Goal: Task Accomplishment & Management: Complete application form

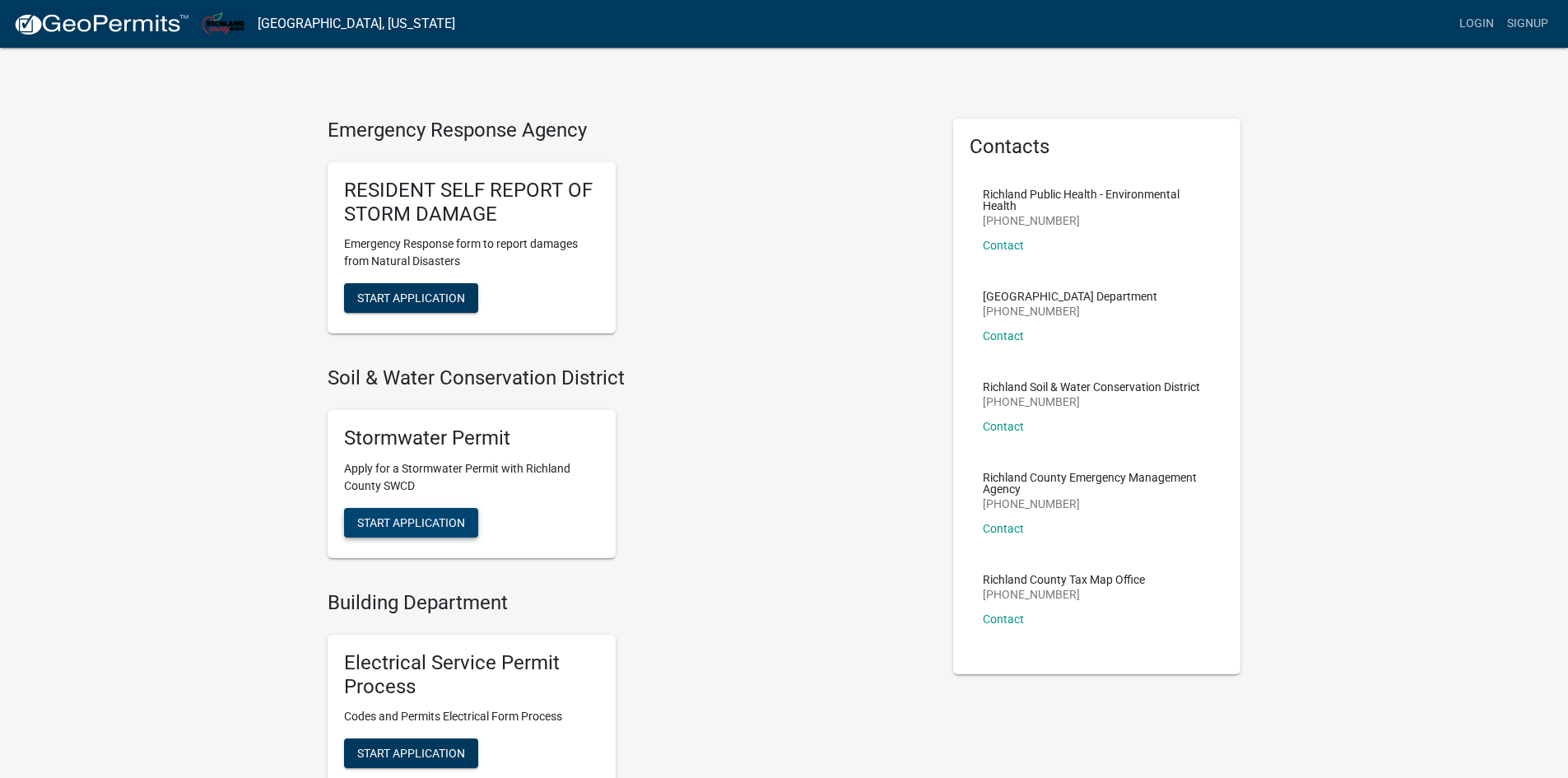
click at [390, 519] on span "Start Application" at bounding box center [411, 521] width 108 height 13
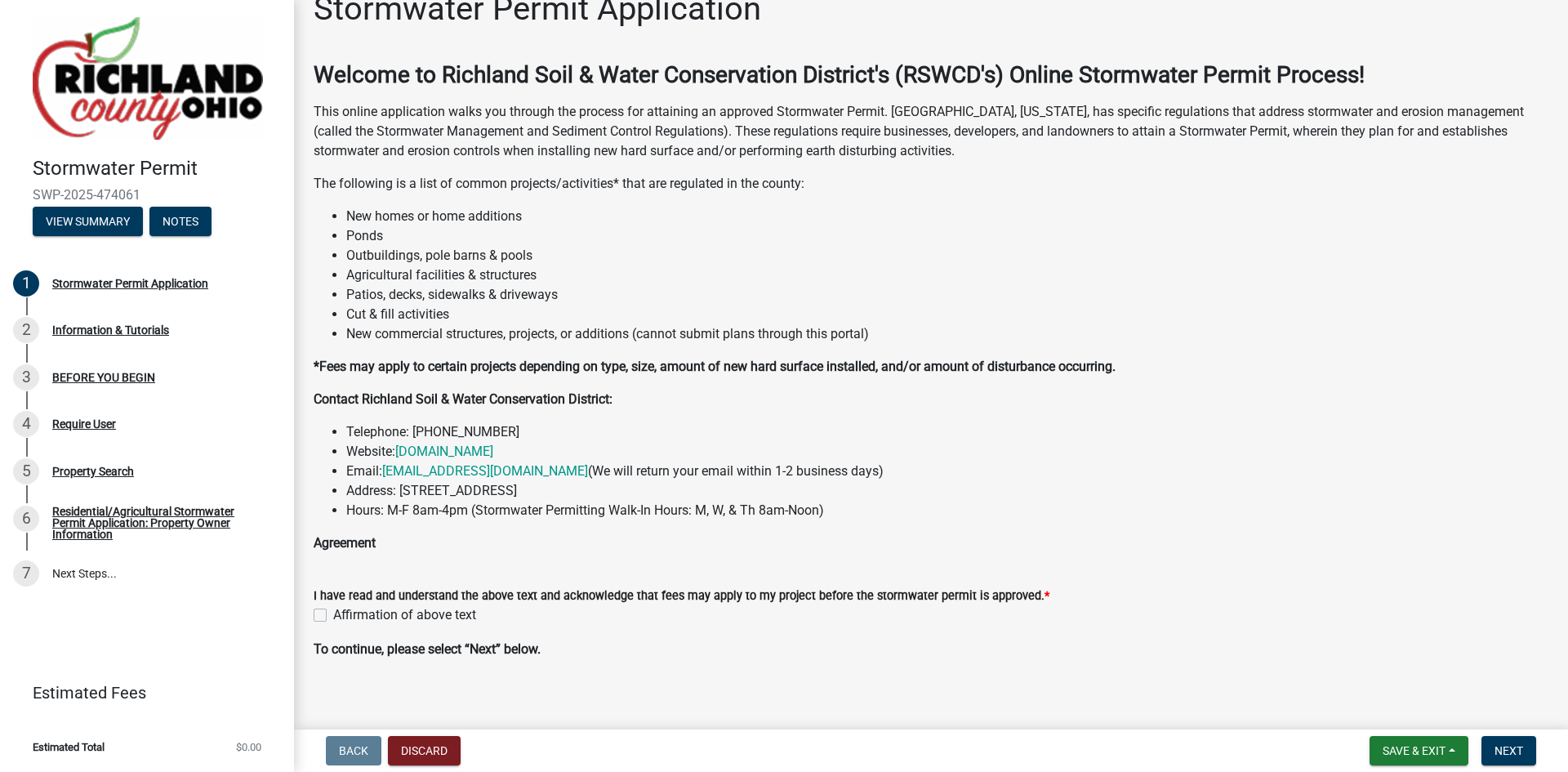
scroll to position [44, 0]
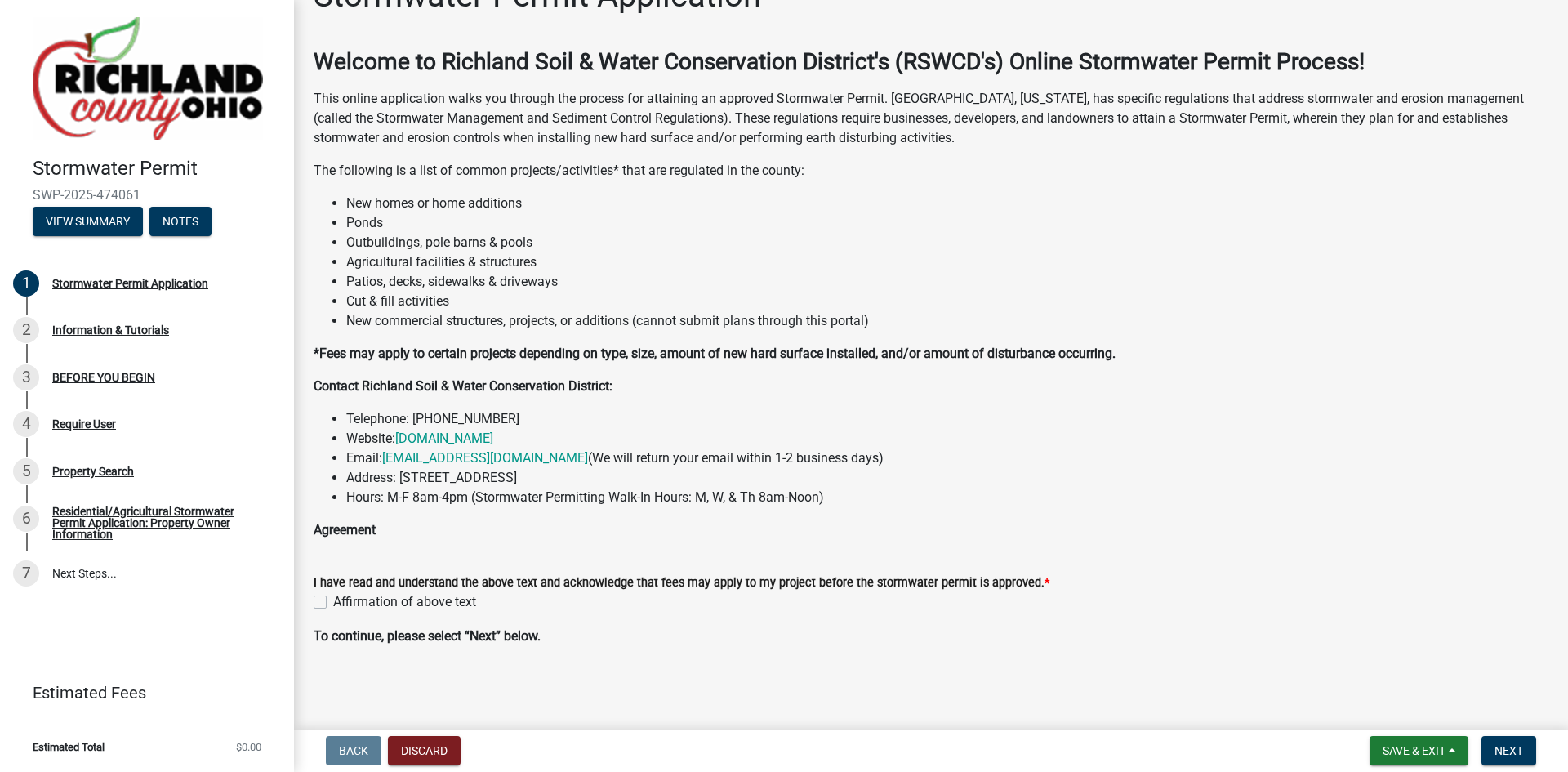
click at [334, 604] on label "Affirmation of above text" at bounding box center [404, 602] width 143 height 20
click at [334, 603] on input "Affirmation of above text" at bounding box center [339, 597] width 11 height 11
checkbox input "true"
click at [1507, 746] on span "Next" at bounding box center [1508, 750] width 28 height 13
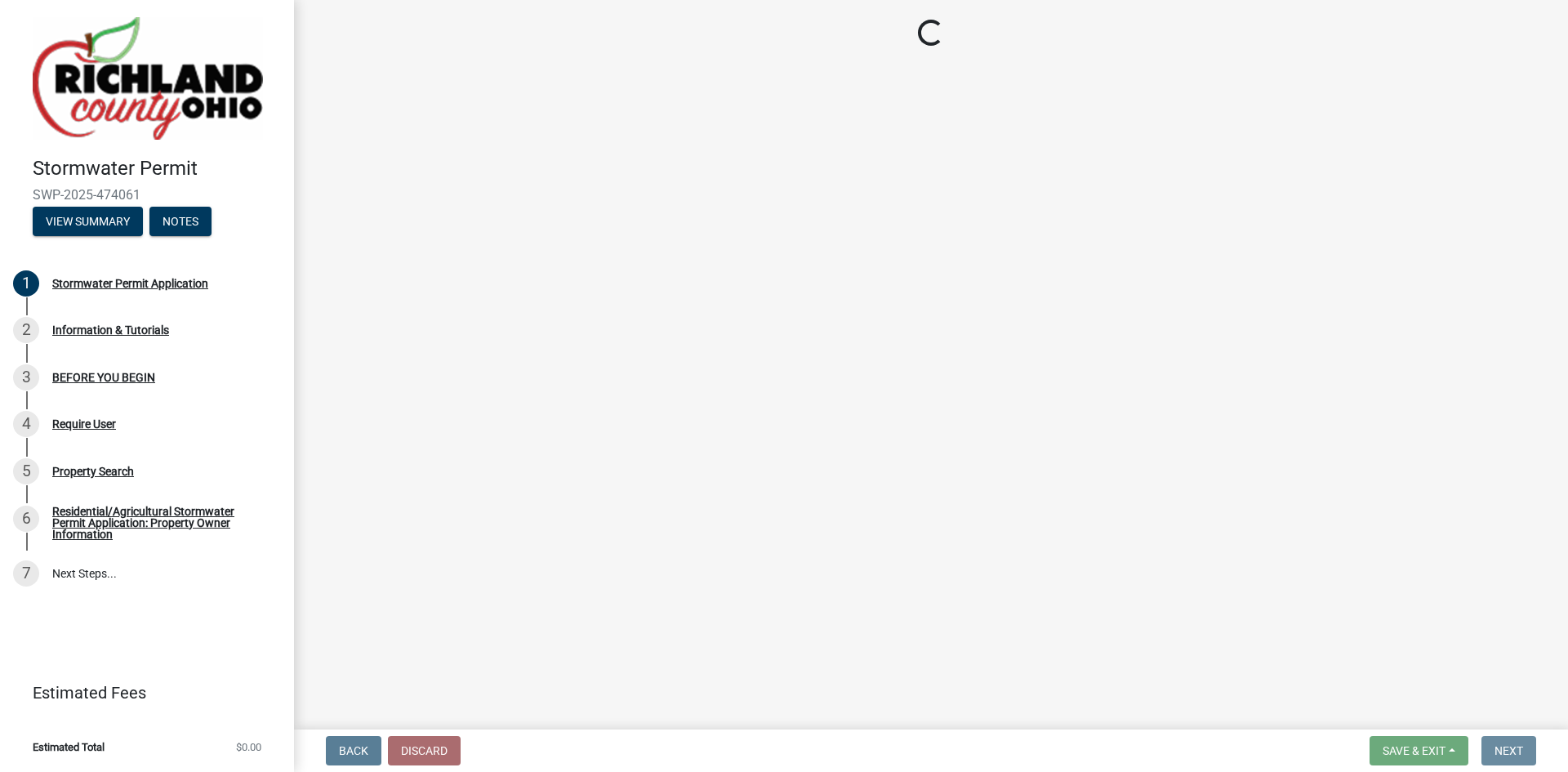
scroll to position [0, 0]
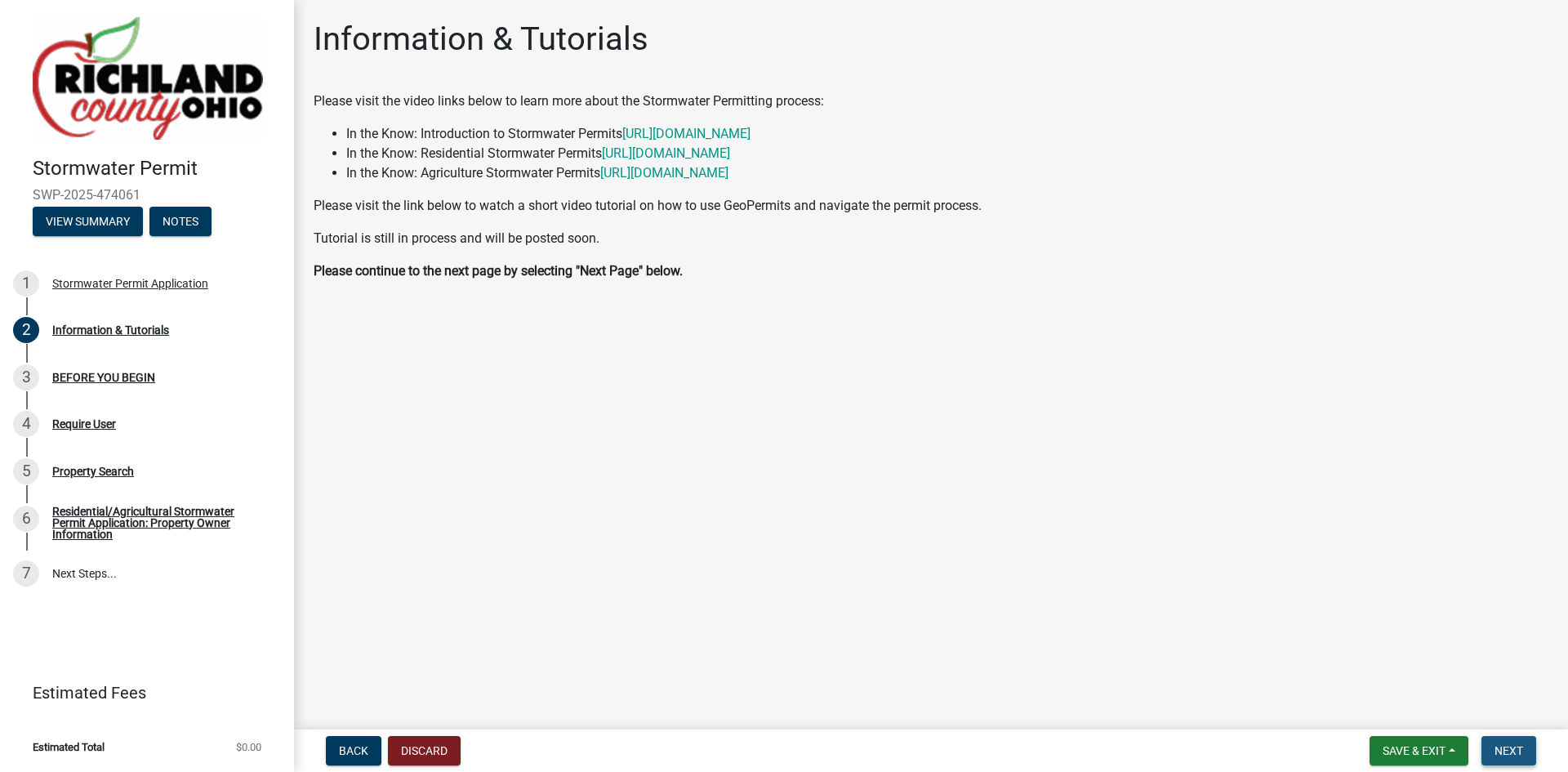
click at [1508, 756] on span "Next" at bounding box center [1508, 750] width 28 height 13
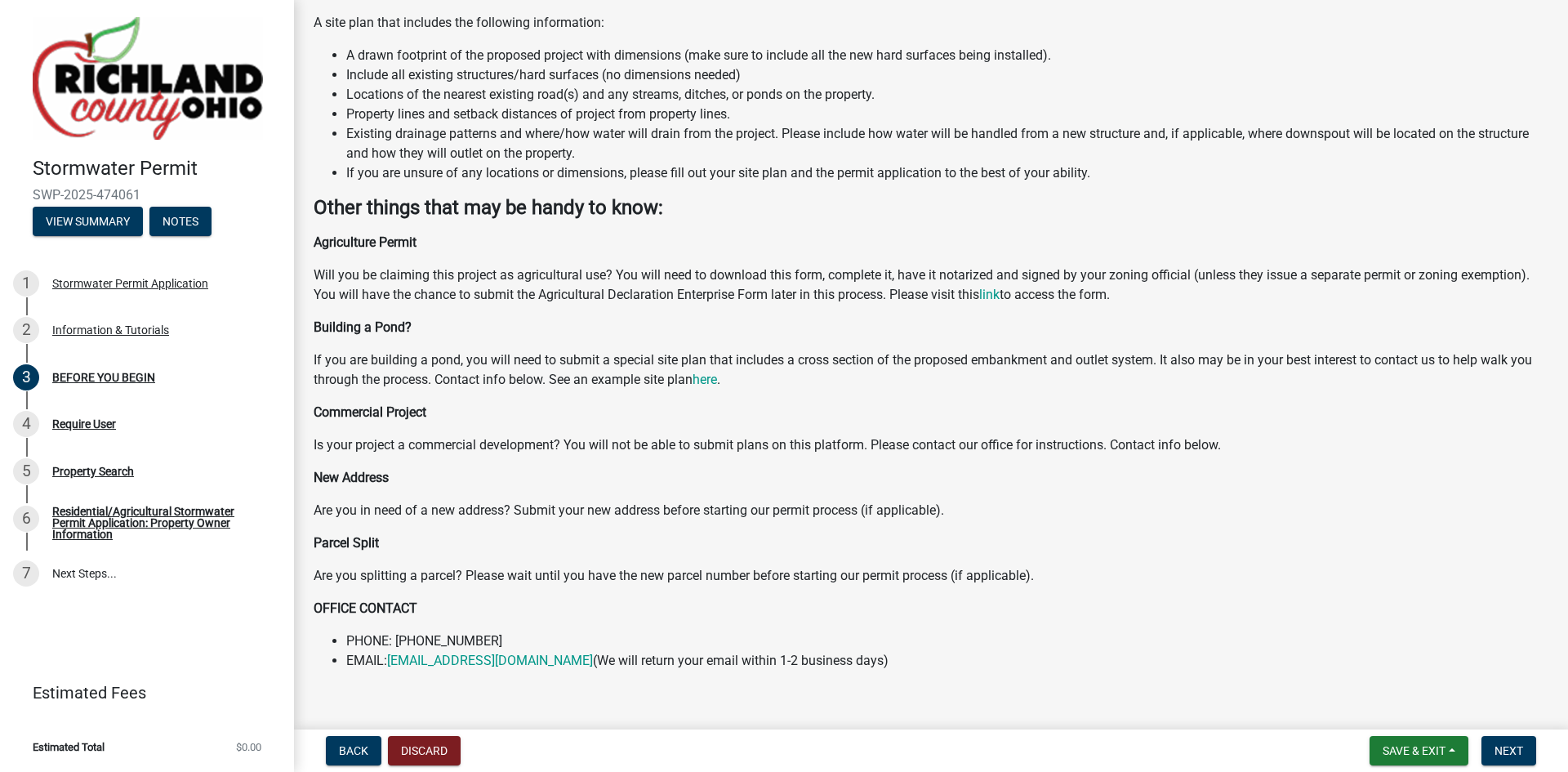
scroll to position [329, 0]
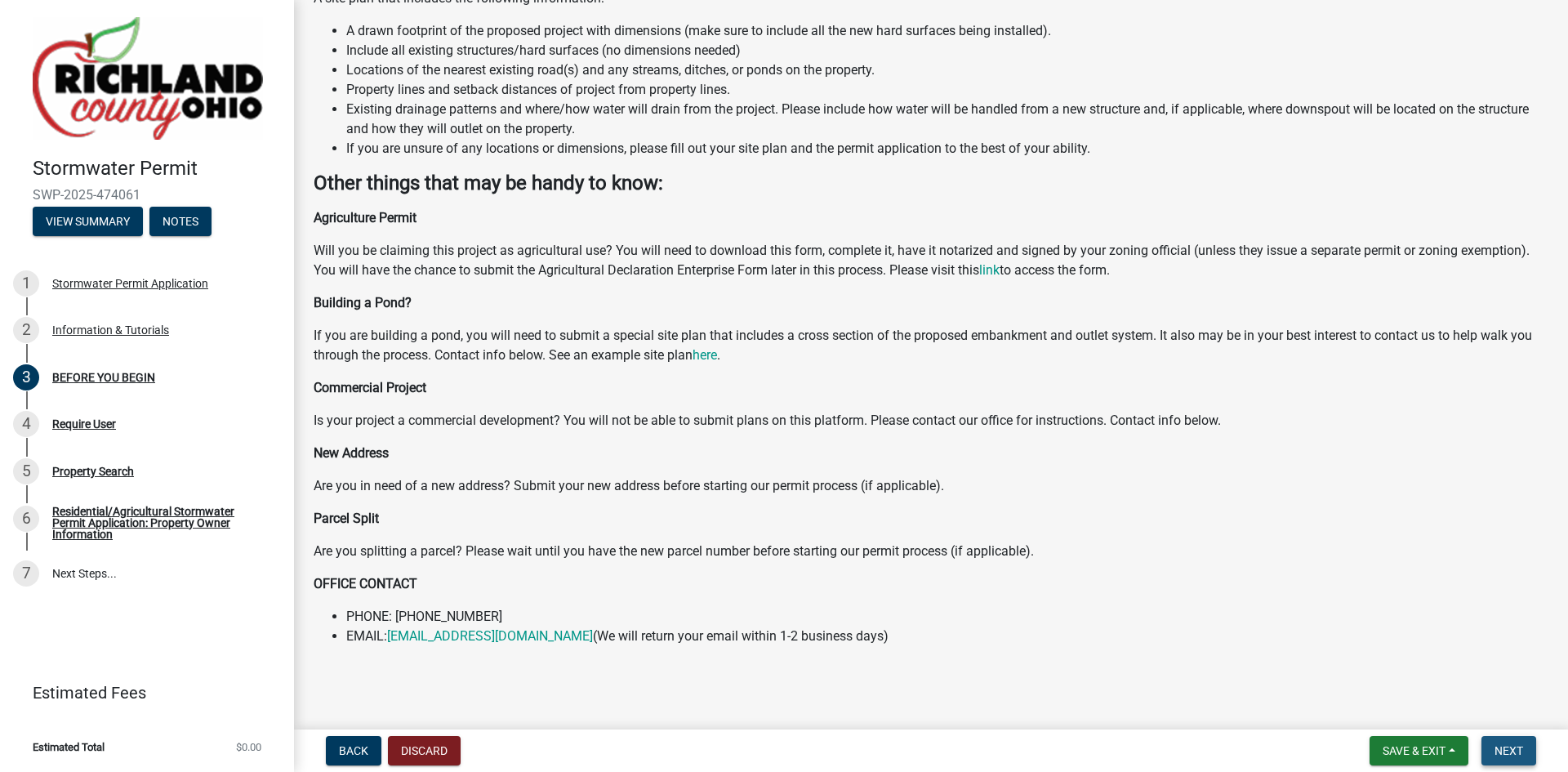
click at [1512, 747] on span "Next" at bounding box center [1508, 750] width 28 height 13
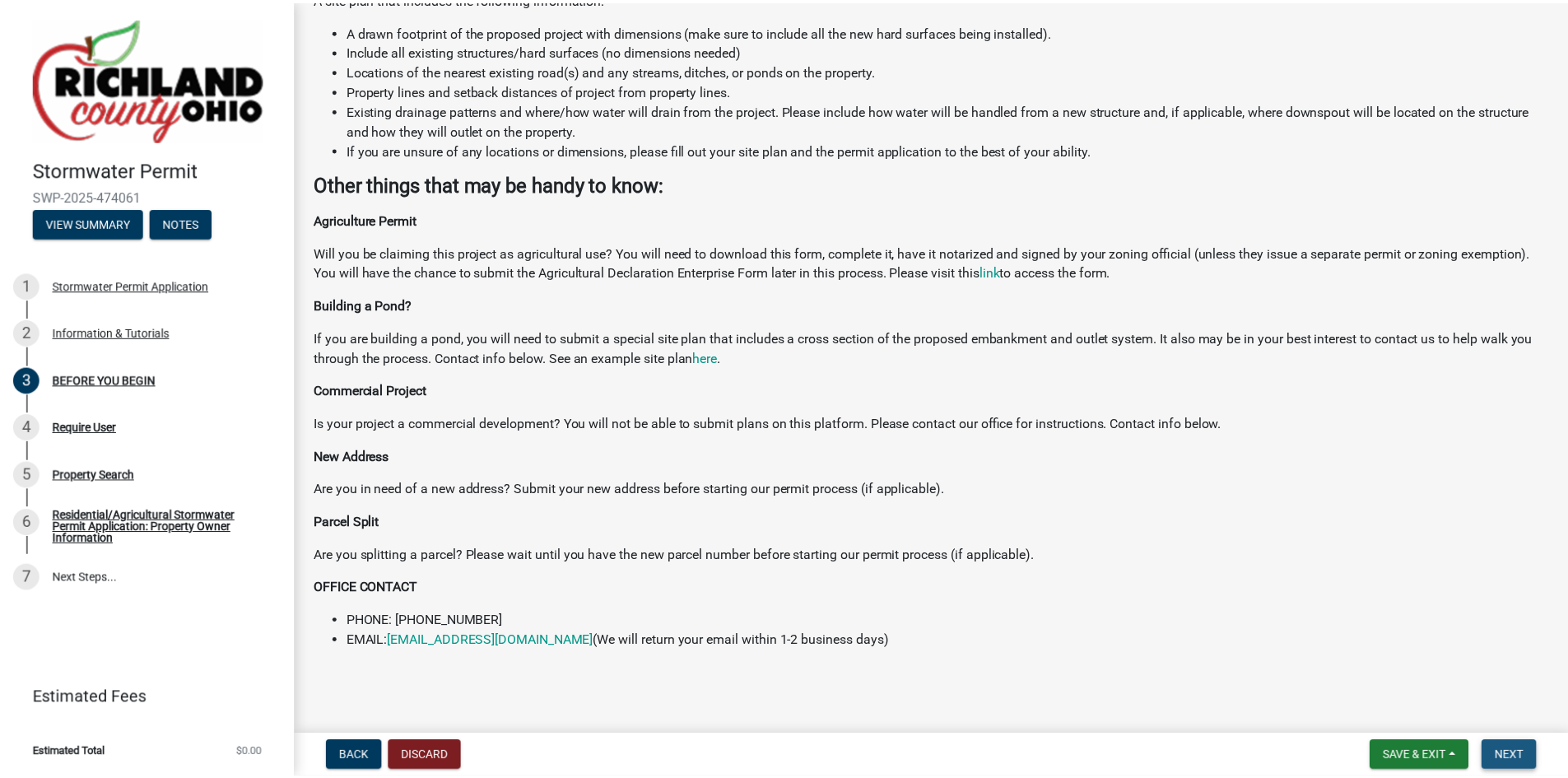
scroll to position [0, 0]
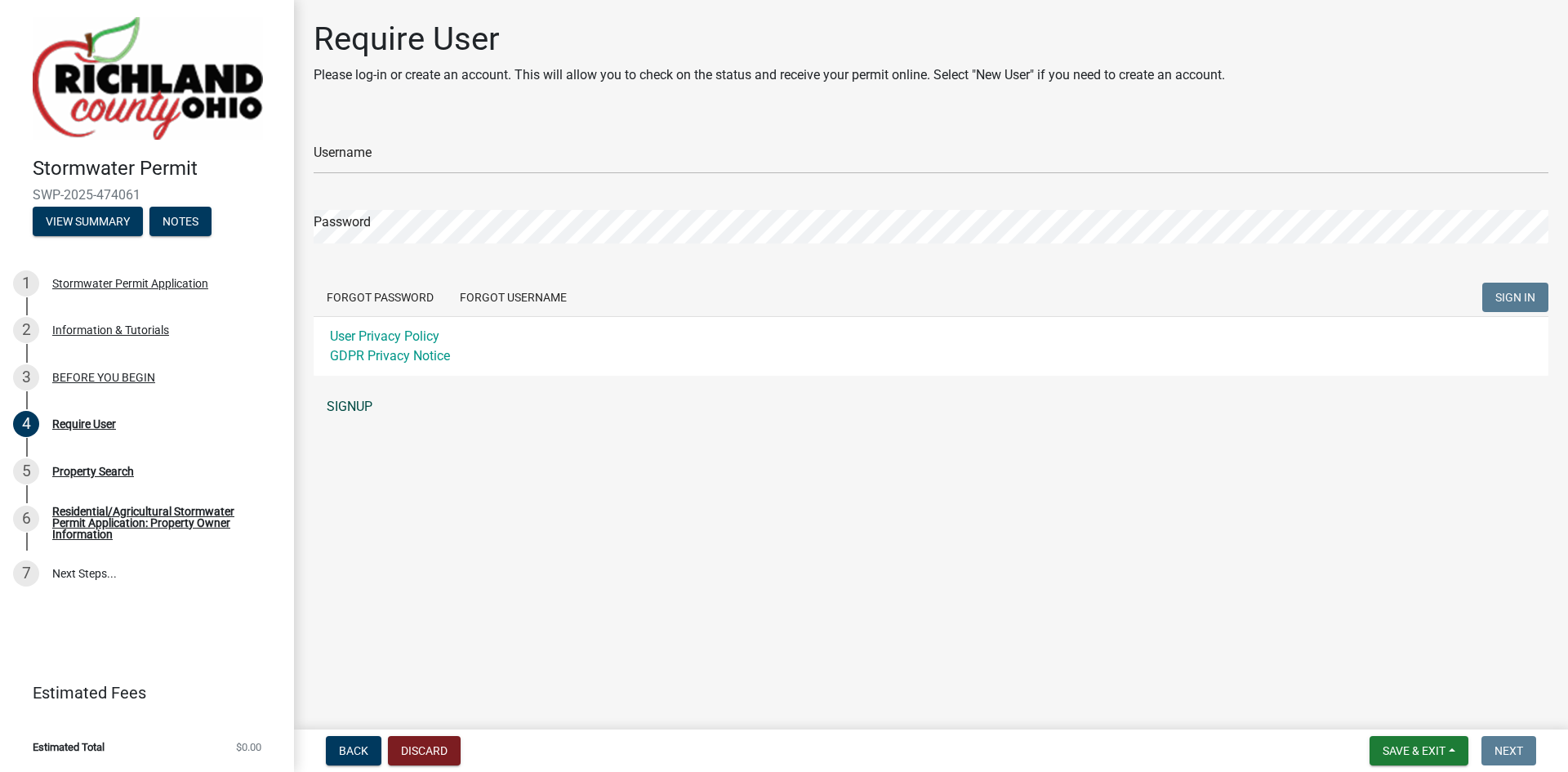
click at [348, 406] on link "SIGNUP" at bounding box center [931, 406] width 1234 height 33
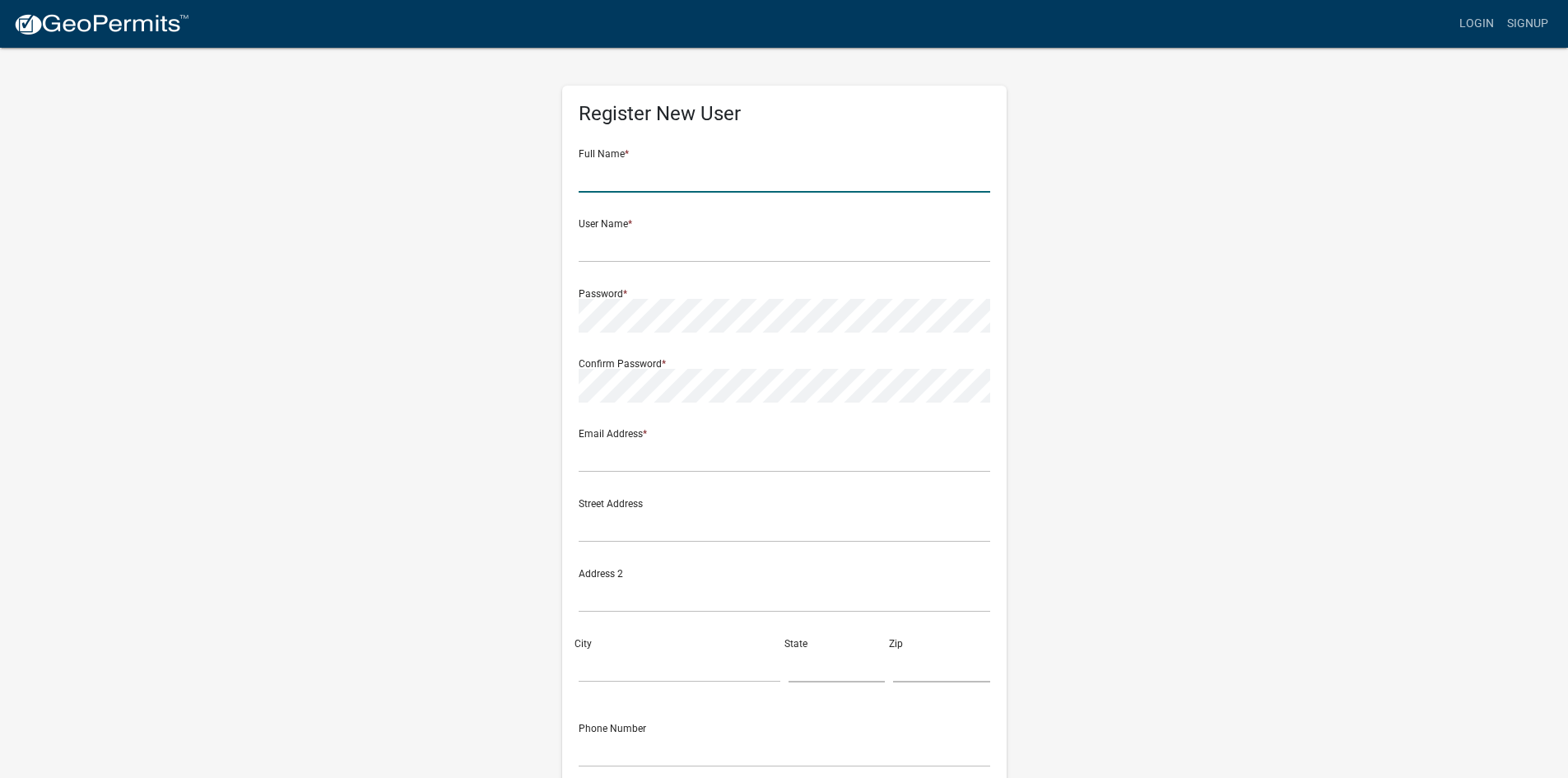
click at [632, 180] on input "text" at bounding box center [784, 175] width 411 height 34
type input "Matthew Langel"
type input "office@poolprosohio.com"
type input "7749 Blacks Rd SW"
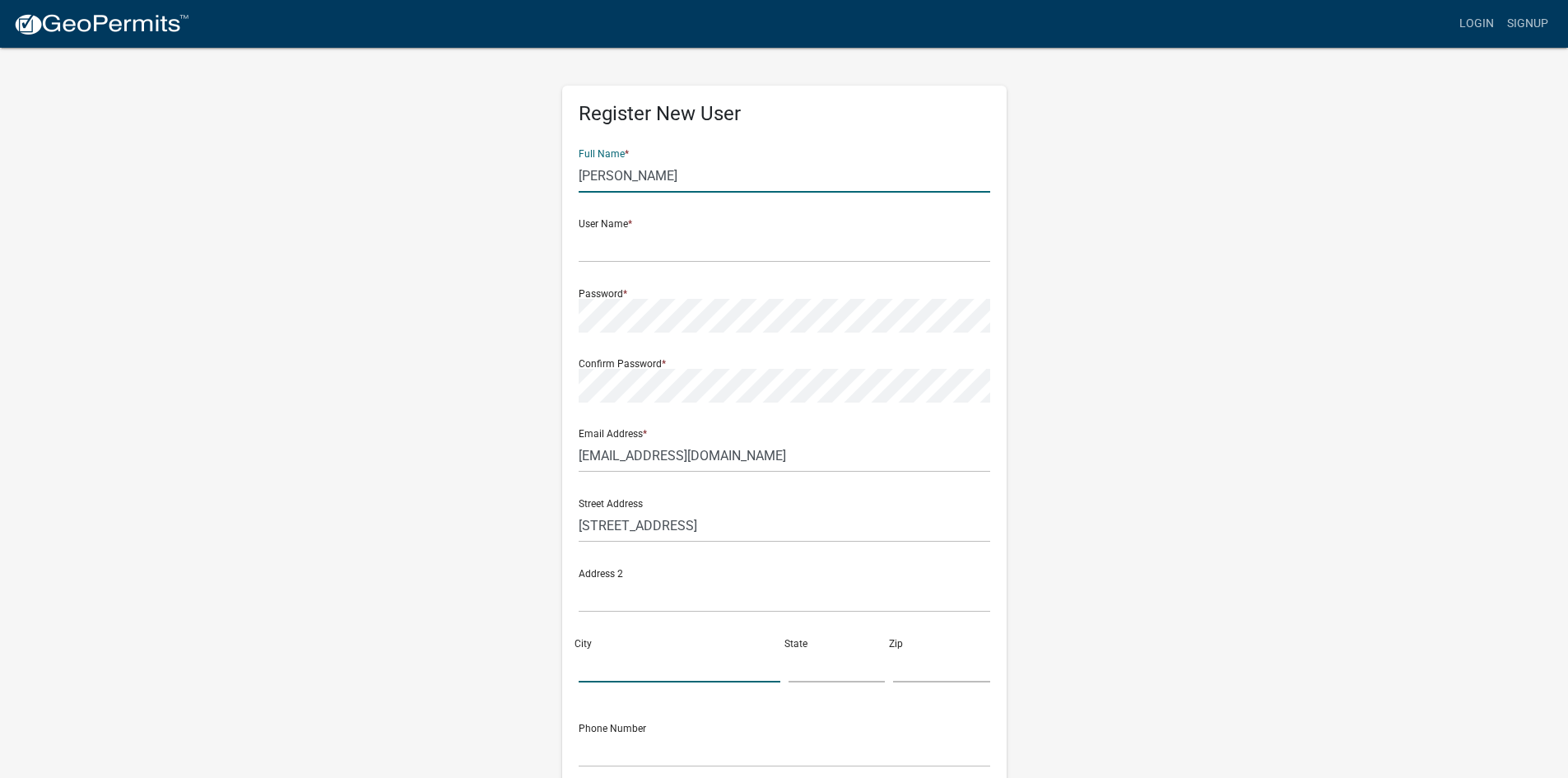
type input "PATASKALA"
type input "OH"
type input "43062"
type input "7409630045"
click at [620, 249] on input "text" at bounding box center [784, 246] width 411 height 34
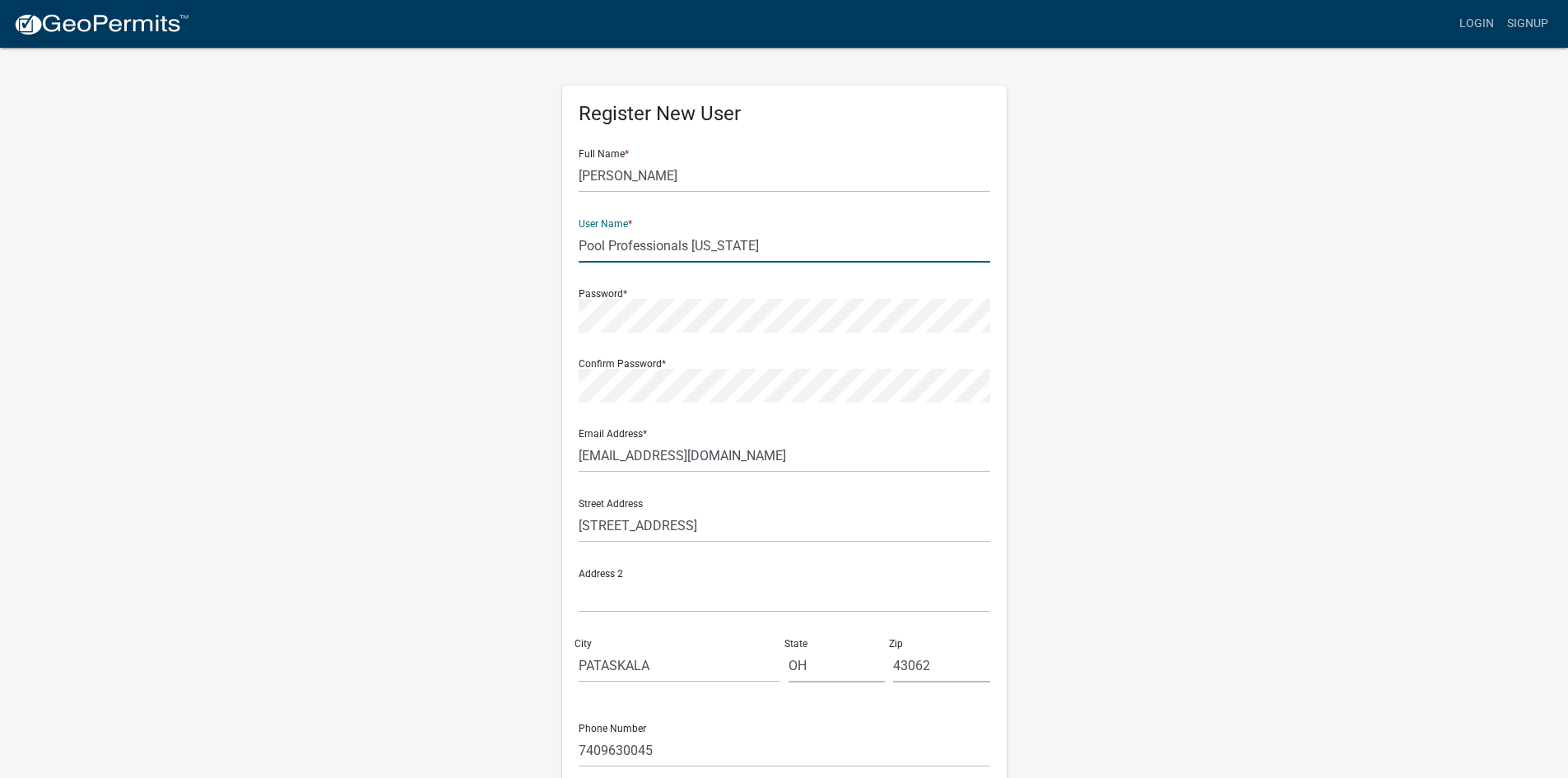
type input "Pool Professionals [US_STATE]"
click at [1089, 380] on div "Register New User Full Name * Matthew Langel User Name * Pool Professionals Ohi…" at bounding box center [784, 486] width 938 height 881
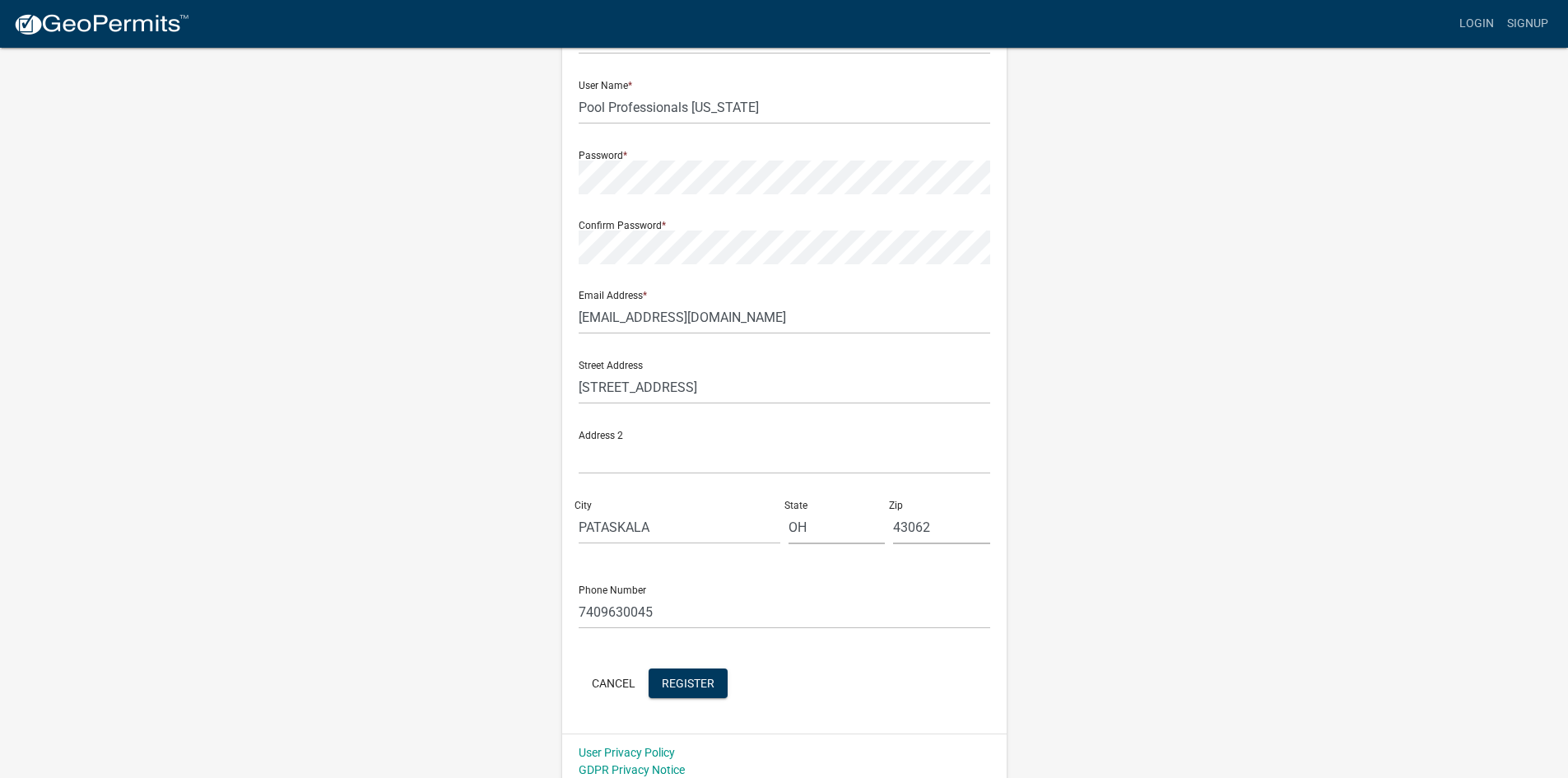
scroll to position [149, 0]
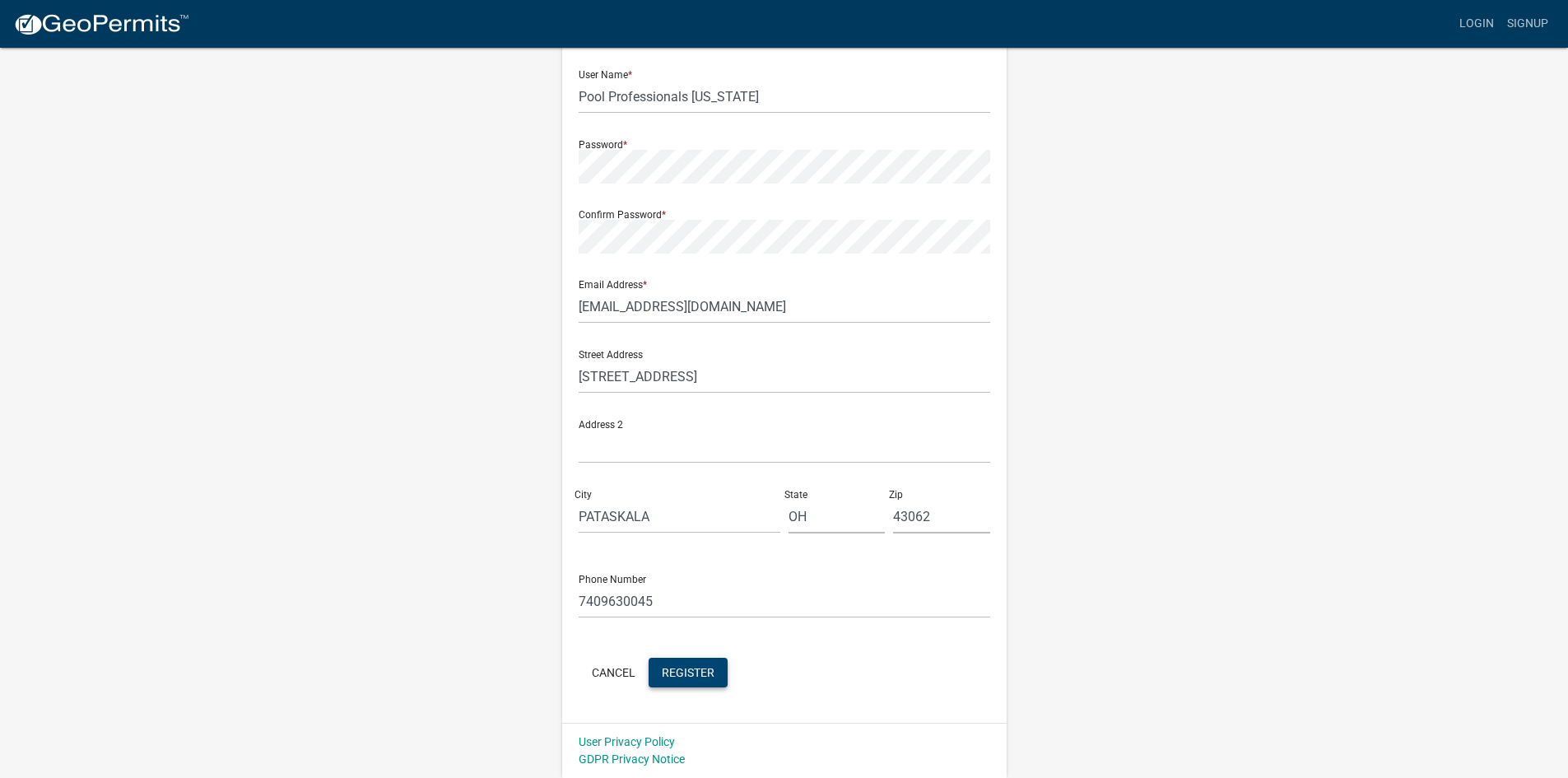
click at [705, 678] on span "Register" at bounding box center [687, 672] width 52 height 13
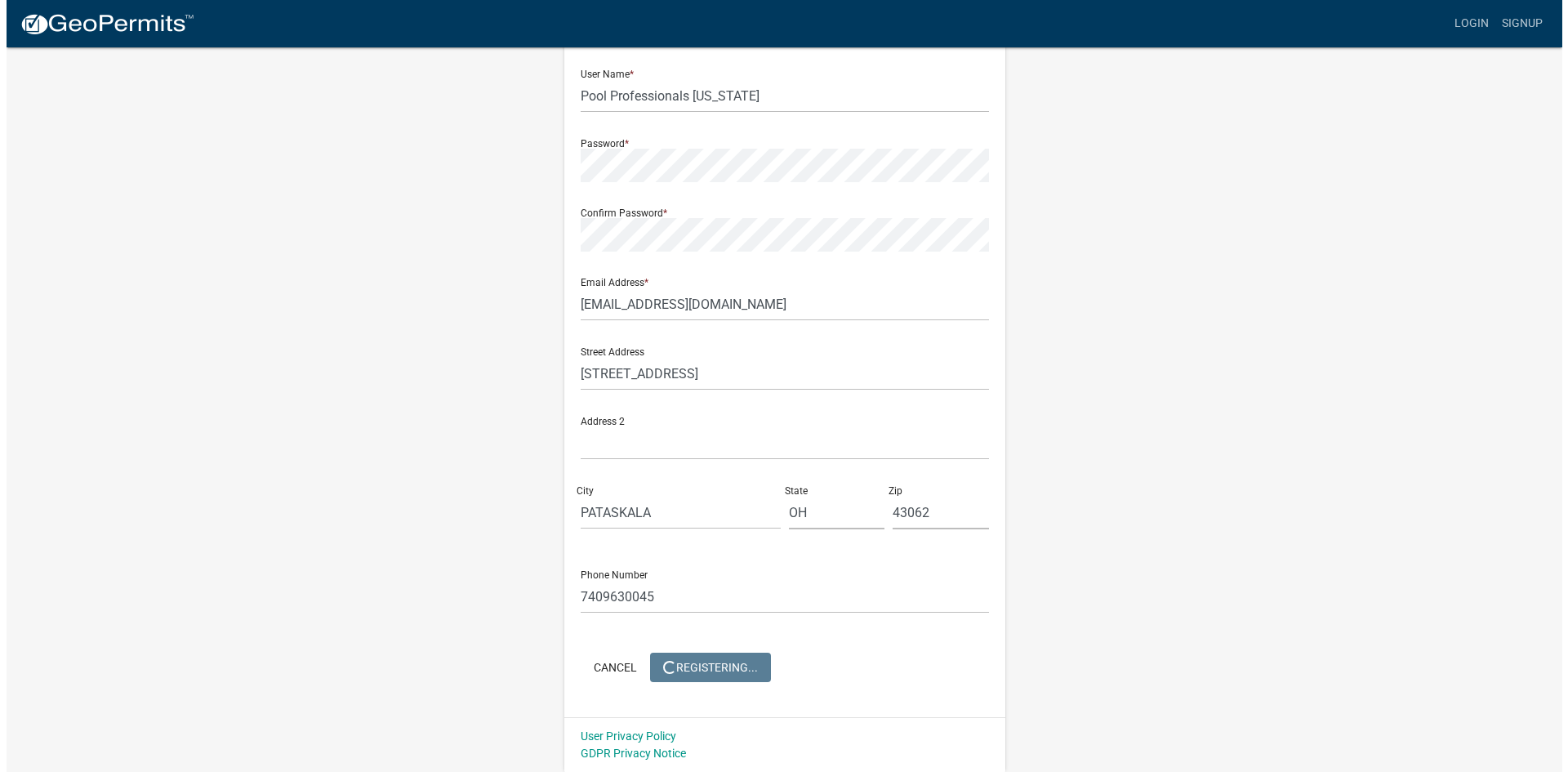
scroll to position [0, 0]
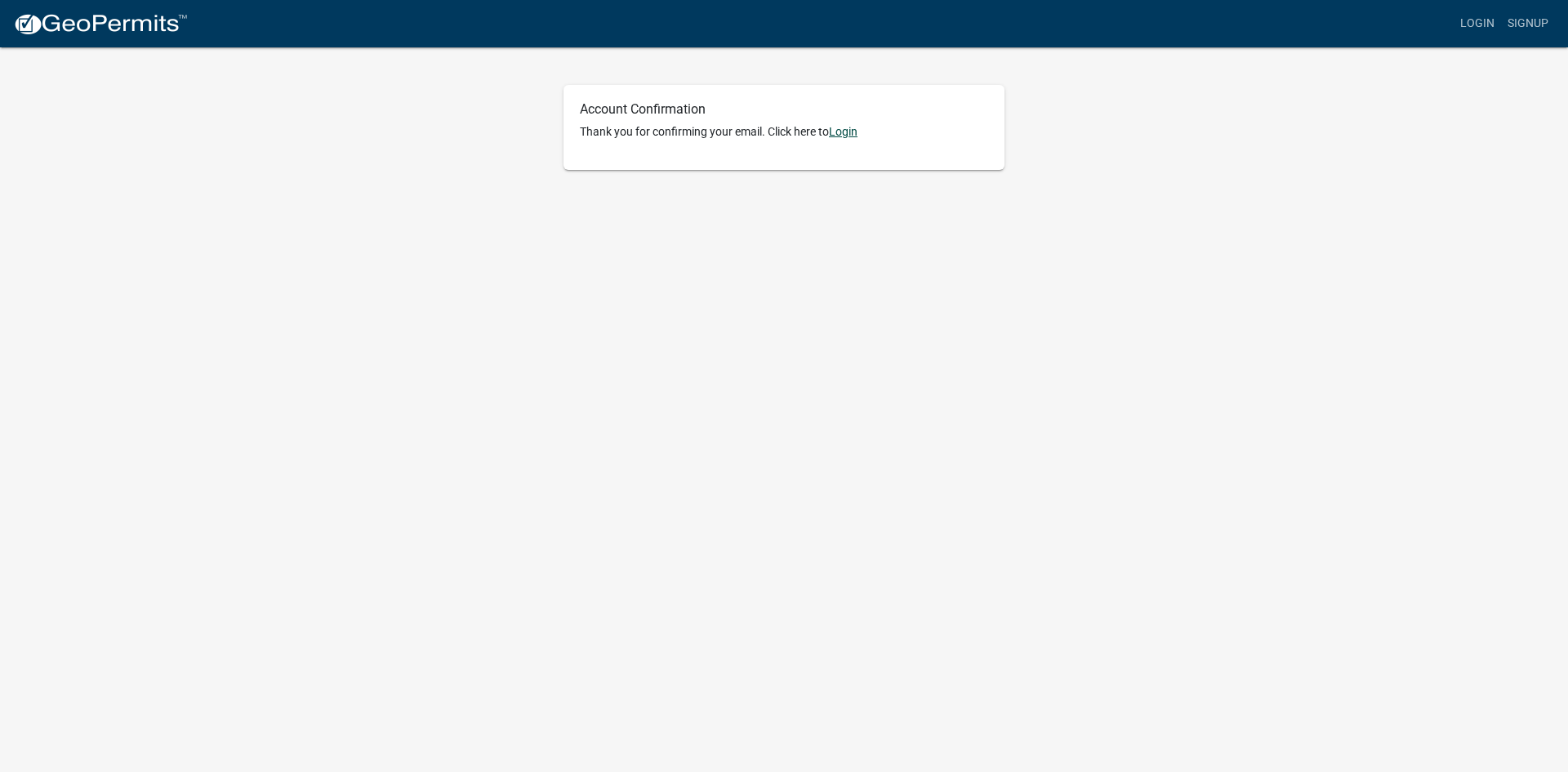
click at [848, 133] on link "Login" at bounding box center [843, 131] width 28 height 13
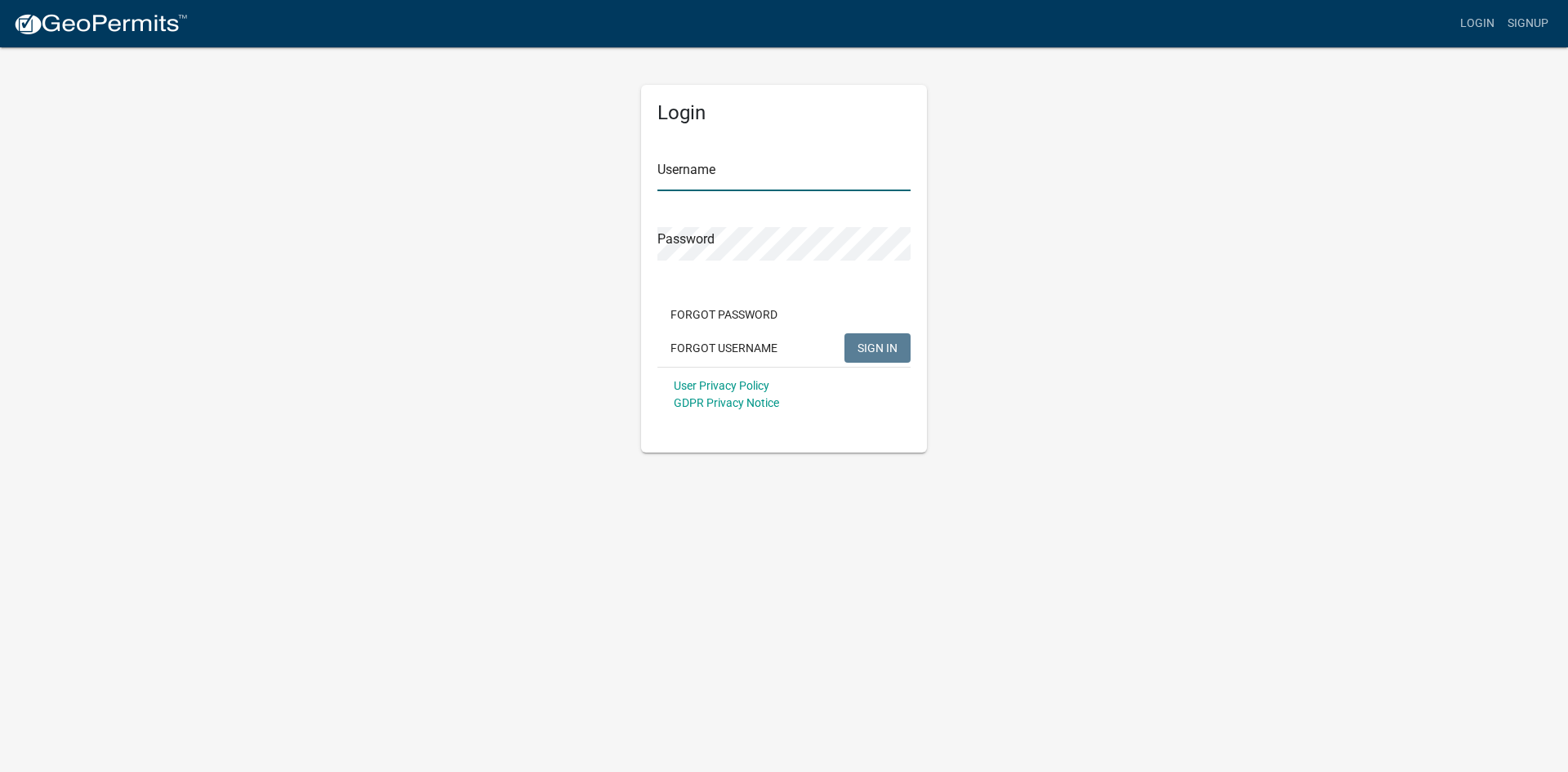
type input "Pool Professionals [US_STATE]"
click at [882, 345] on span "SIGN IN" at bounding box center [877, 347] width 40 height 13
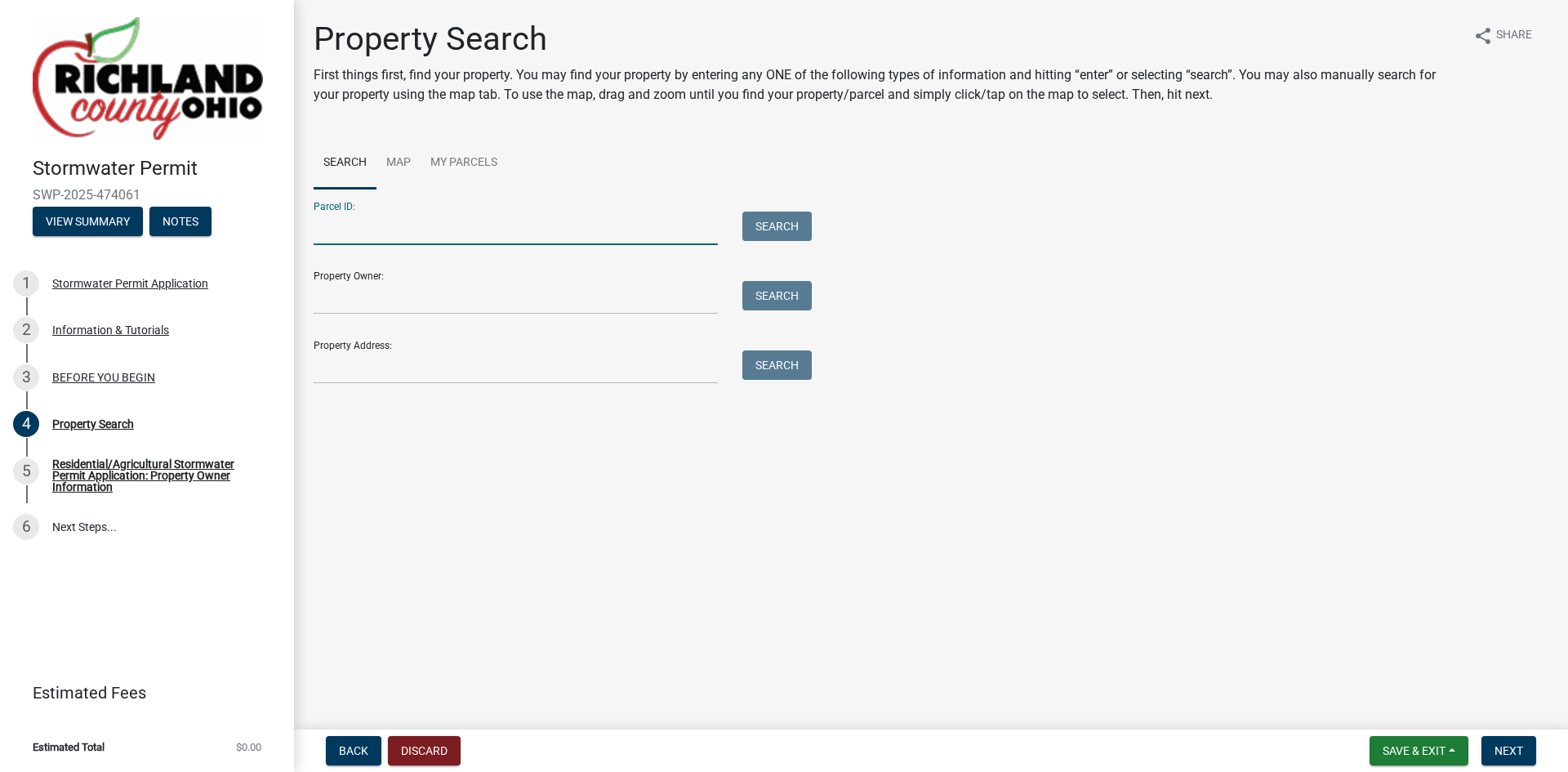
click at [356, 230] on input "Parcel ID:" at bounding box center [515, 228] width 404 height 34
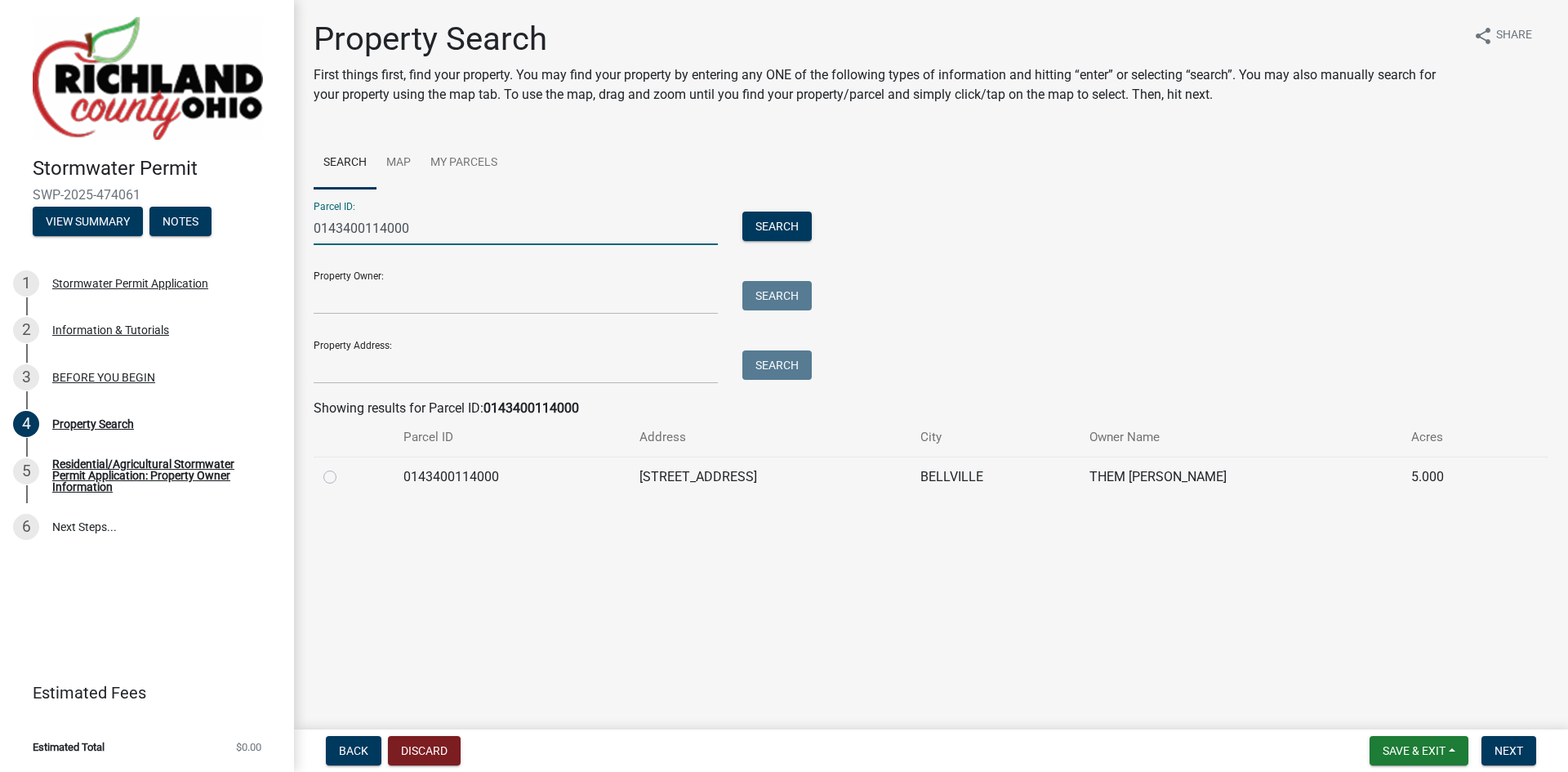
type input "0143400114000"
click at [343, 467] on label at bounding box center [343, 467] width 0 height 0
click at [343, 478] on input "radio" at bounding box center [348, 473] width 11 height 11
radio input "true"
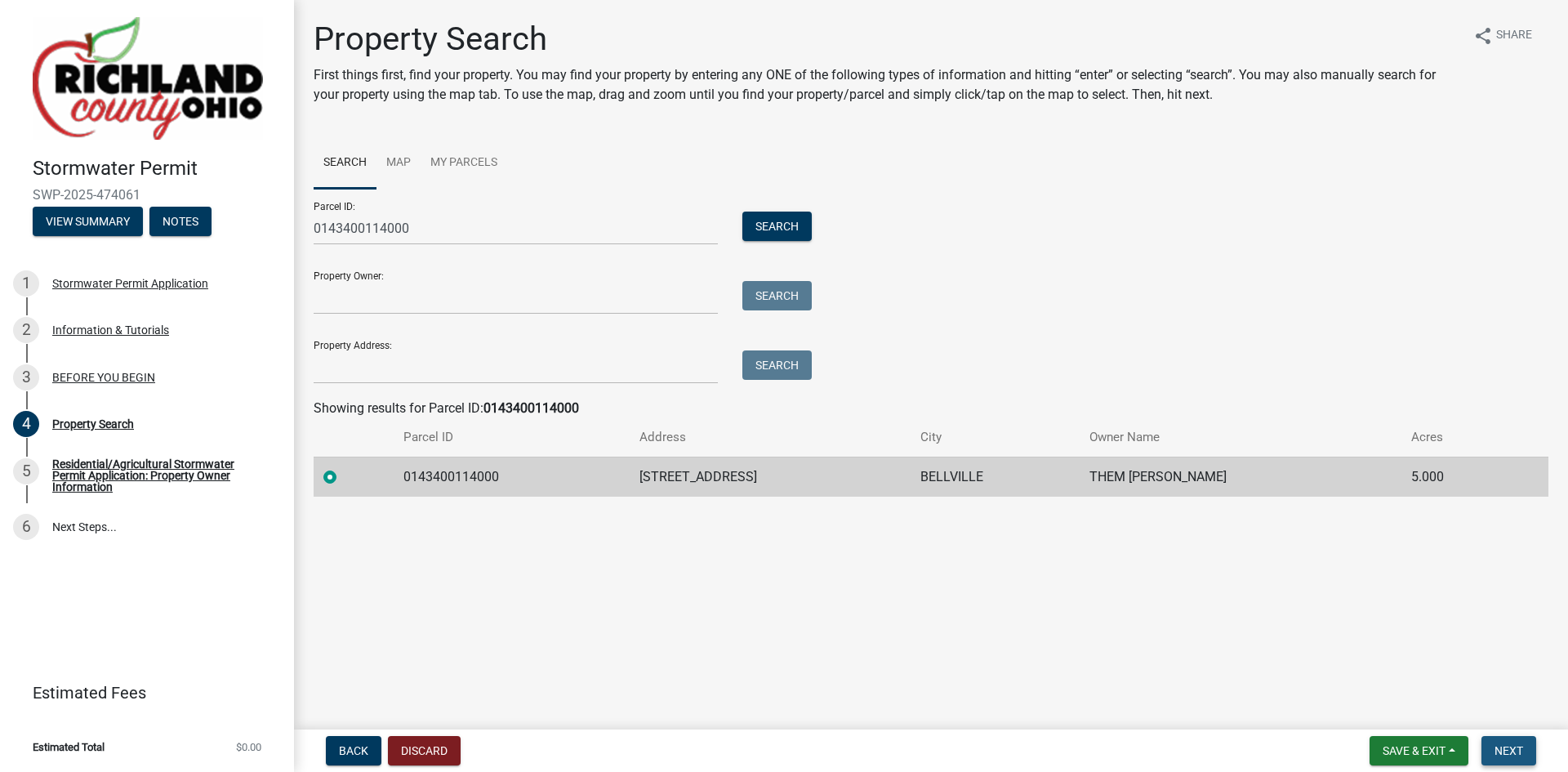
click at [1521, 755] on span "Next" at bounding box center [1508, 750] width 28 height 13
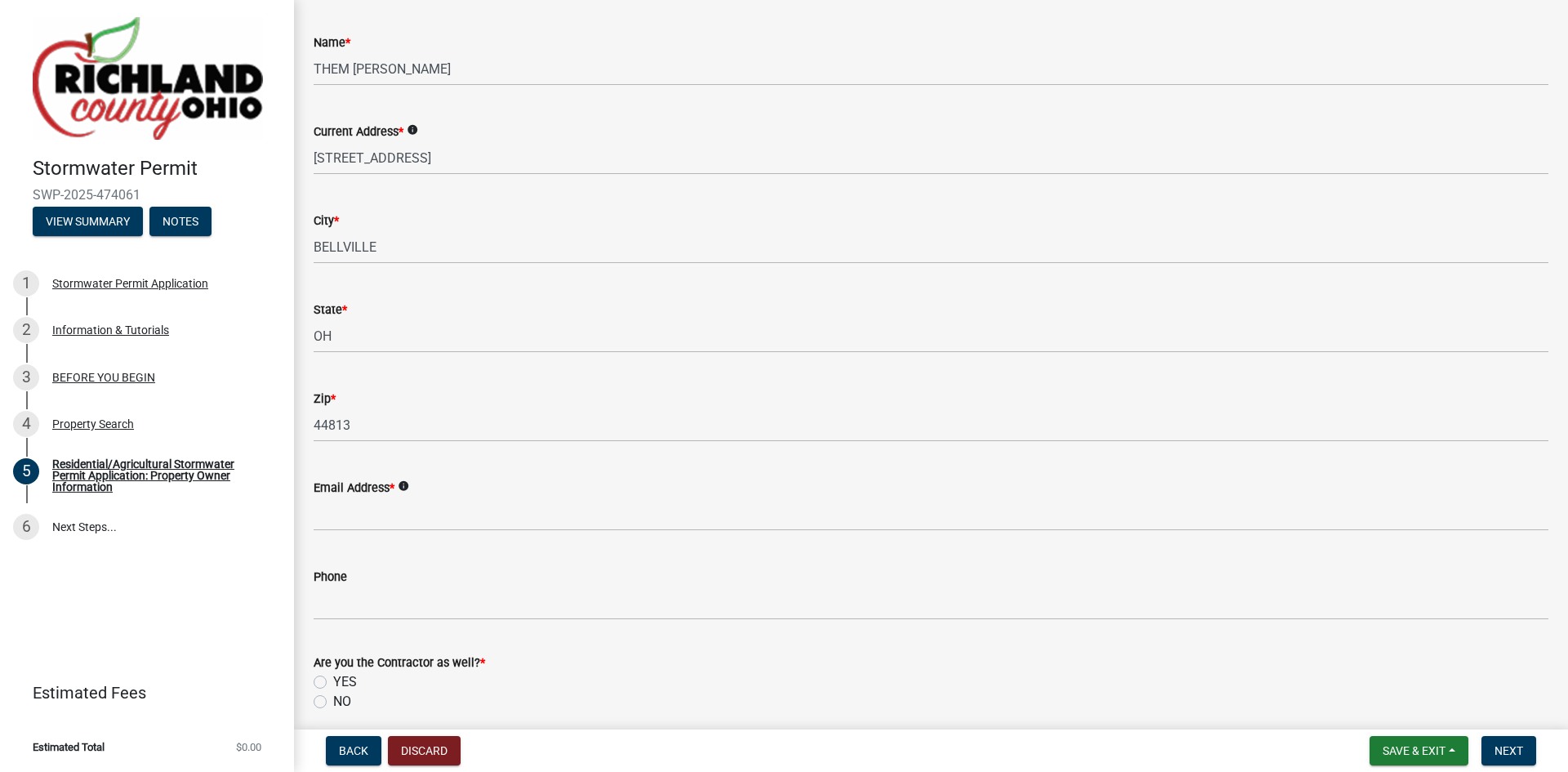
scroll to position [225, 0]
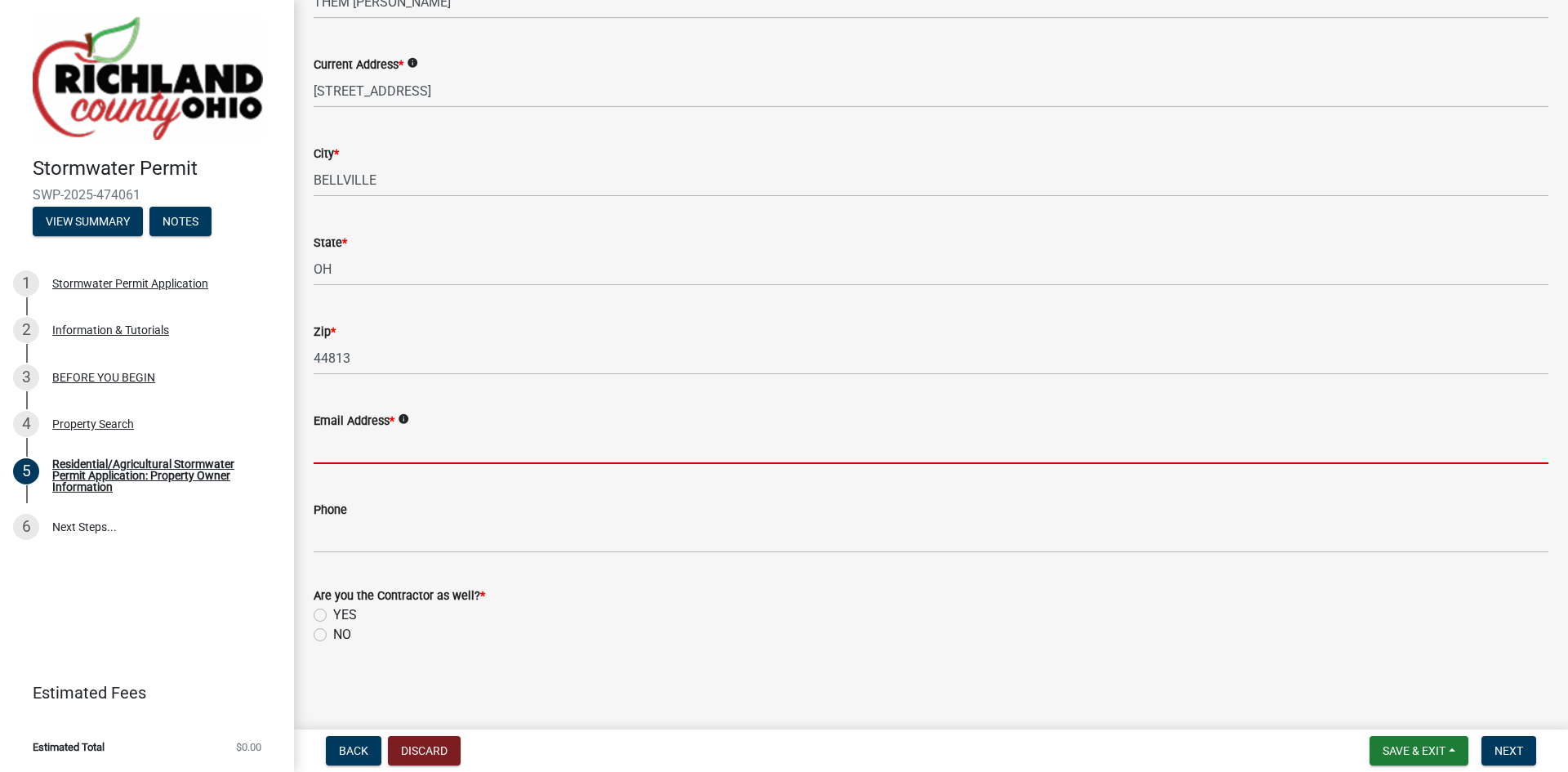
click at [558, 449] on input "Email Address *" at bounding box center [931, 446] width 1234 height 34
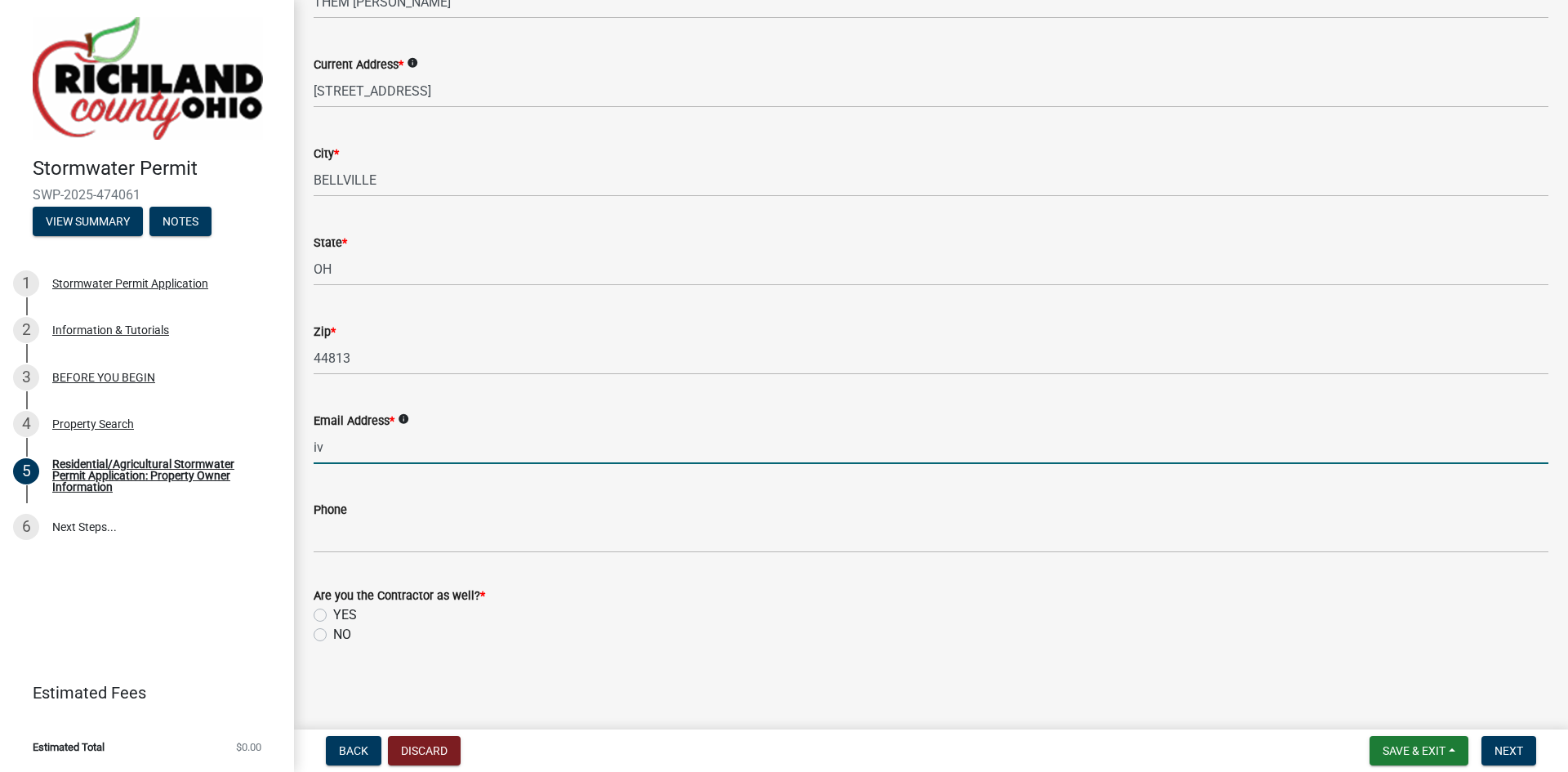
type input "i"
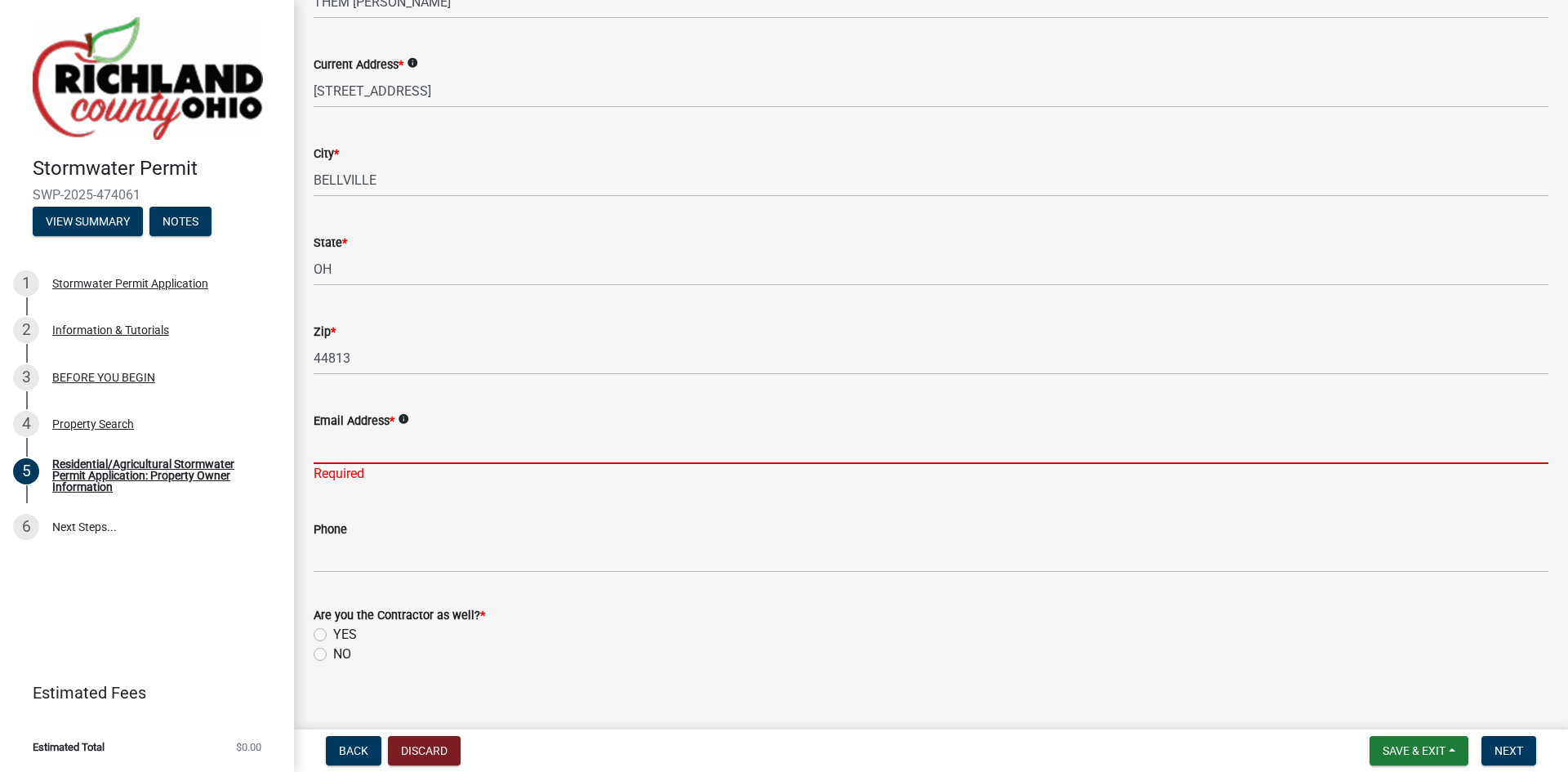
click at [351, 448] on input "Email Address *" at bounding box center [931, 446] width 1234 height 34
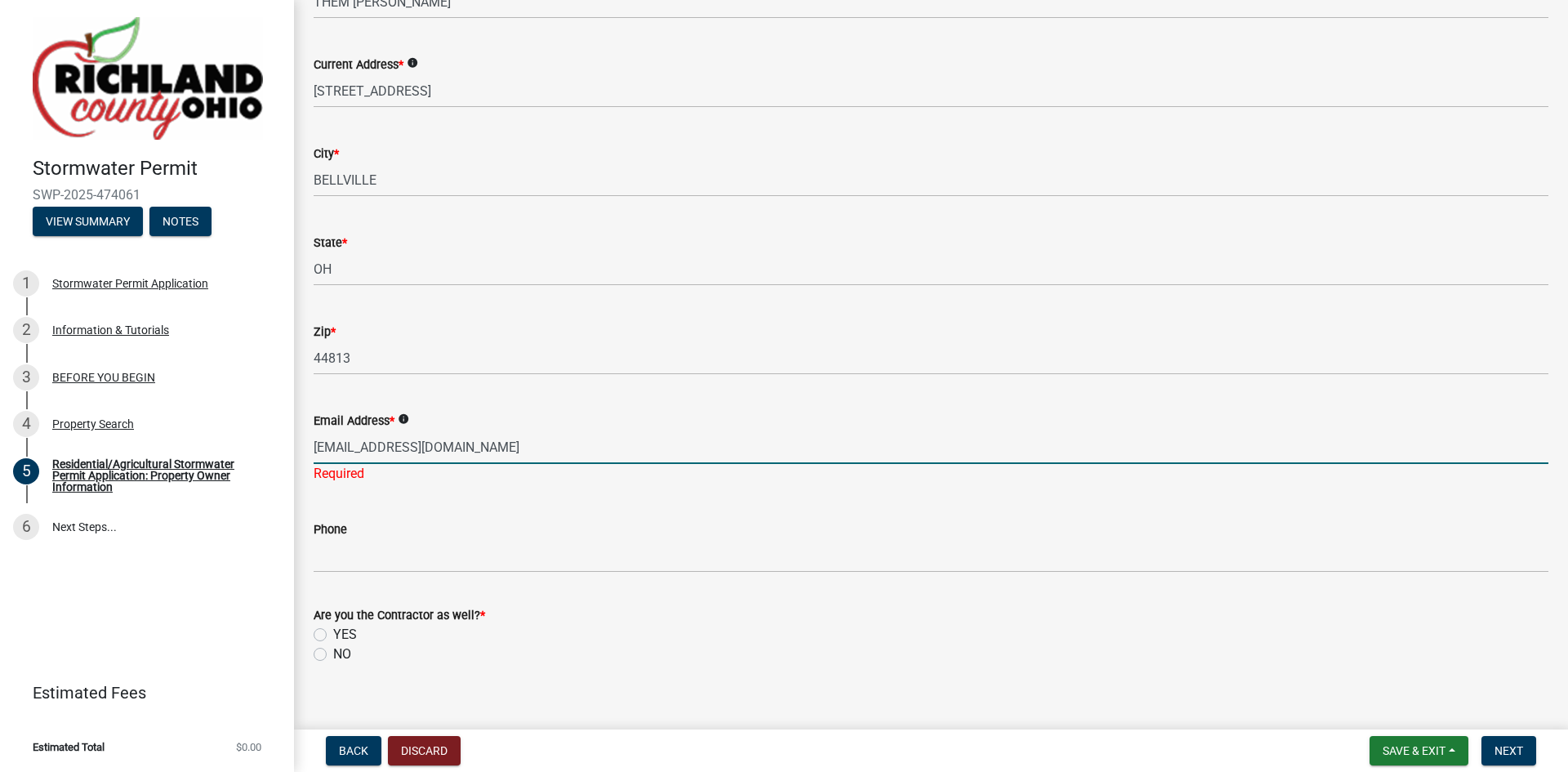
type input "mthem461@yahoo.com"
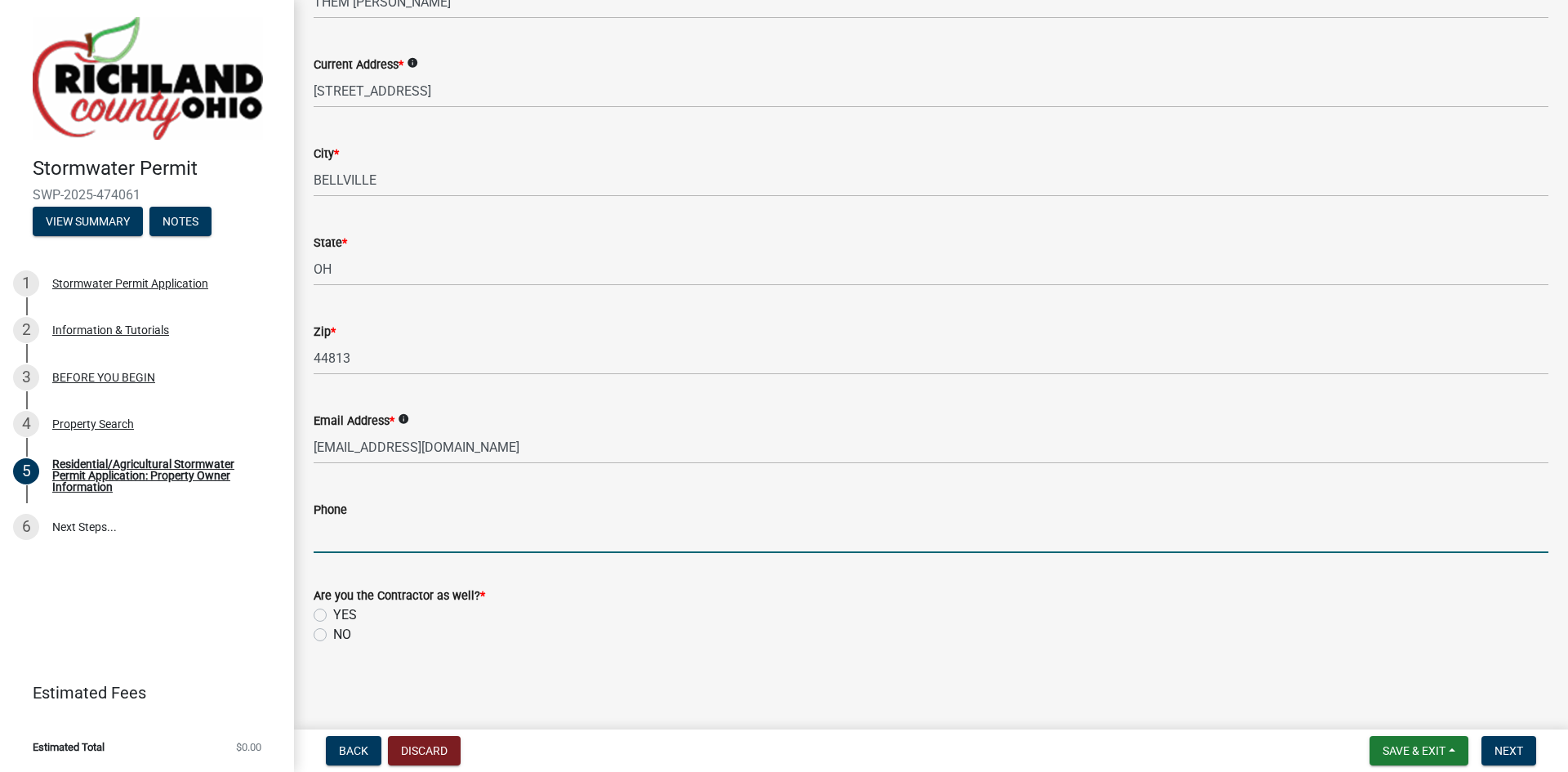
click at [348, 542] on input "Phone" at bounding box center [931, 536] width 1234 height 34
type input "6146038895"
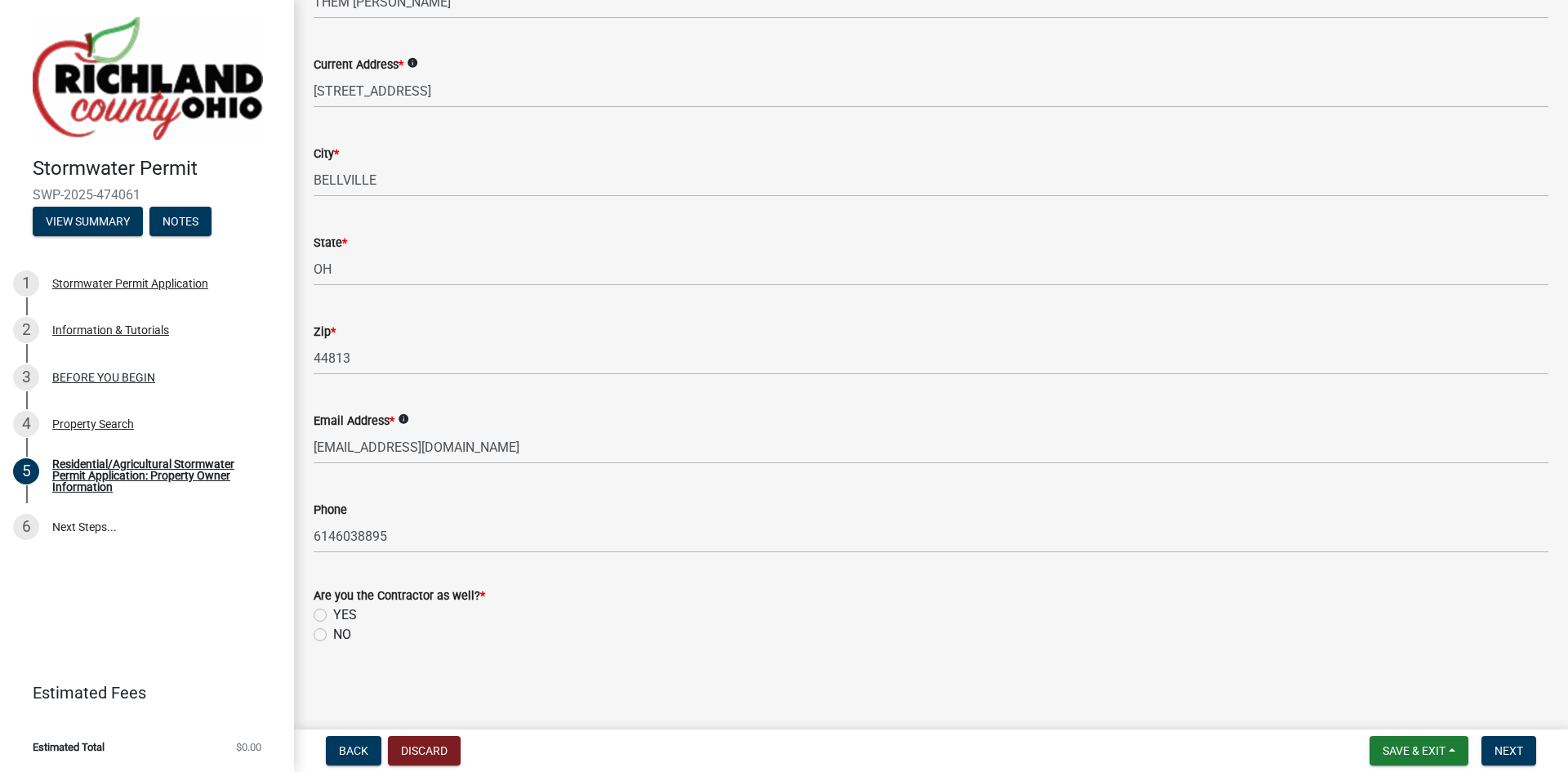
click at [334, 617] on label "YES" at bounding box center [345, 616] width 24 height 20
click at [334, 616] on input "YES" at bounding box center [339, 611] width 11 height 11
radio input "true"
click at [334, 639] on label "NO" at bounding box center [343, 635] width 18 height 20
click at [334, 636] on input "NO" at bounding box center [339, 630] width 11 height 11
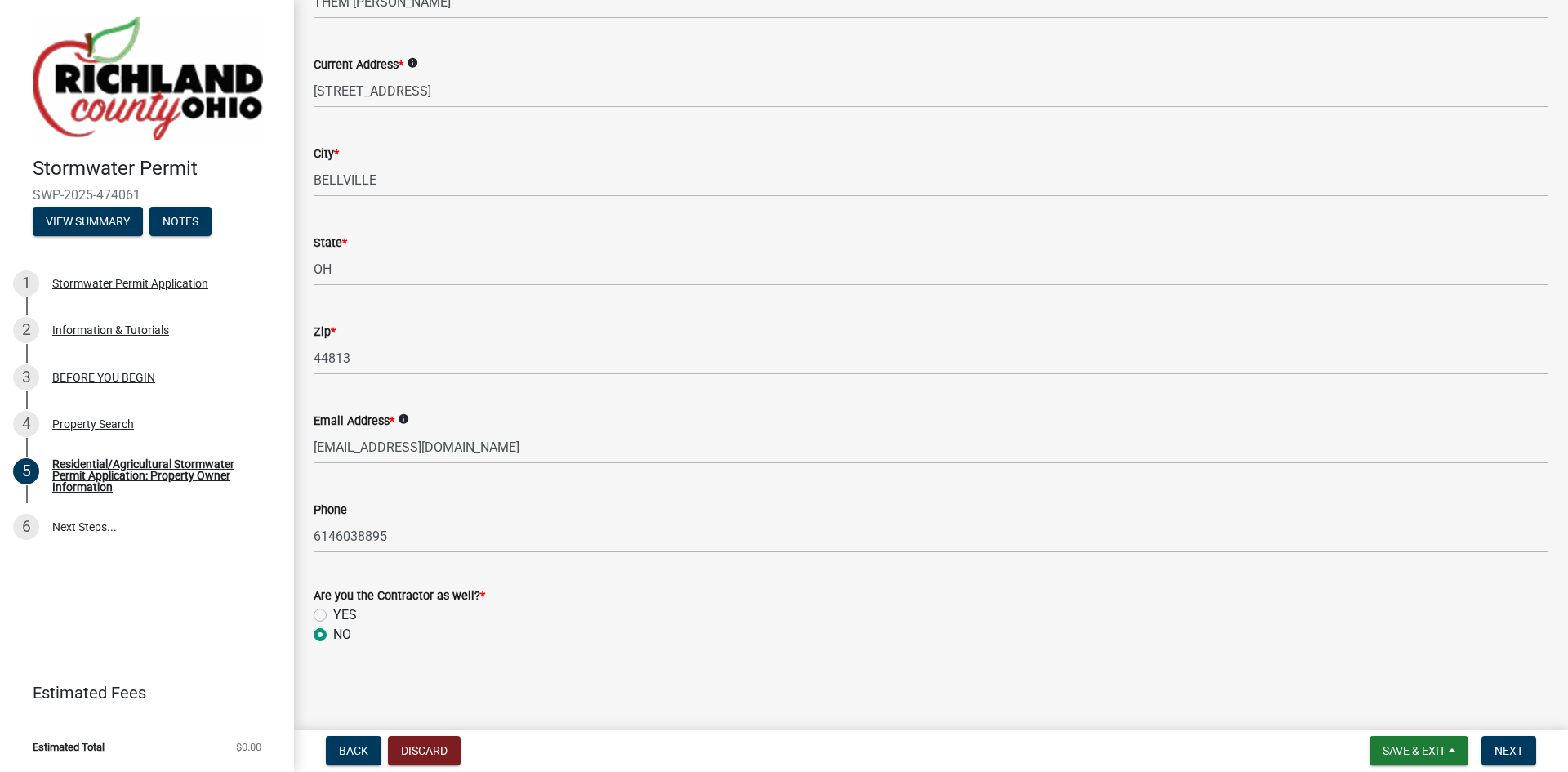
radio input "true"
click at [1509, 754] on span "Next" at bounding box center [1508, 750] width 28 height 13
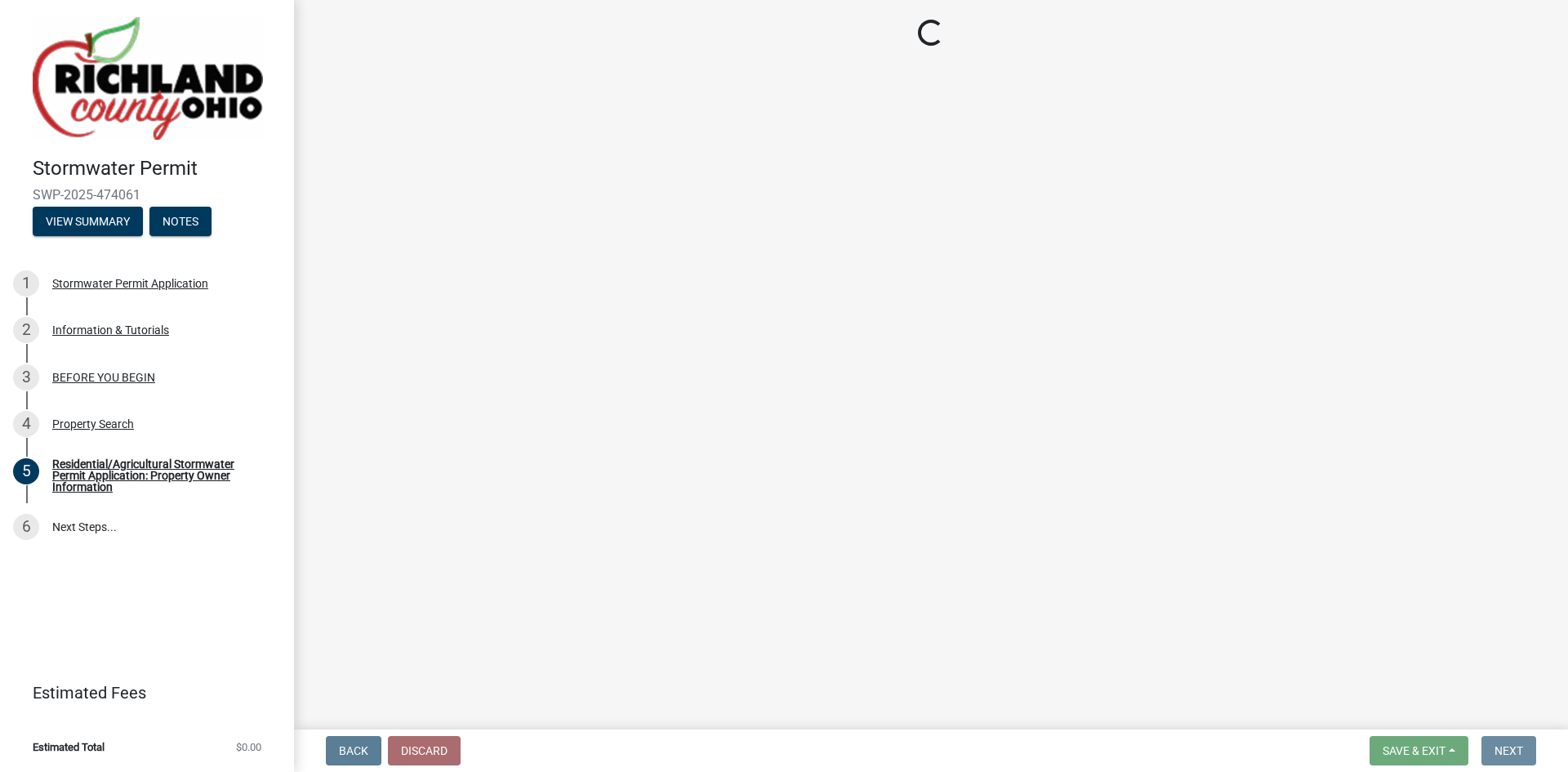
scroll to position [0, 0]
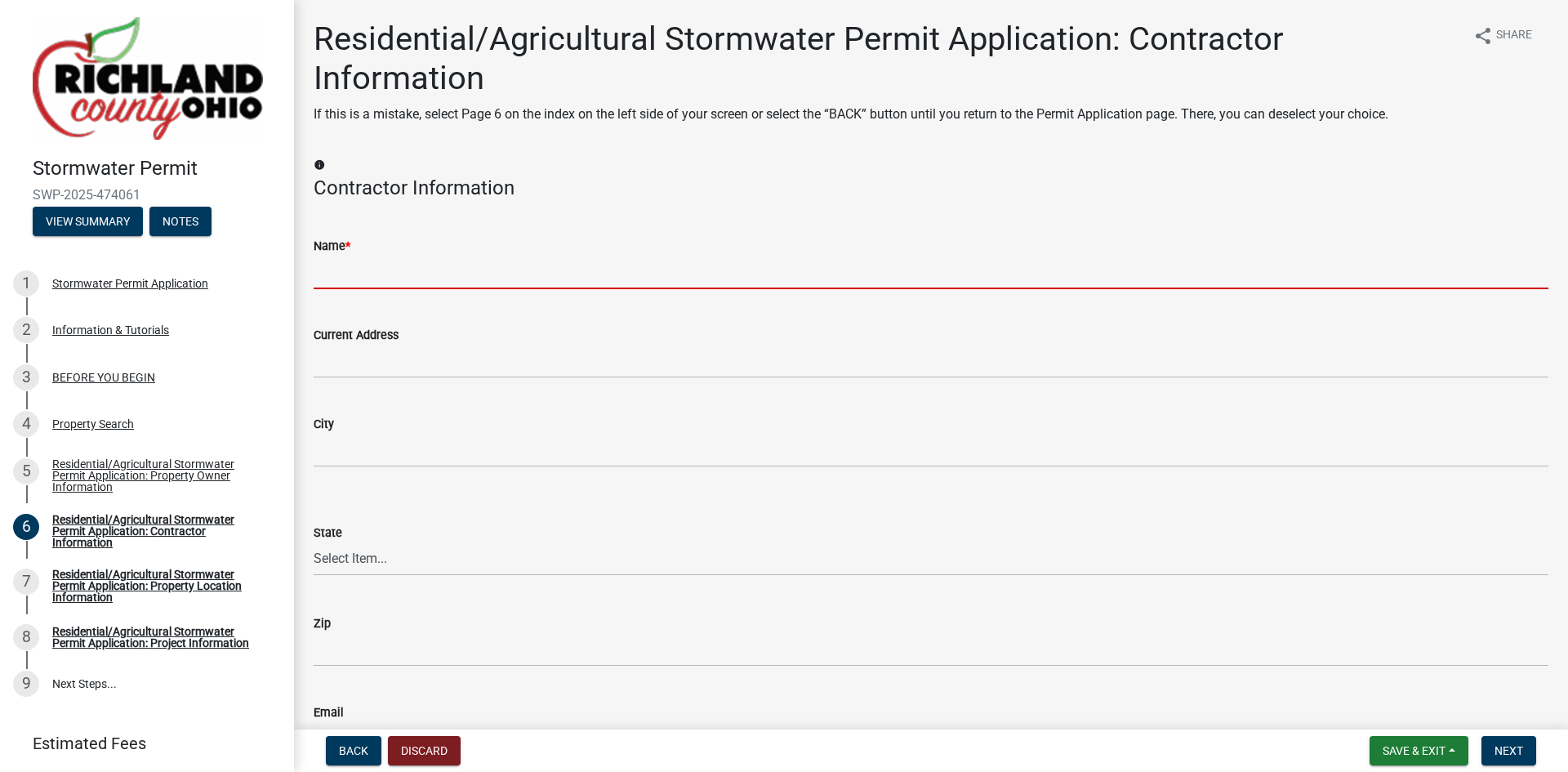
click at [361, 276] on input "Name *" at bounding box center [931, 272] width 1234 height 34
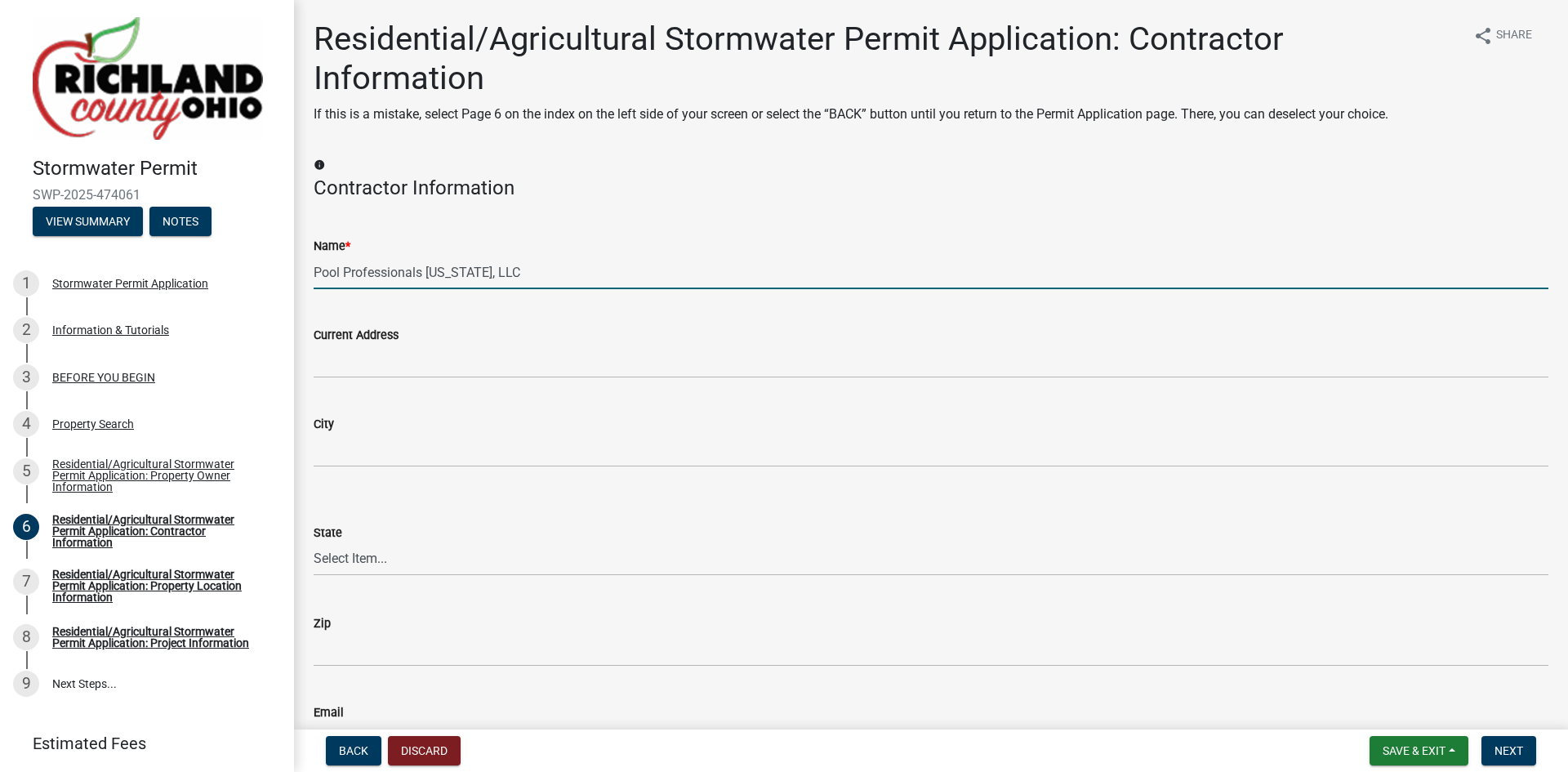
type input "Pool Professionals Ohio, LLC"
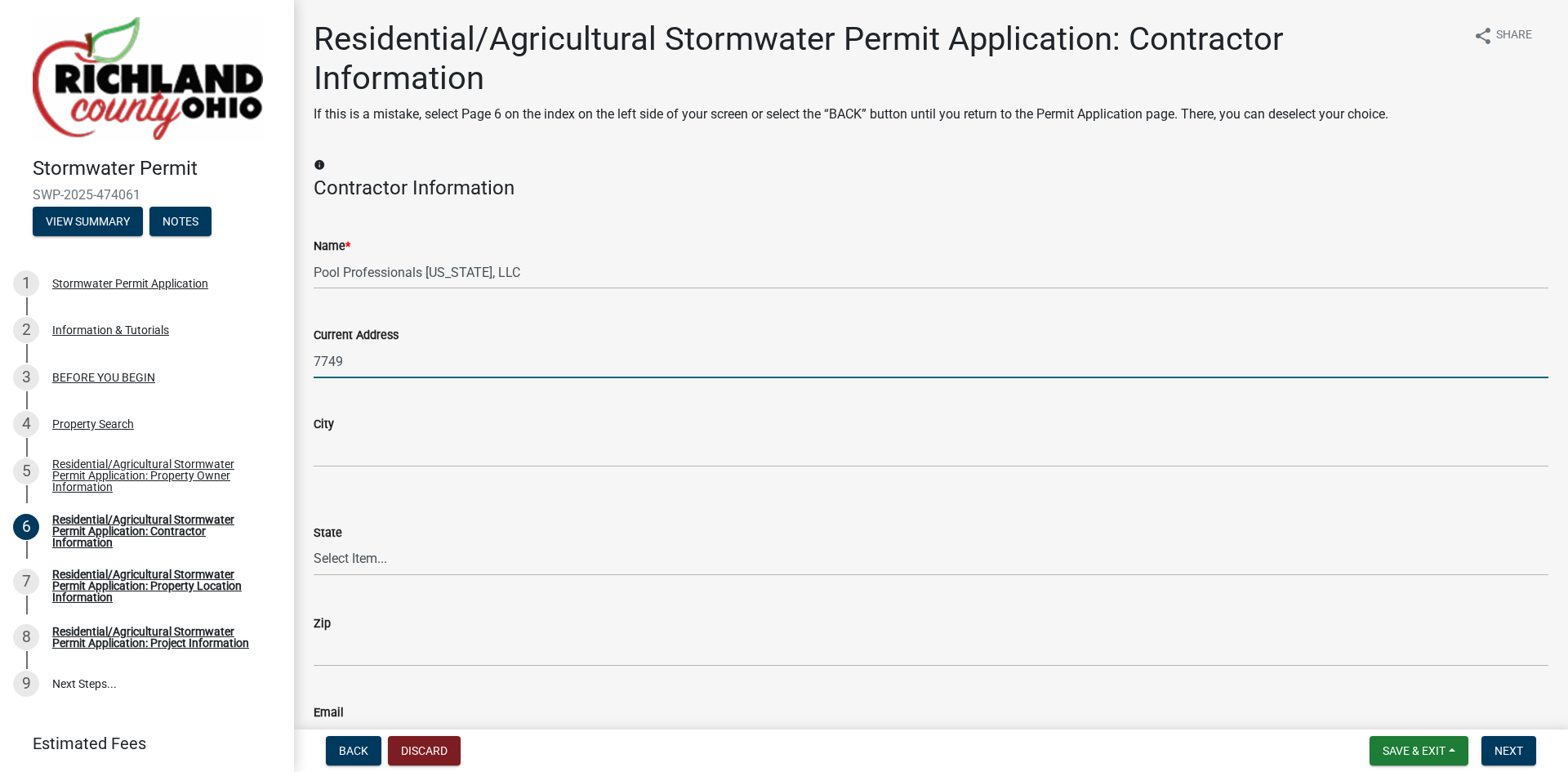
type input "7749 Blacks Rd SW"
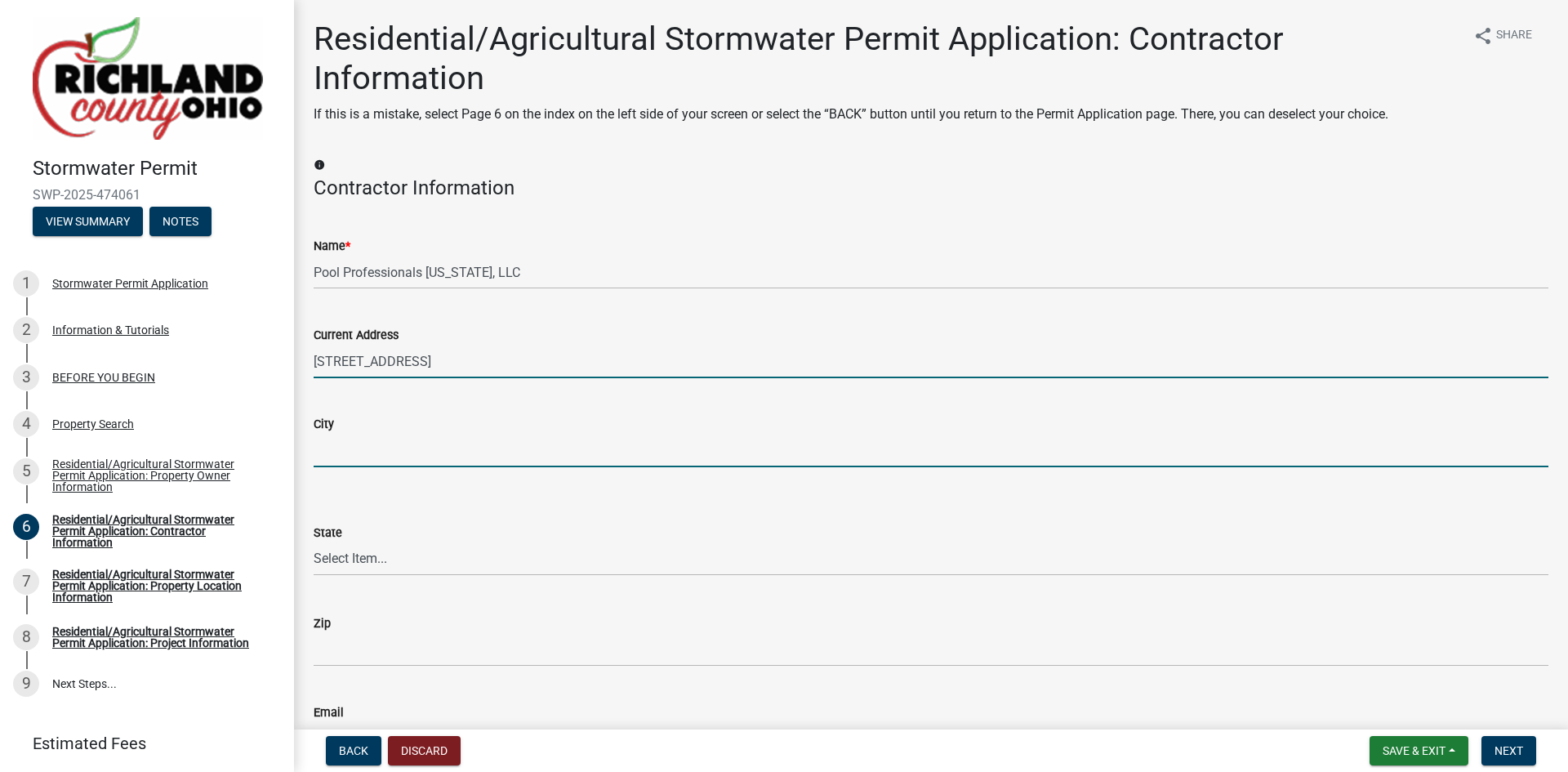
type input "PATASKALA"
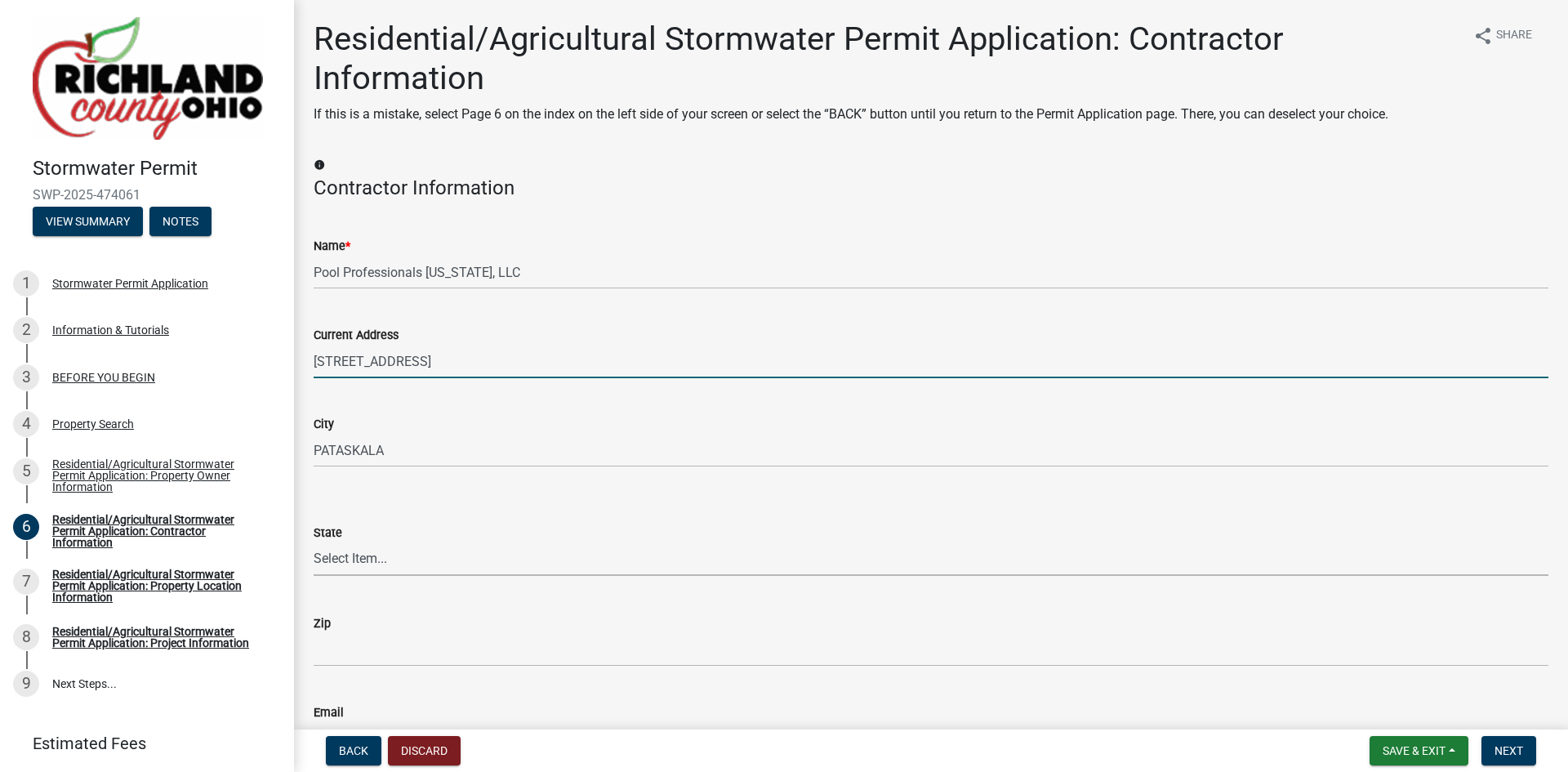
select select "OH"
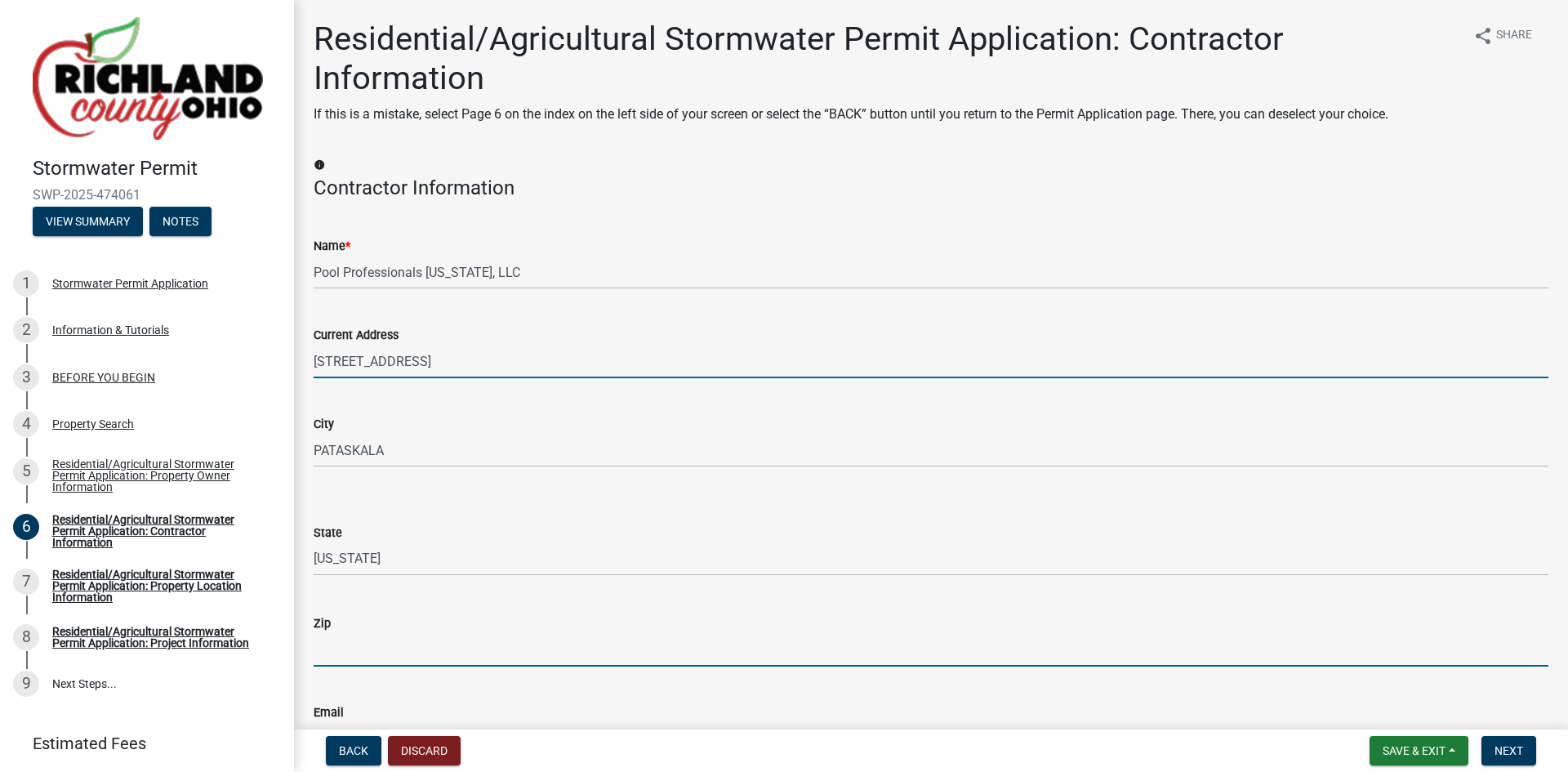
type input "43062"
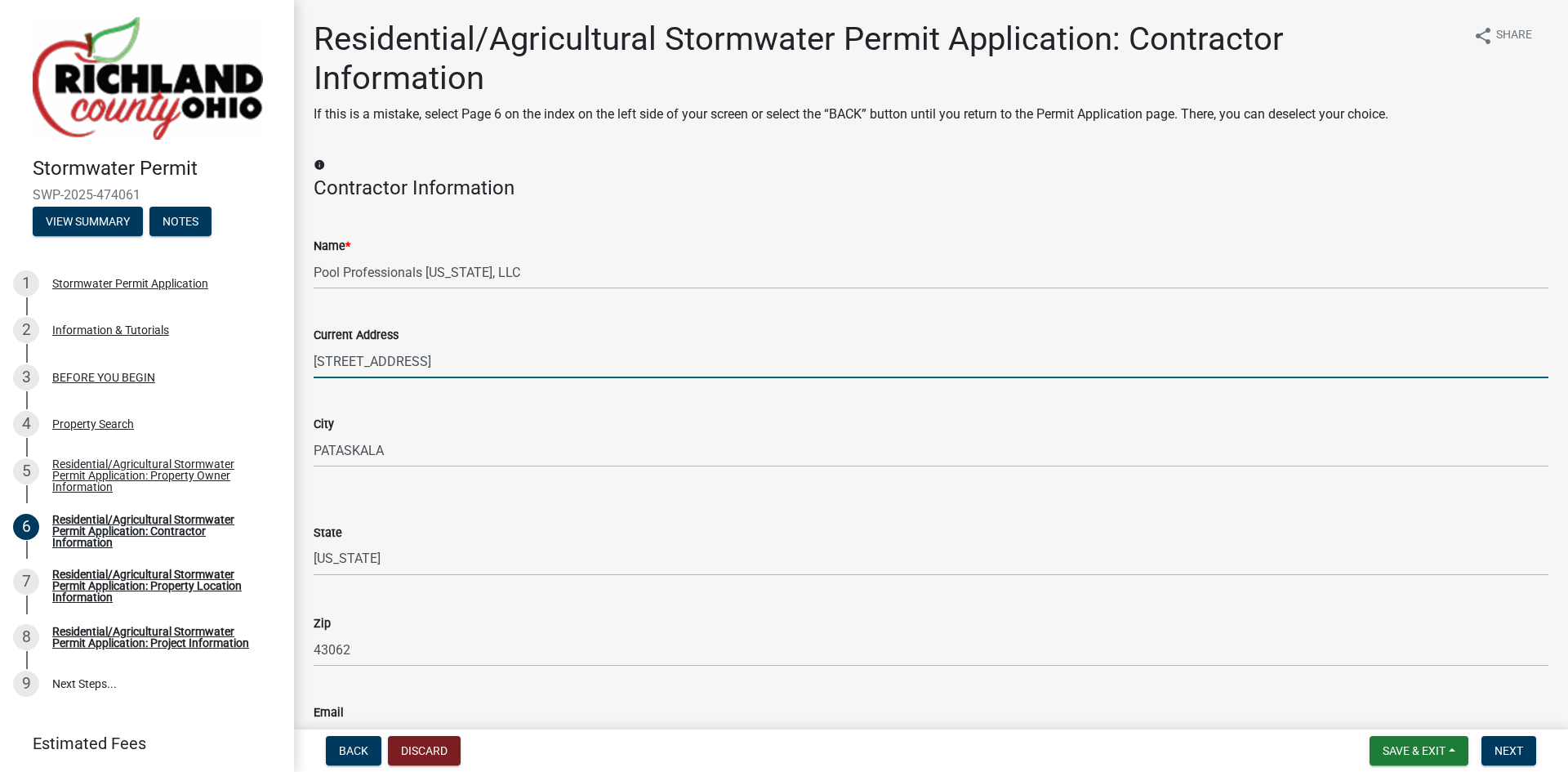
type input "office@poolprosohio.com"
type input "7409630045"
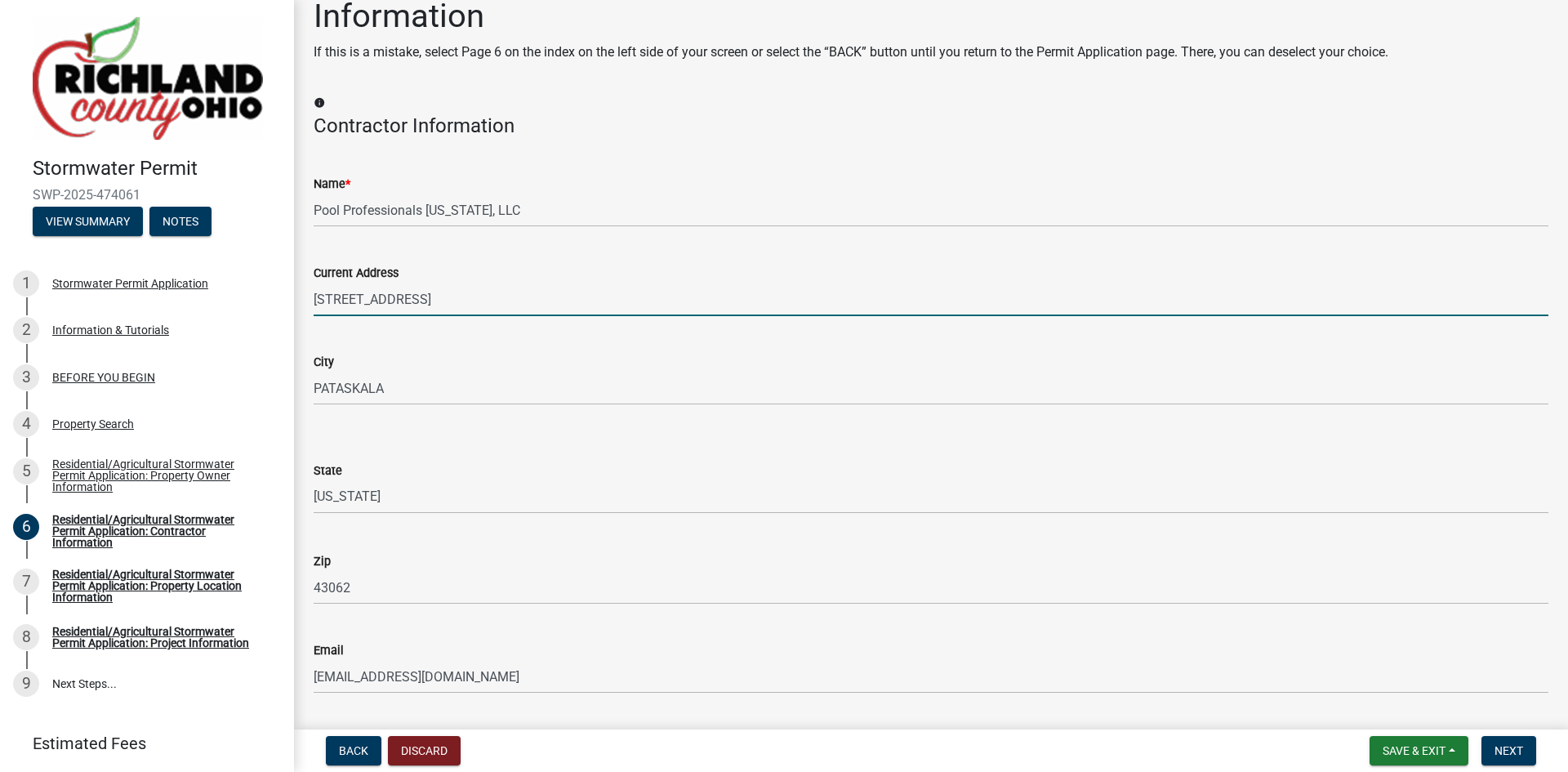
scroll to position [198, 0]
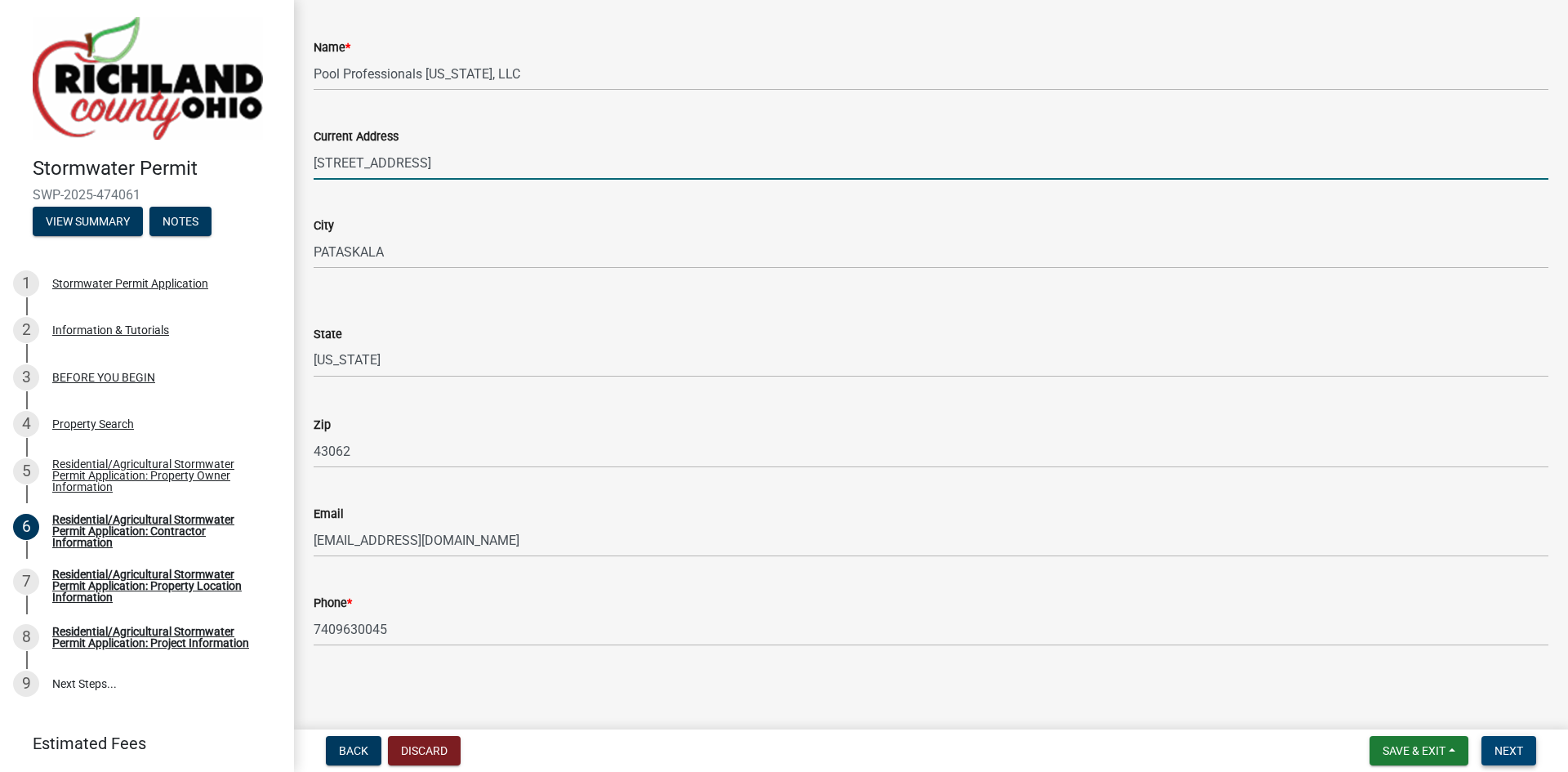
click at [1506, 747] on span "Next" at bounding box center [1508, 750] width 28 height 13
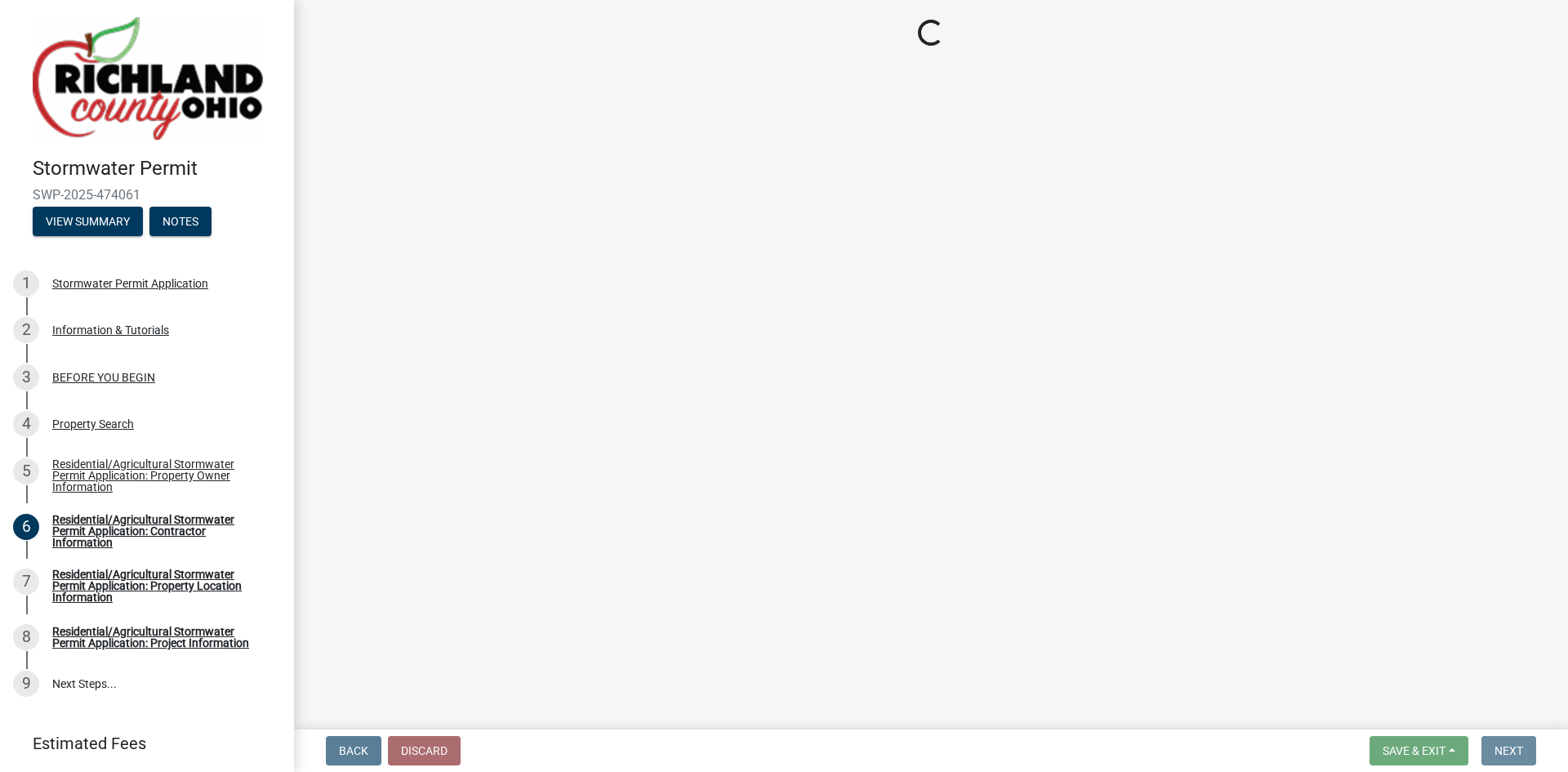
scroll to position [0, 0]
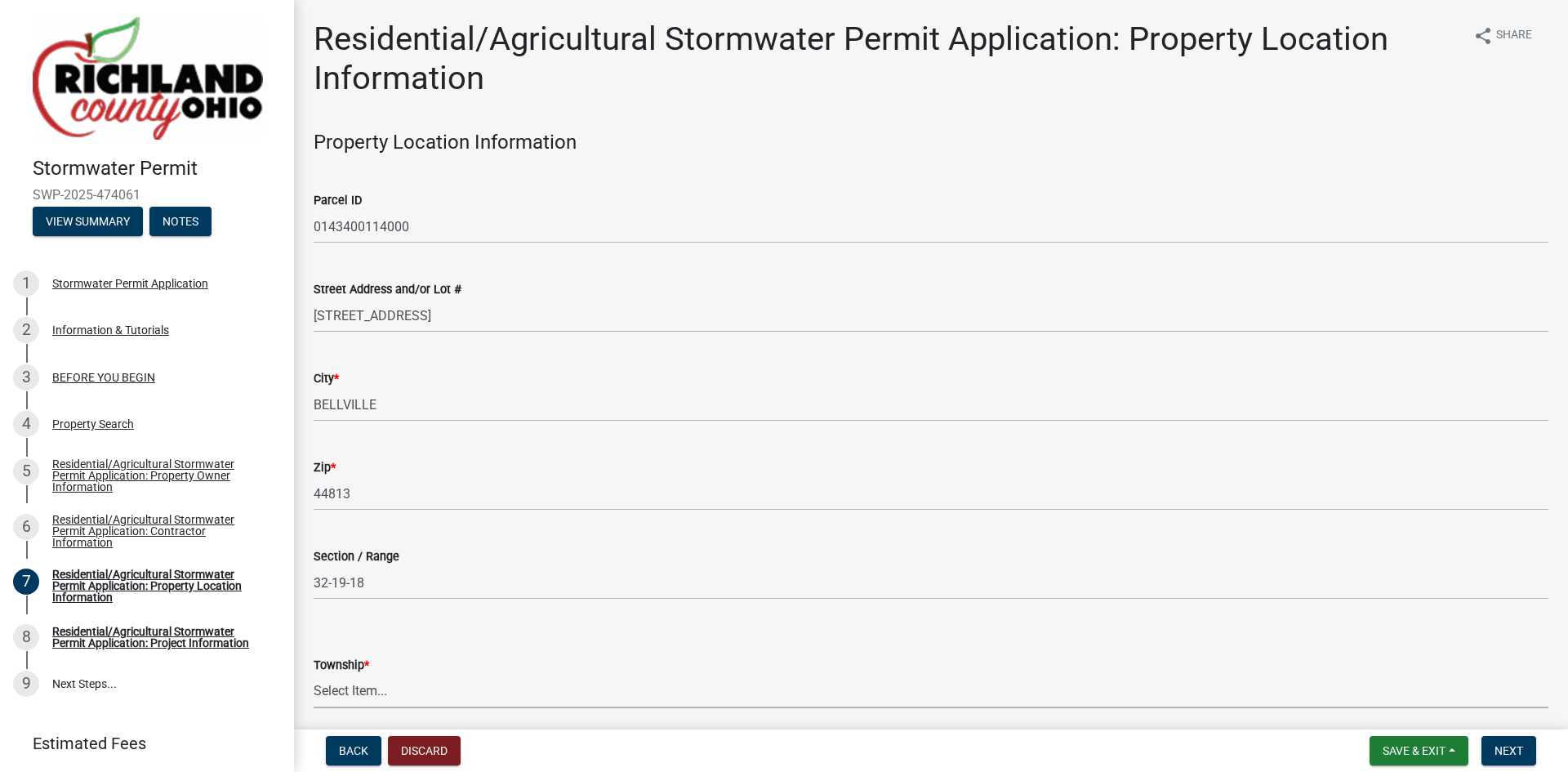
click at [435, 694] on select "Select Item... Blooming Grove Butler Cass Franklin Jackson Jefferson Madison Mi…" at bounding box center [931, 691] width 1234 height 34
click at [314, 675] on select "Select Item... Blooming Grove Butler Cass Franklin Jackson Jefferson Madison Mi…" at bounding box center [931, 691] width 1234 height 34
select select "8f7eec1e-6f7f-412f-a795-9c181be48be1"
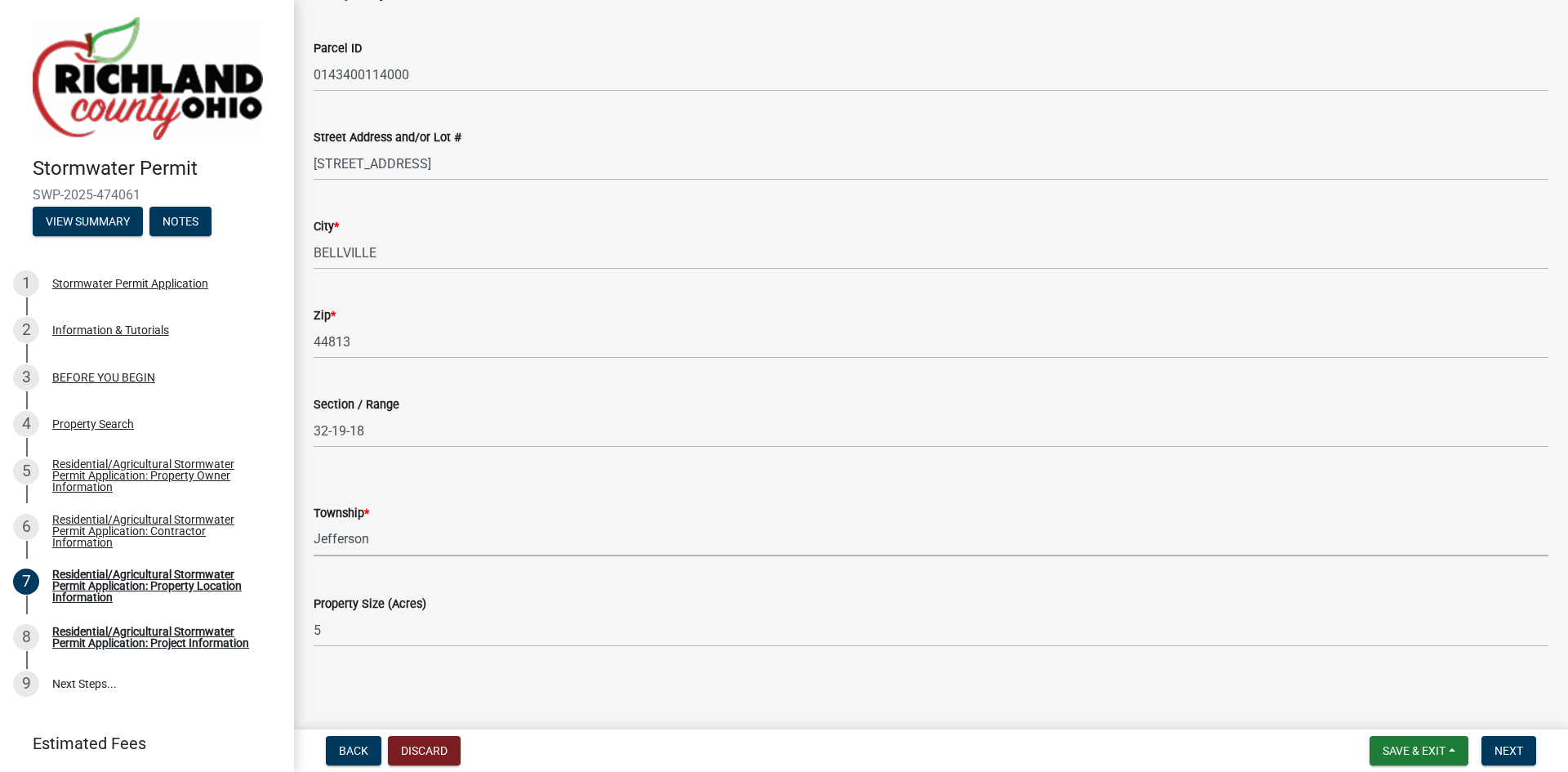
scroll to position [153, 0]
click at [1517, 748] on span "Next" at bounding box center [1508, 750] width 28 height 13
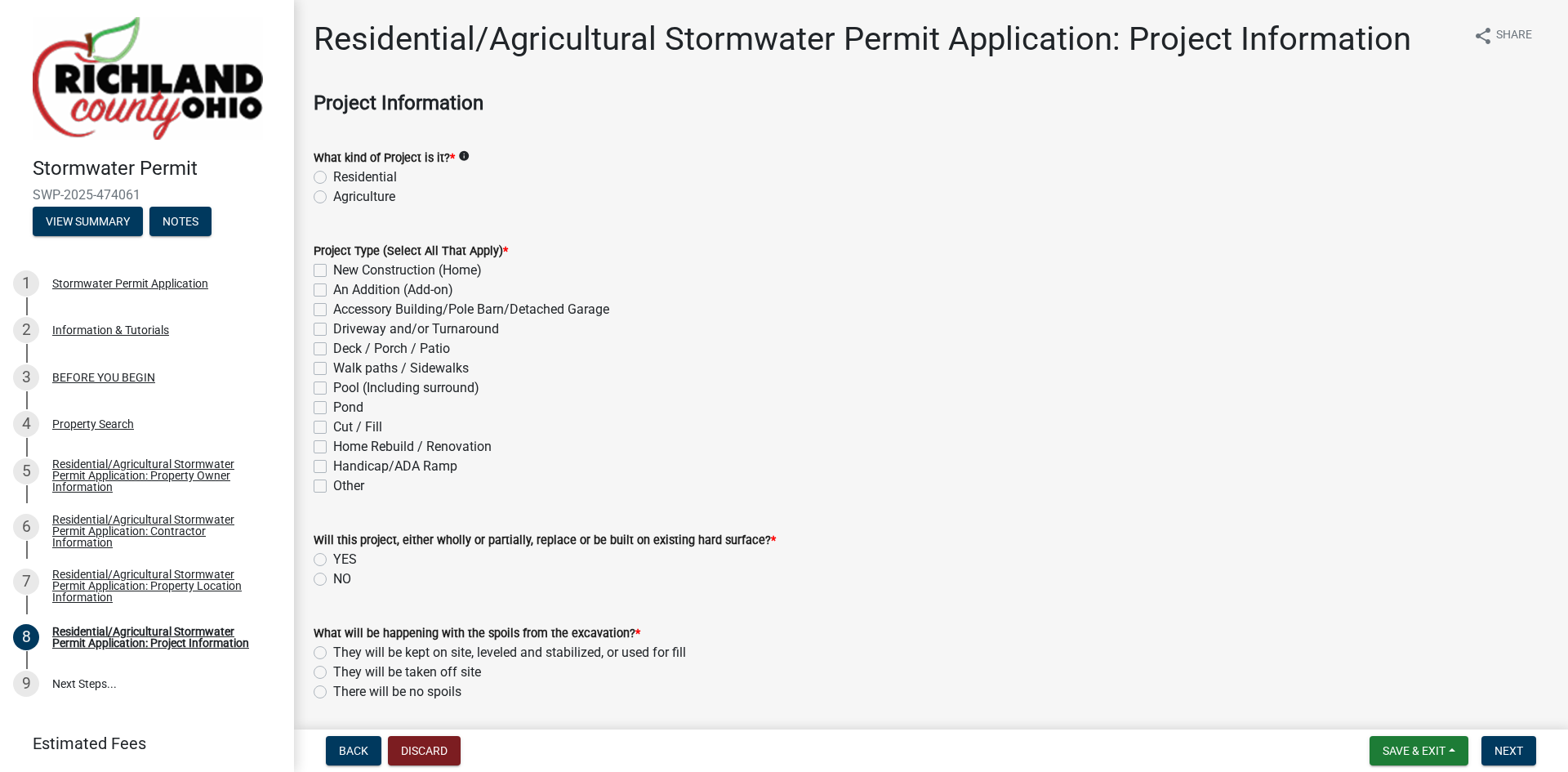
click at [334, 174] on label "Residential" at bounding box center [365, 177] width 64 height 20
click at [334, 174] on input "Residential" at bounding box center [339, 173] width 11 height 11
radio input "true"
click at [334, 390] on label "Pool (Including surround)" at bounding box center [406, 388] width 146 height 20
click at [334, 389] on input "Pool (Including surround)" at bounding box center [339, 384] width 11 height 11
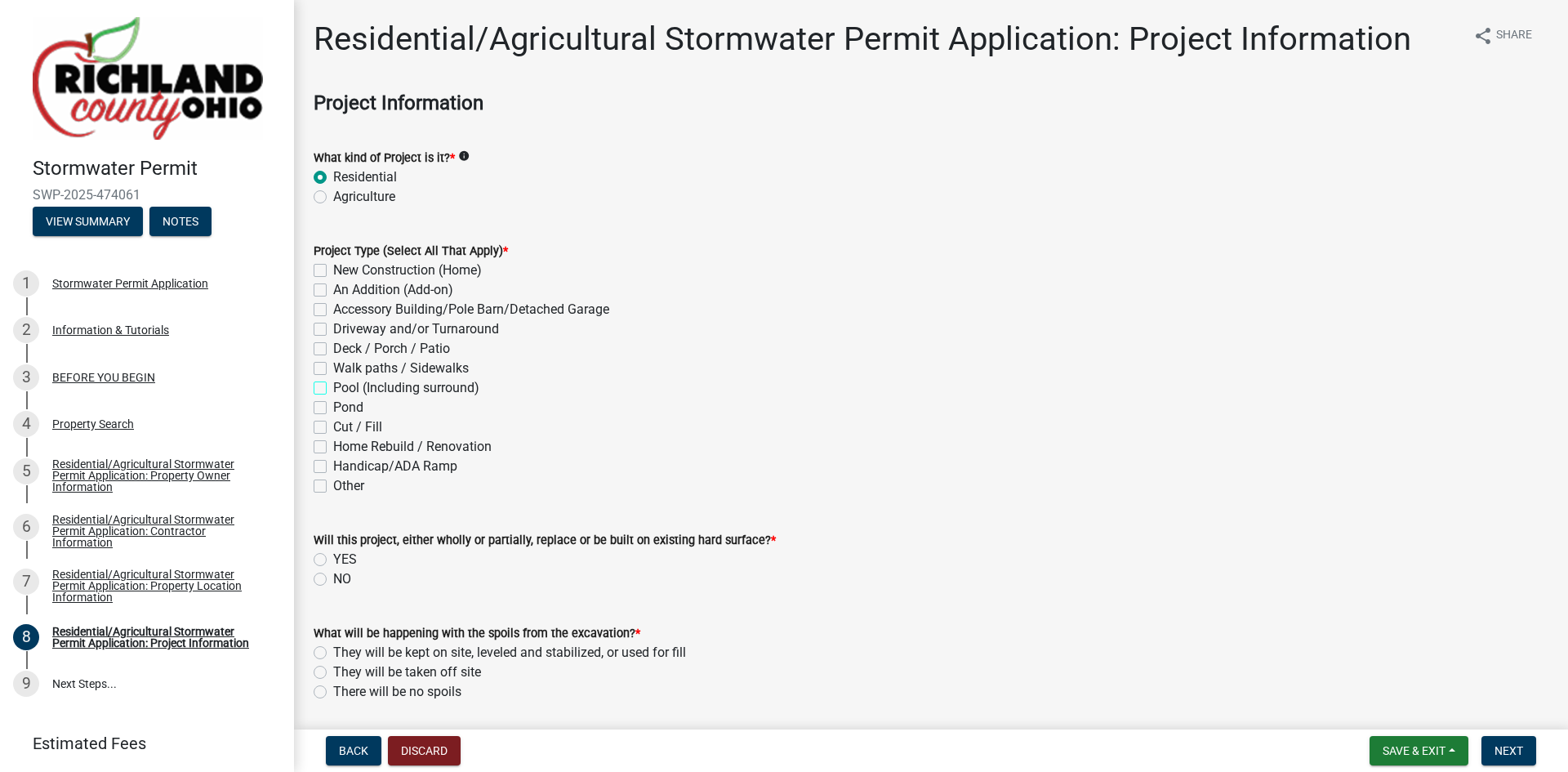
checkbox input "true"
checkbox input "false"
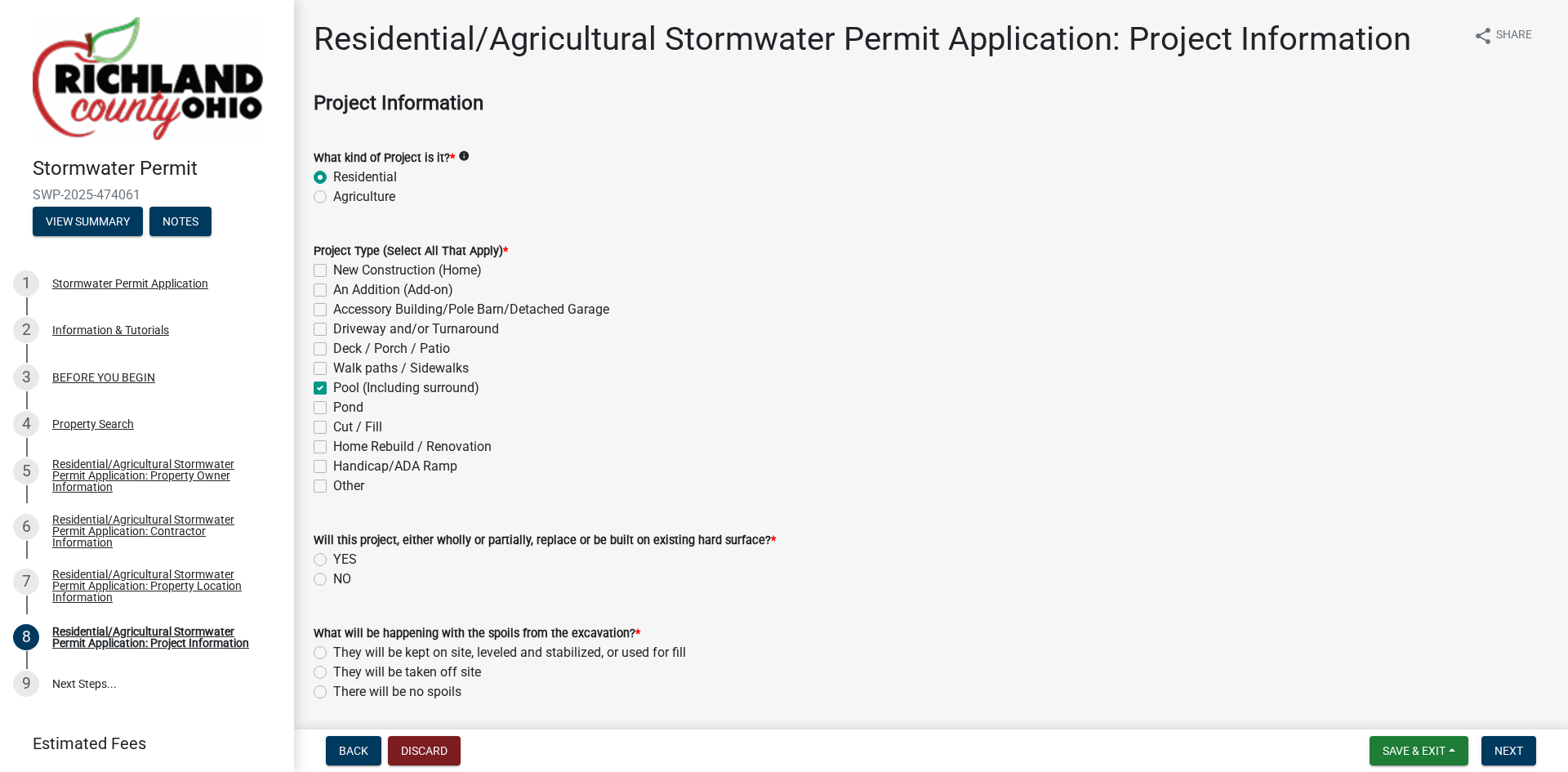
checkbox input "false"
checkbox input "true"
checkbox input "false"
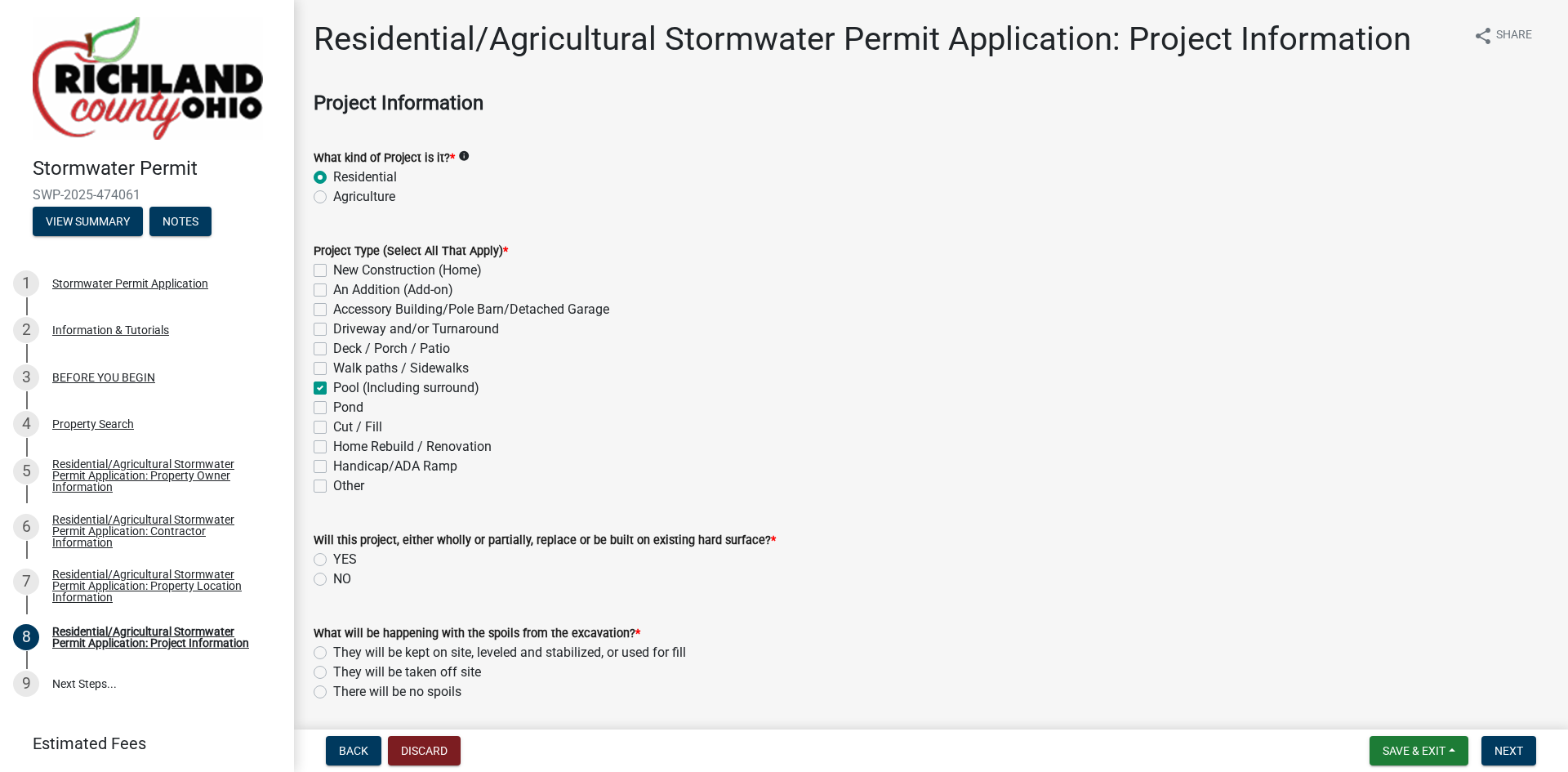
checkbox input "false"
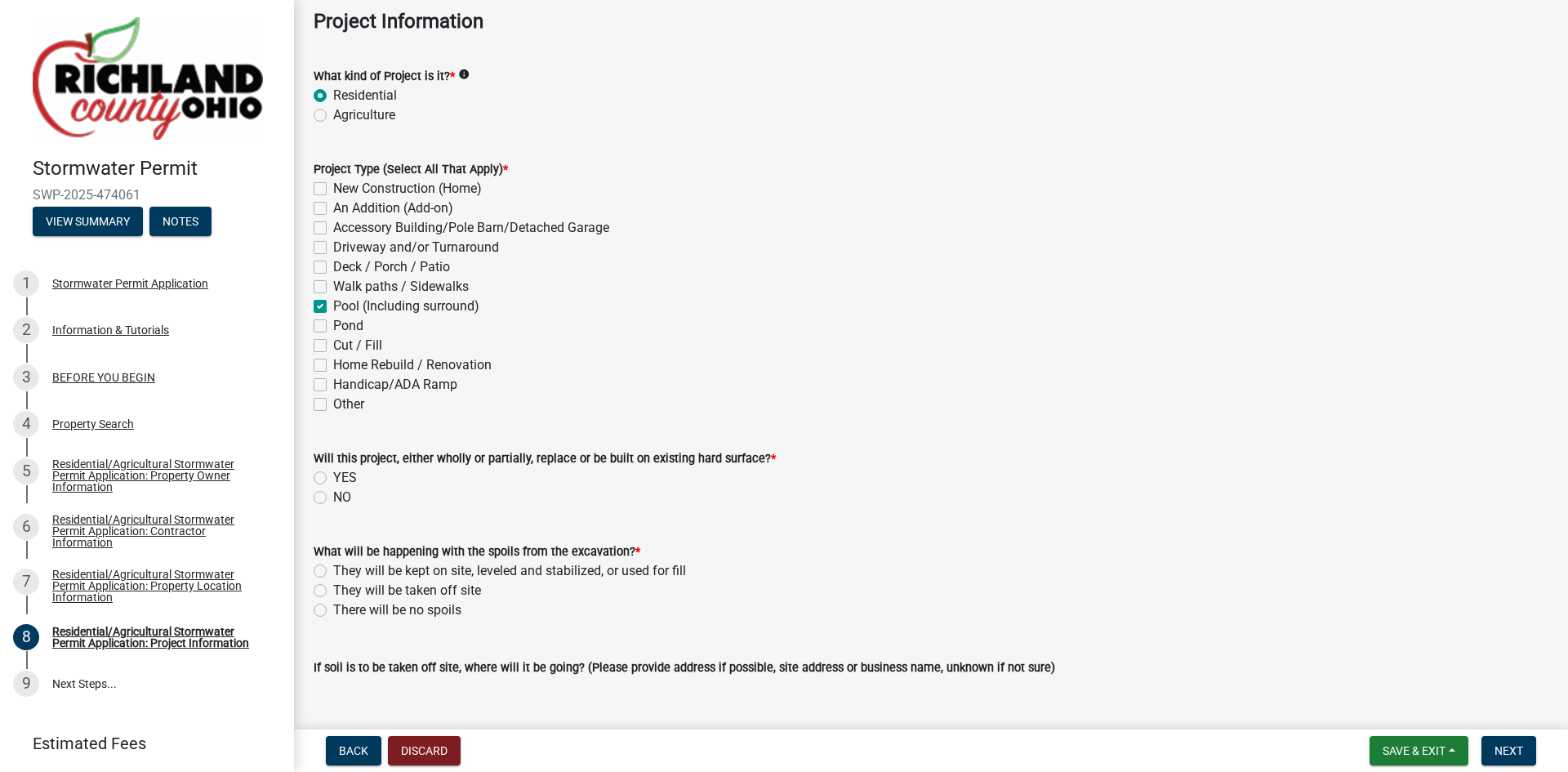
click at [334, 499] on label "NO" at bounding box center [343, 497] width 18 height 20
click at [334, 498] on input "NO" at bounding box center [339, 493] width 11 height 11
radio input "true"
click at [334, 568] on label "They will be kept on site, leveled and stabilized, or used for fill" at bounding box center [510, 571] width 353 height 20
click at [334, 568] on input "They will be kept on site, leveled and stabilized, or used for fill" at bounding box center [339, 566] width 11 height 11
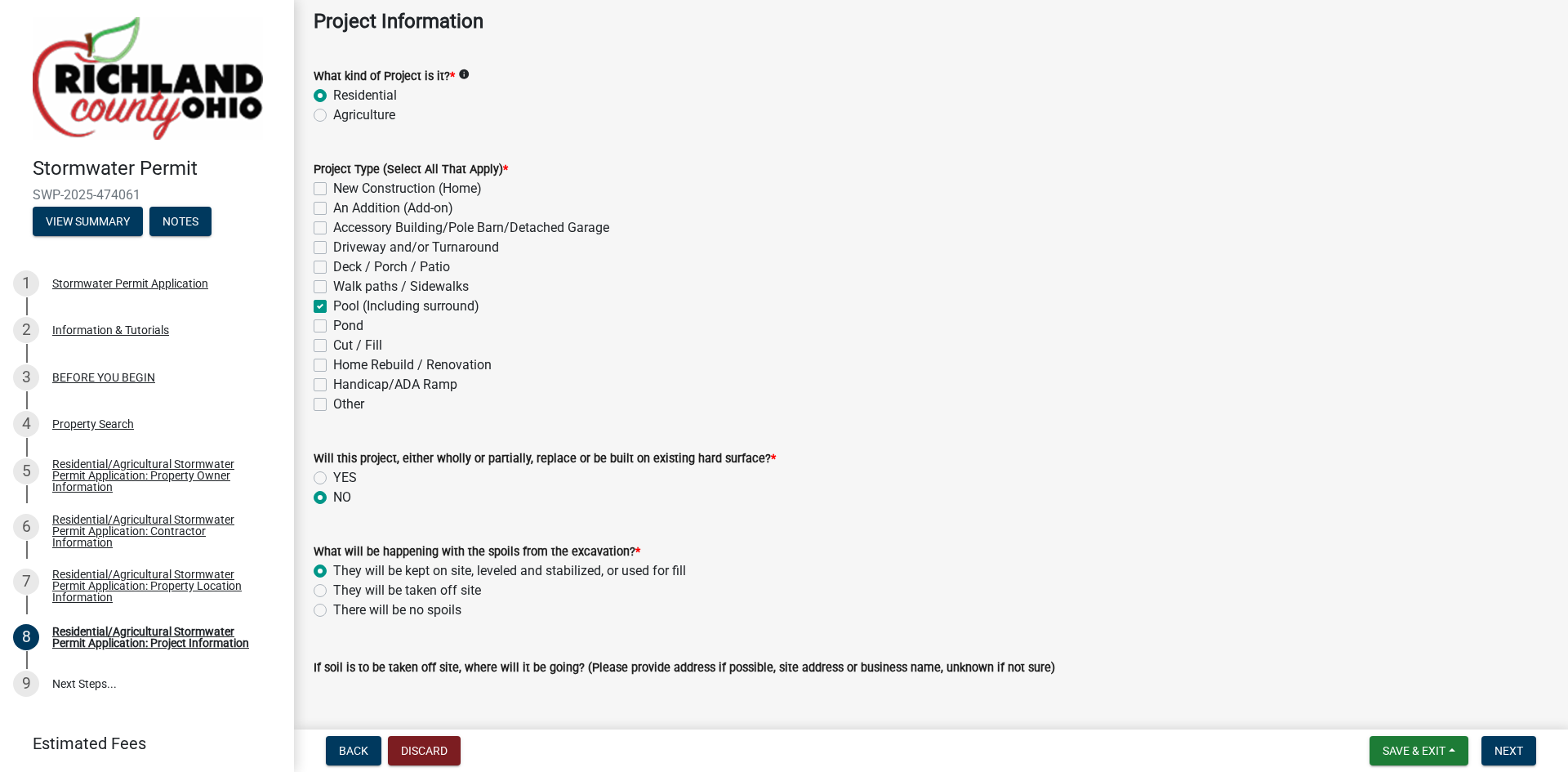
radio input "true"
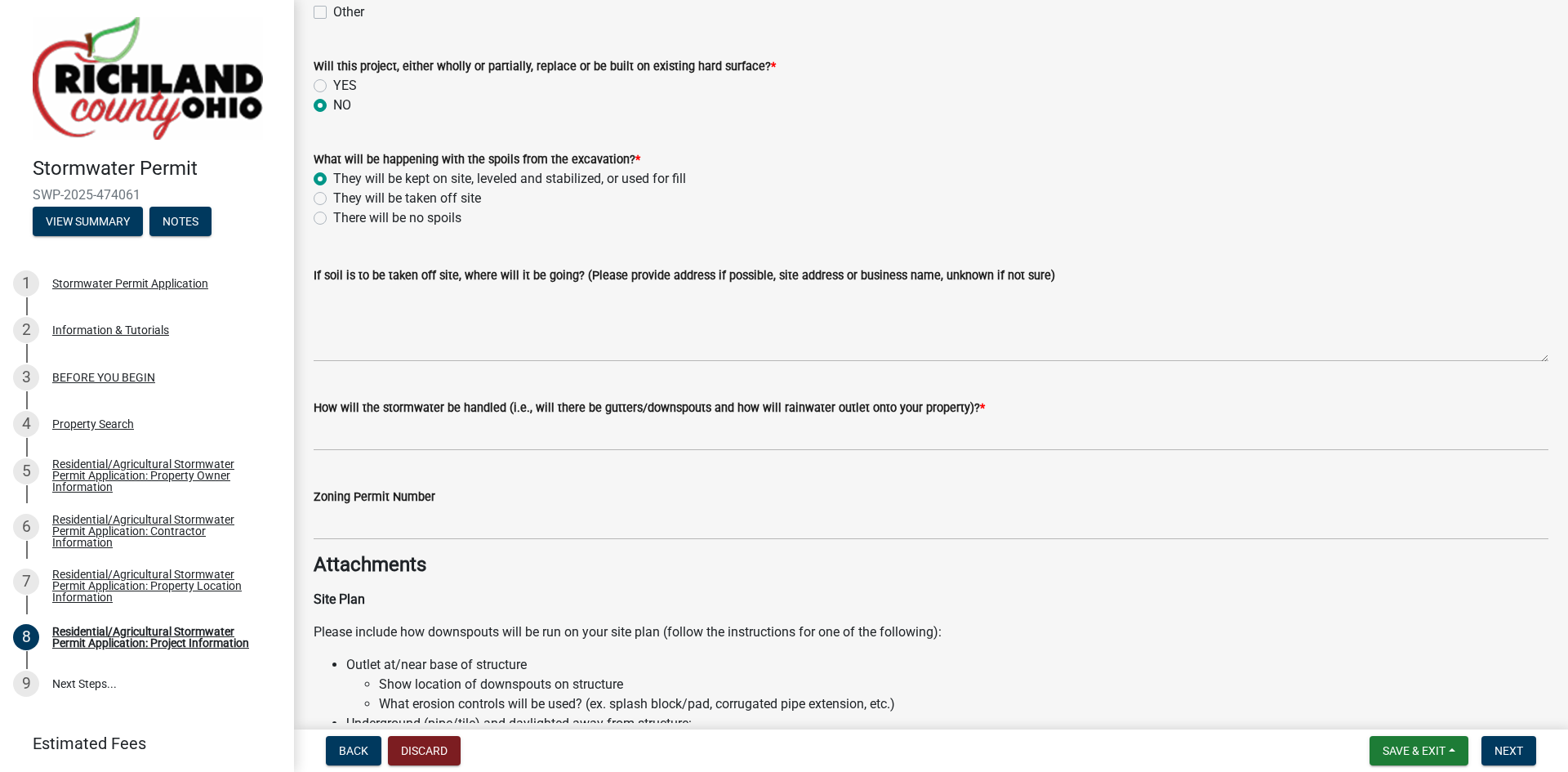
scroll to position [490, 0]
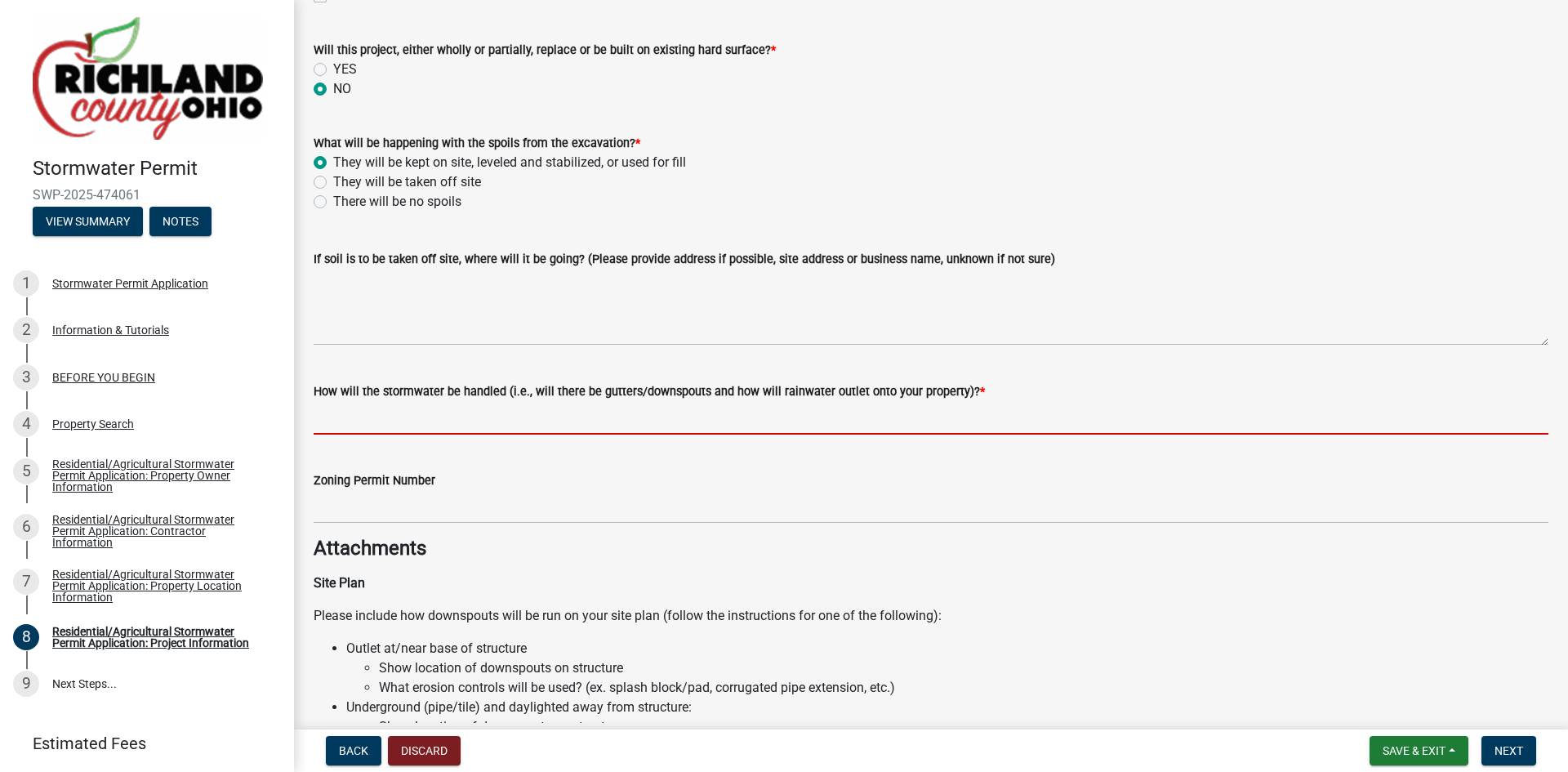
click at [350, 421] on input "How will the stormwater be handled (i.e., will there be gutters/downspouts and …" at bounding box center [931, 417] width 1234 height 34
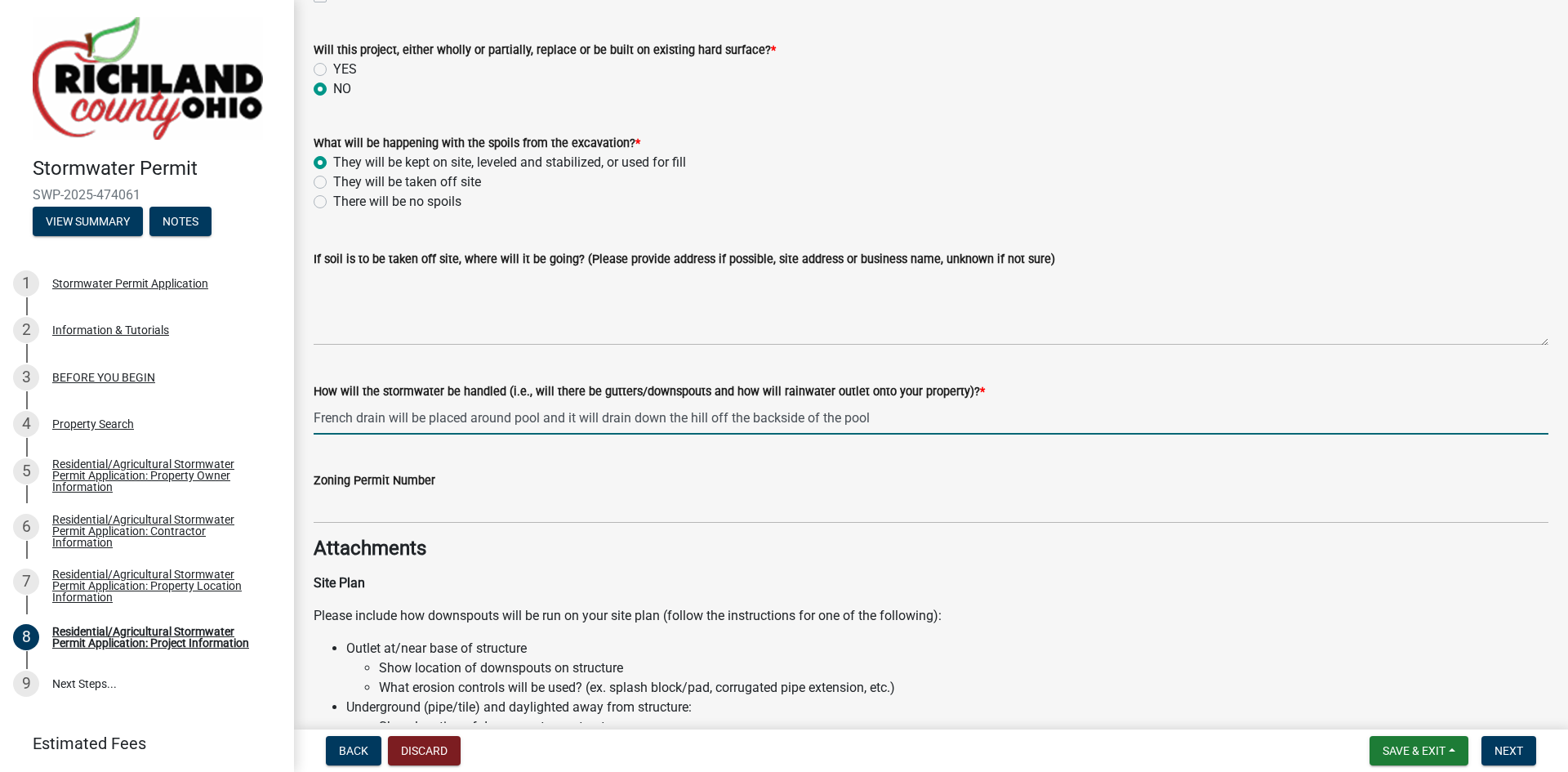
click at [779, 416] on input "French drain will be placed around pool and it will drain down the hill off the…" at bounding box center [931, 417] width 1234 height 34
click at [934, 406] on input "French drain will be placed around pool and it will drain down the hill off the…" at bounding box center [931, 417] width 1234 height 34
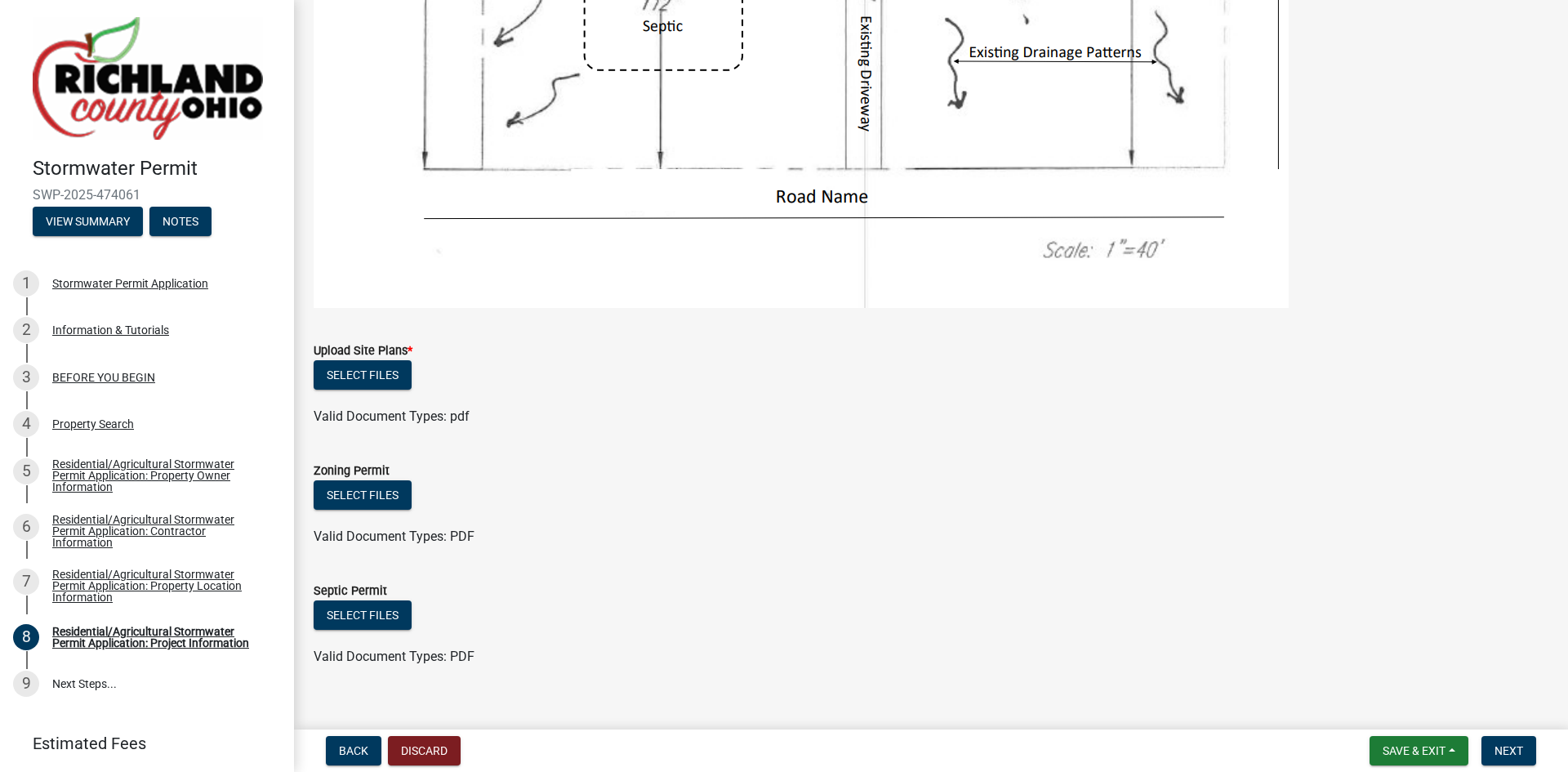
scroll to position [2297, 0]
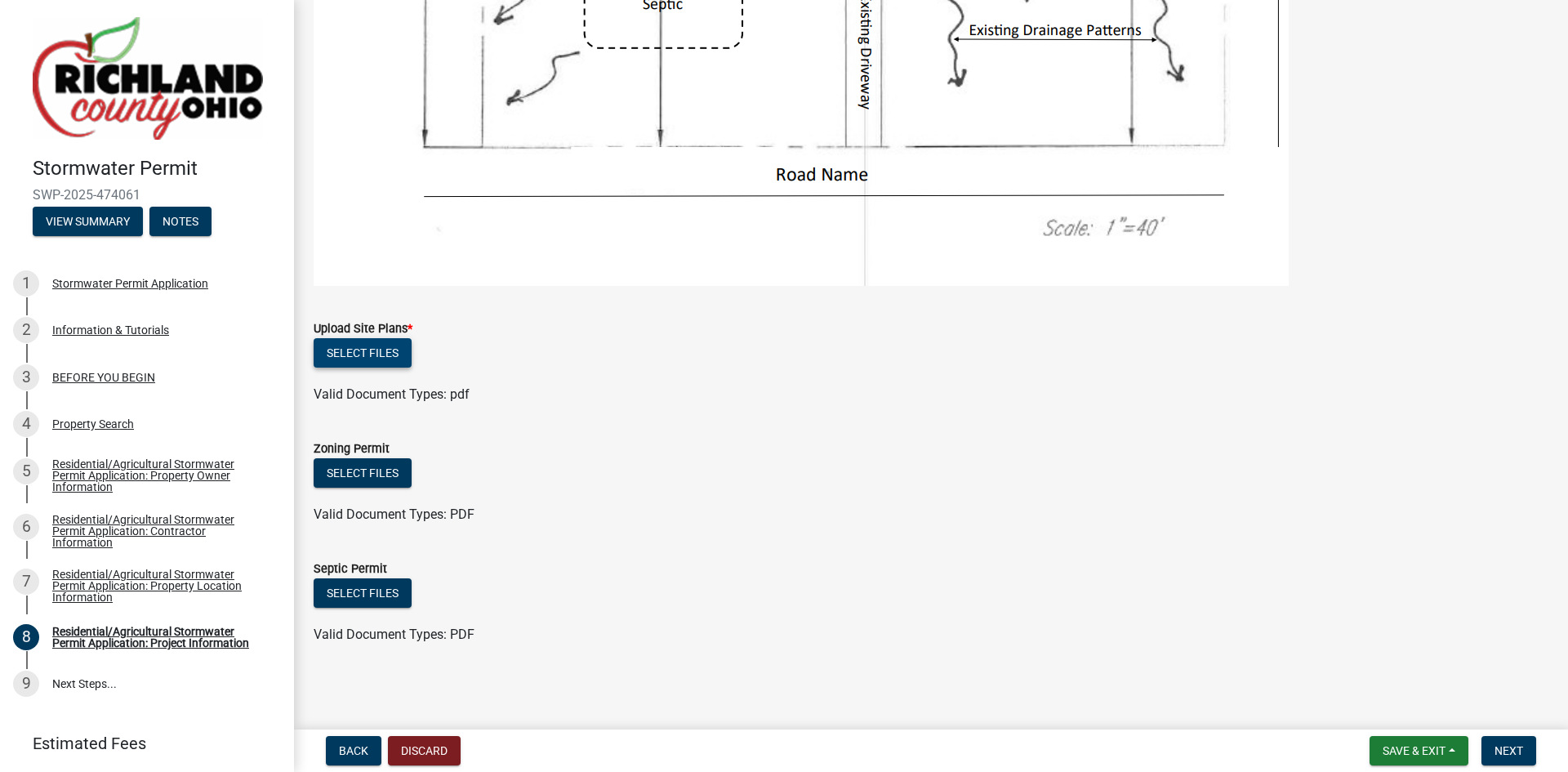
type input "French drain will be placed around pool and it will drain down the hill off the…"
click at [356, 355] on button "Select files" at bounding box center [363, 353] width 98 height 29
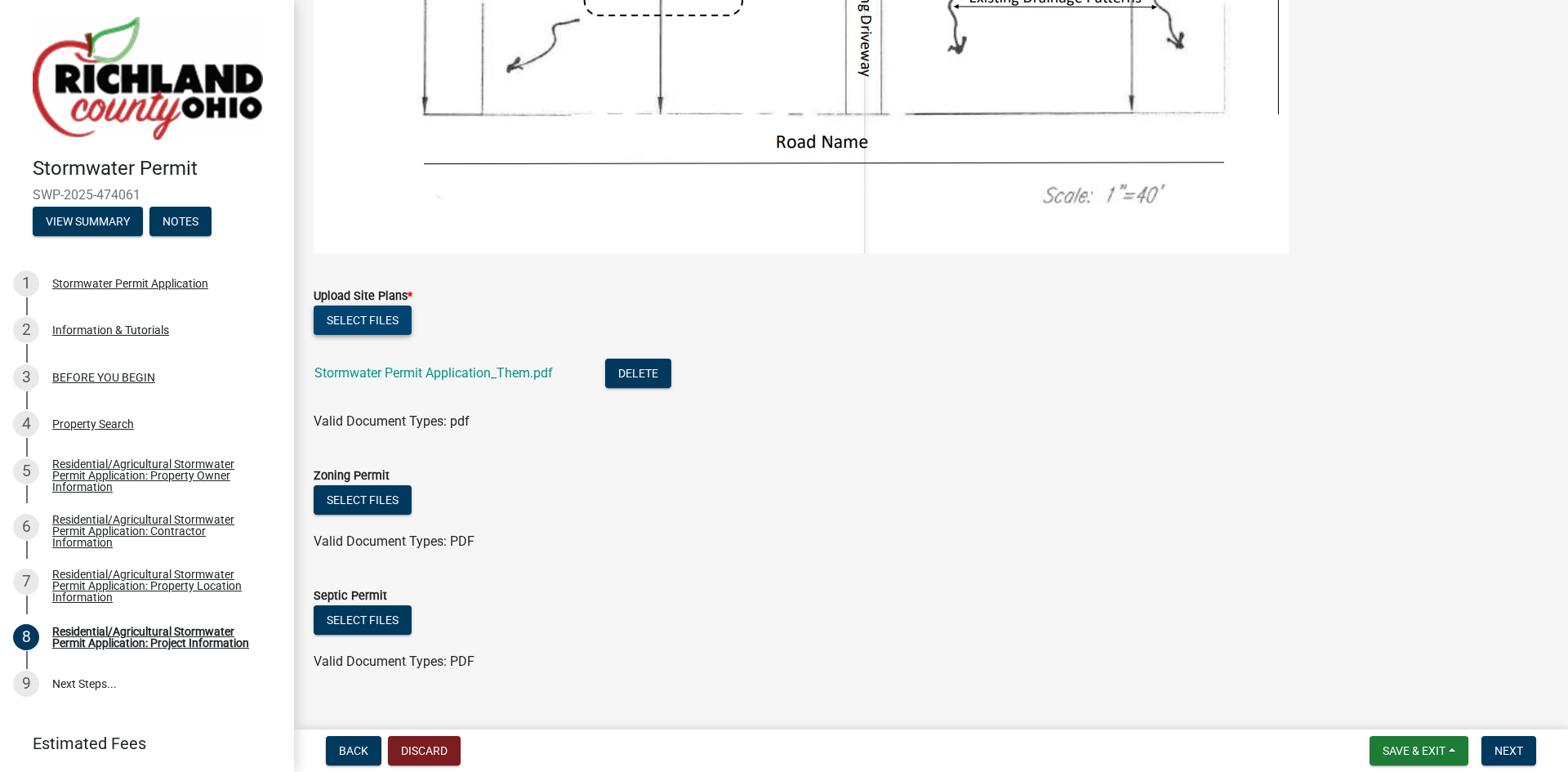
scroll to position [2357, 0]
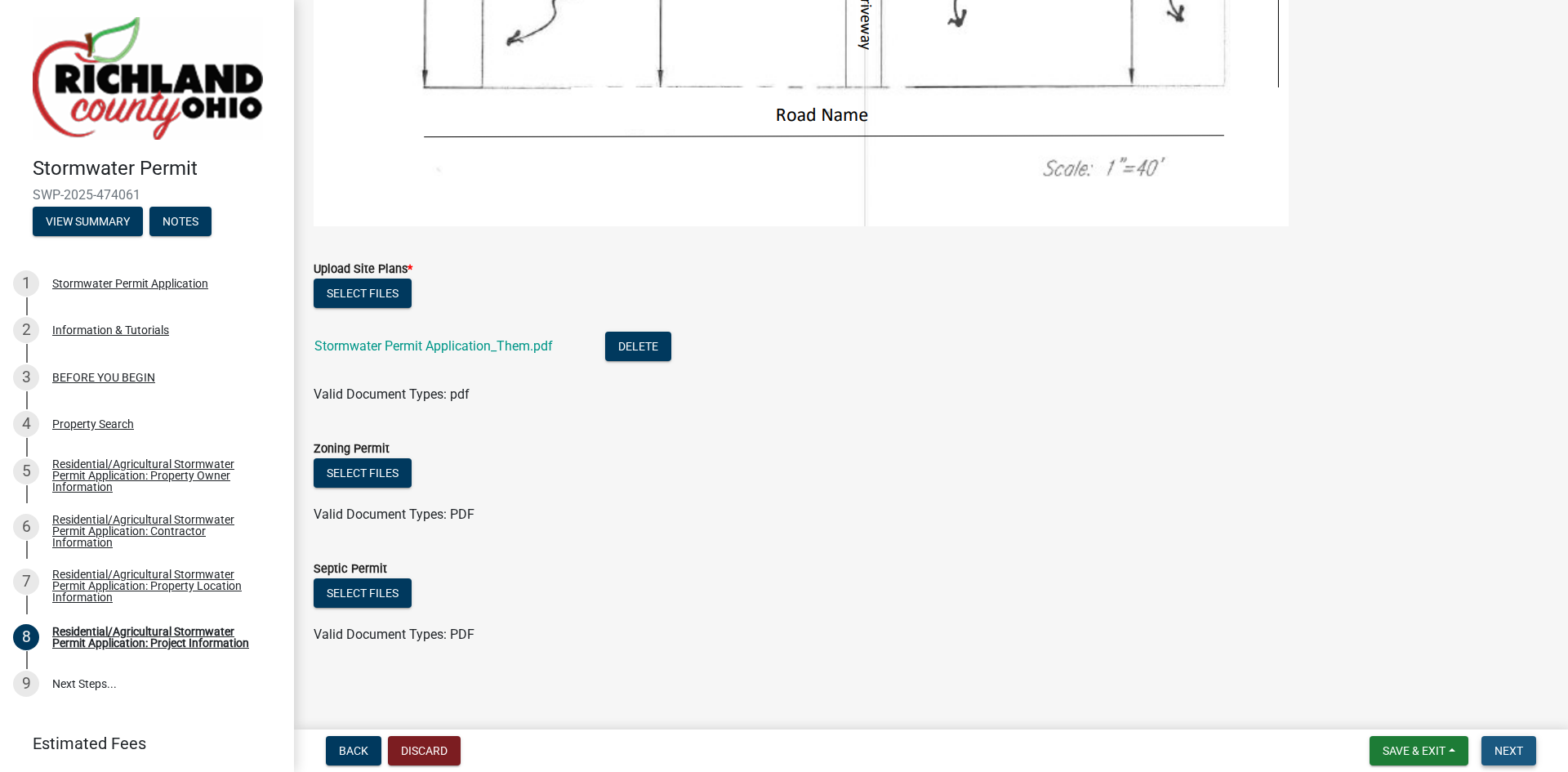
click at [1508, 752] on span "Next" at bounding box center [1508, 750] width 28 height 13
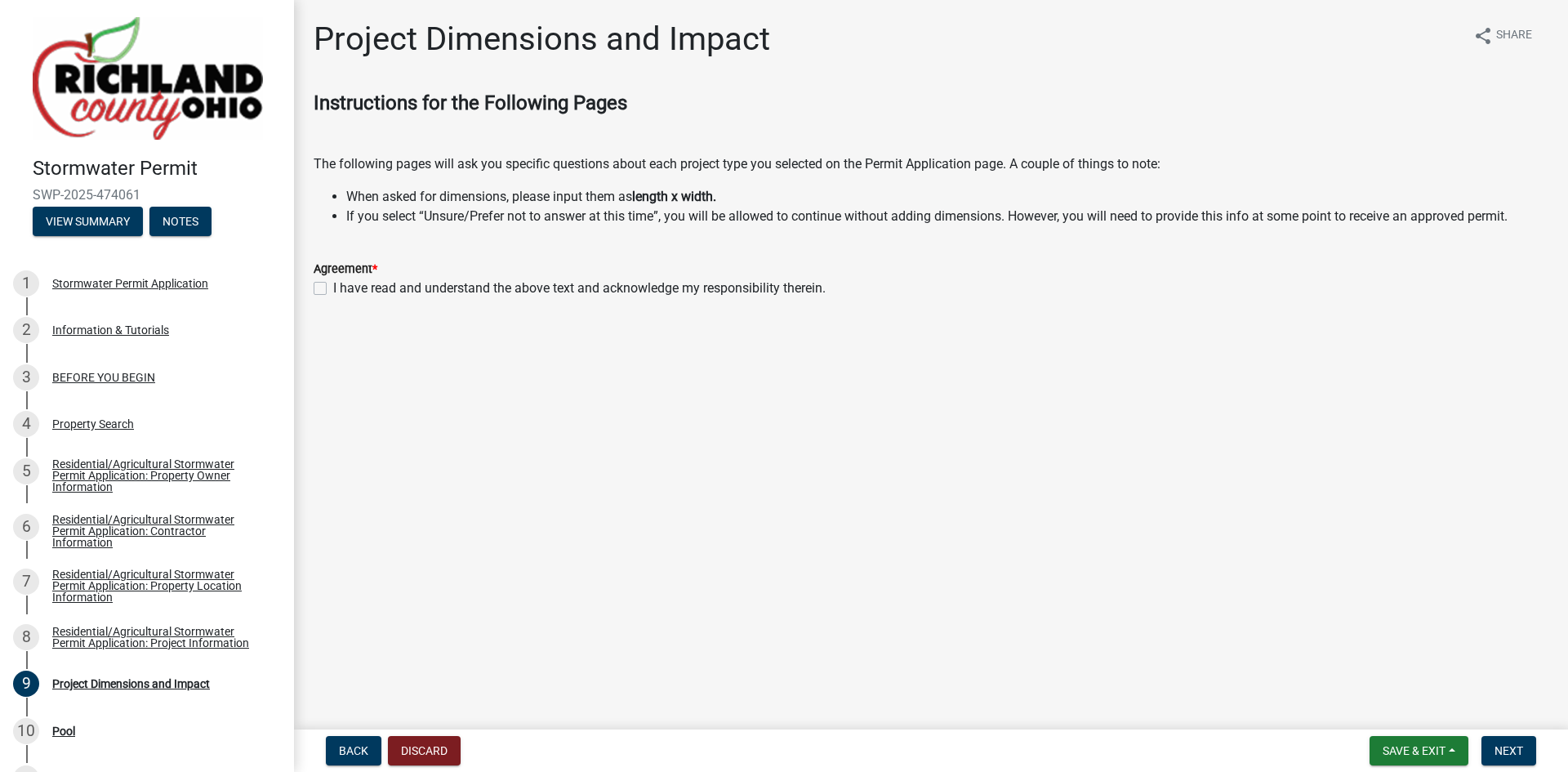
click at [334, 294] on label "I have read and understand the above text and acknowledge my responsibility the…" at bounding box center [580, 288] width 493 height 20
click at [334, 289] on input "I have read and understand the above text and acknowledge my responsibility the…" at bounding box center [339, 284] width 11 height 11
checkbox input "true"
click at [1520, 749] on span "Next" at bounding box center [1508, 750] width 28 height 13
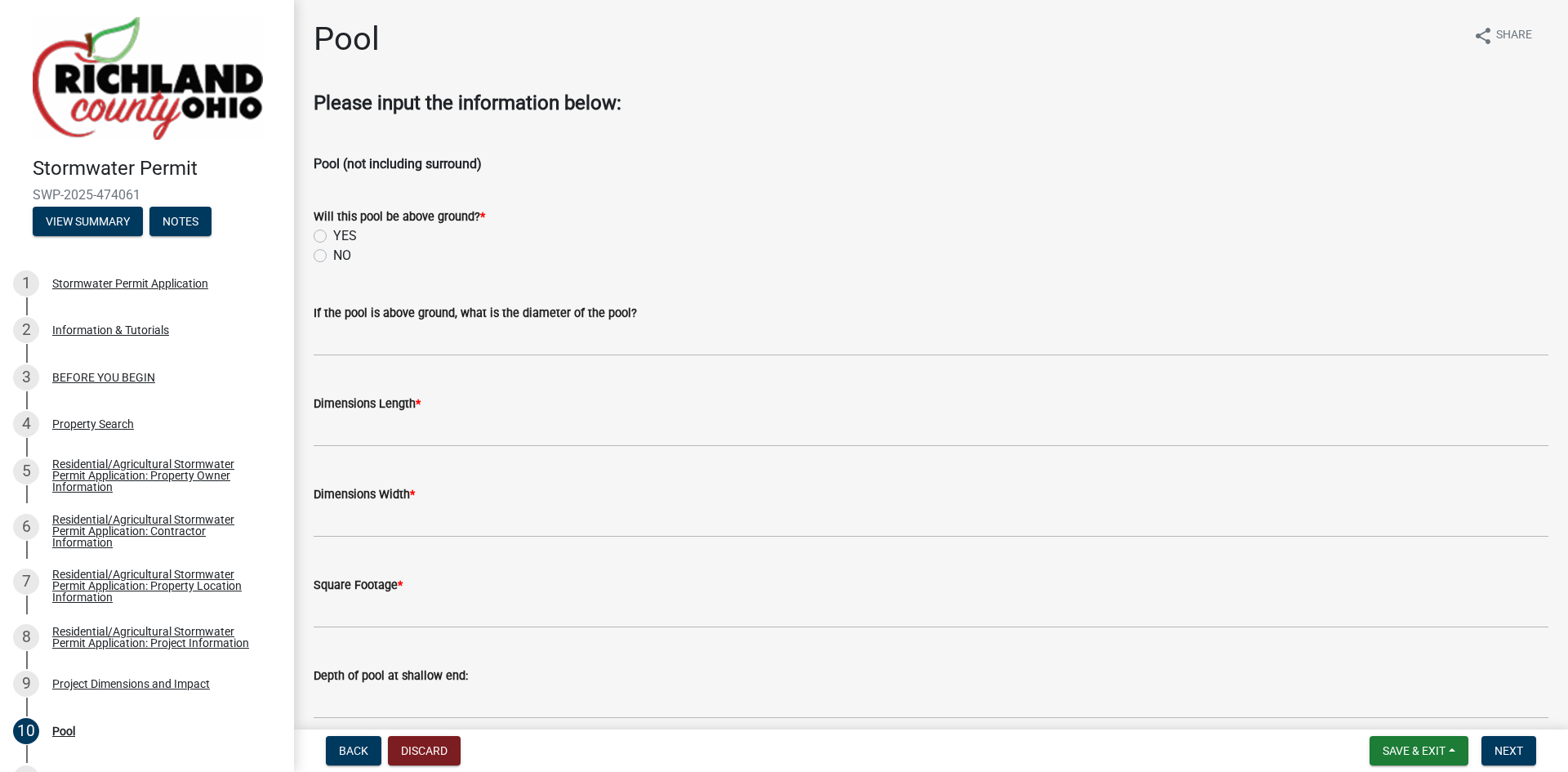
click at [334, 254] on label "NO" at bounding box center [343, 256] width 18 height 20
click at [334, 254] on input "NO" at bounding box center [339, 251] width 11 height 11
radio input "true"
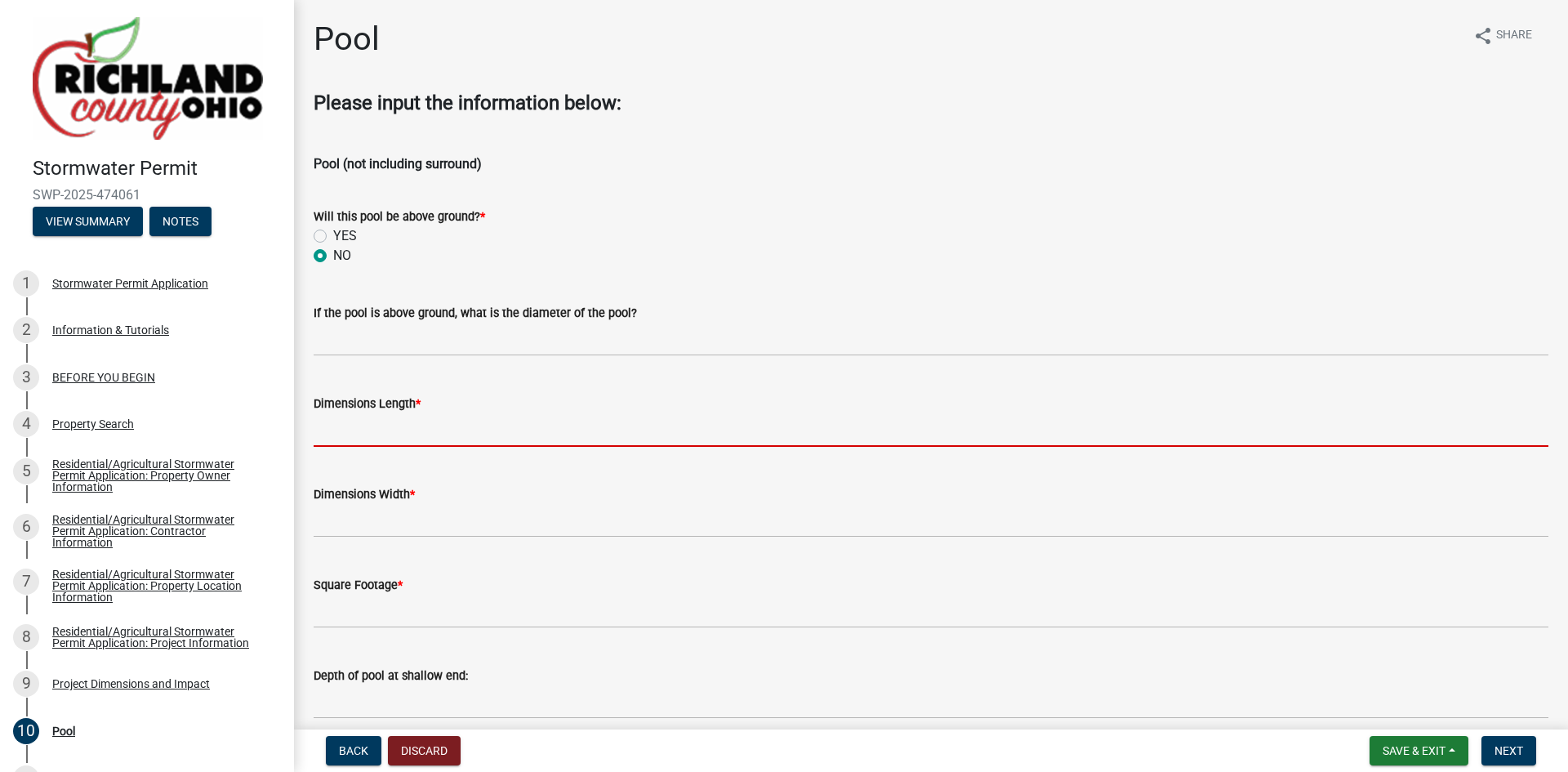
click at [395, 438] on input "text" at bounding box center [931, 430] width 1234 height 34
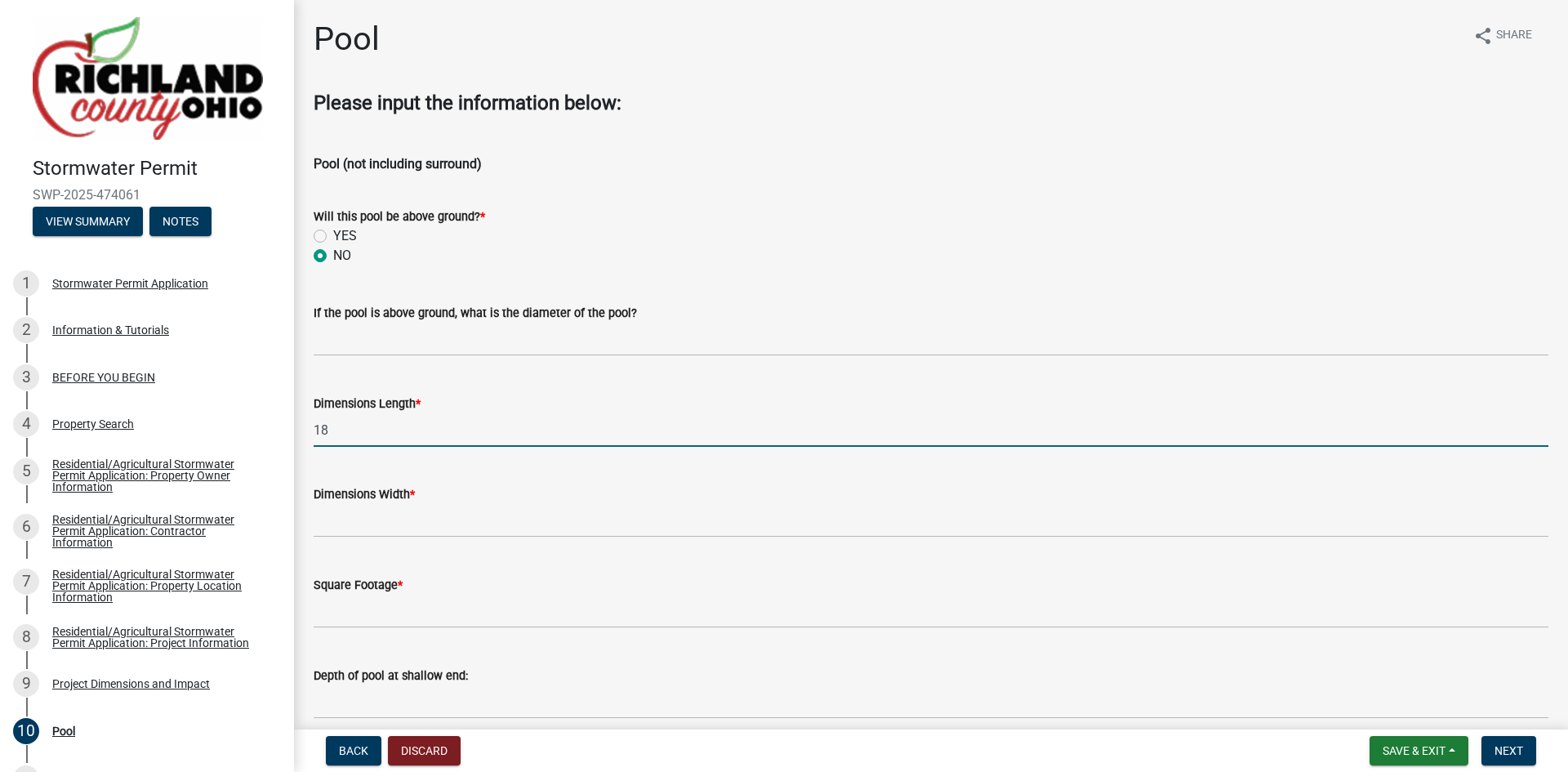
type input "18"
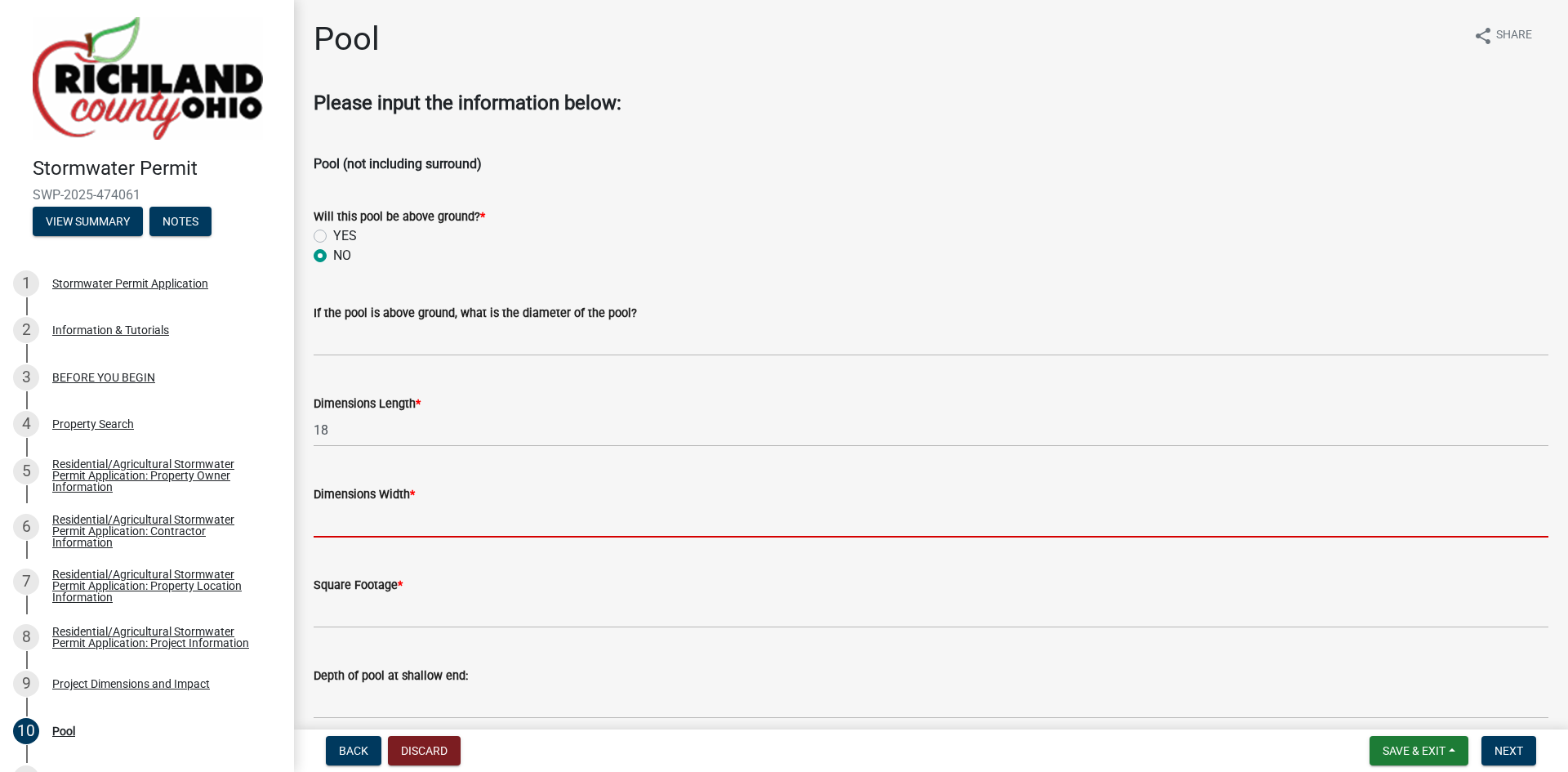
click at [386, 527] on input "text" at bounding box center [931, 520] width 1234 height 34
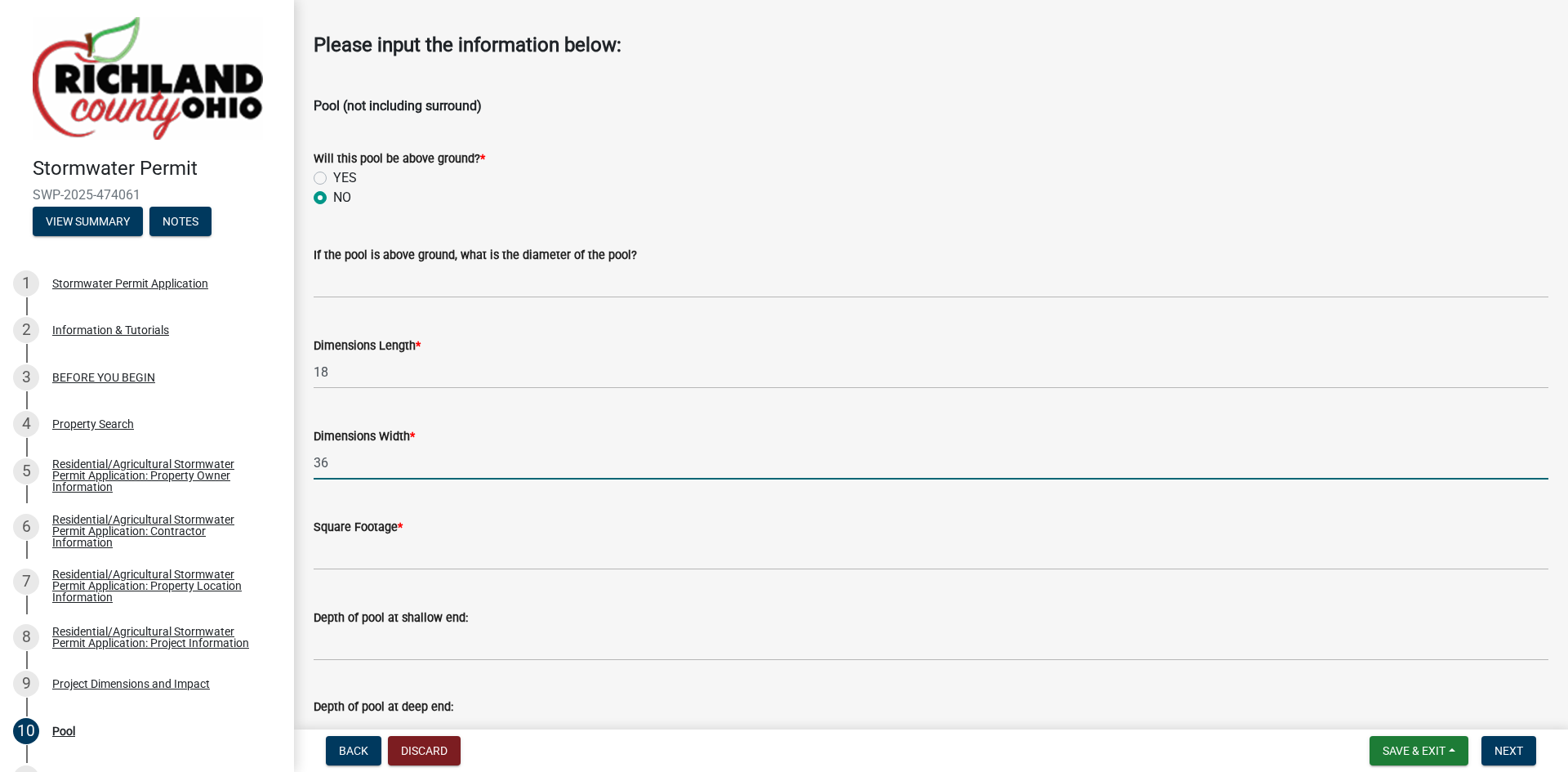
scroll to position [246, 0]
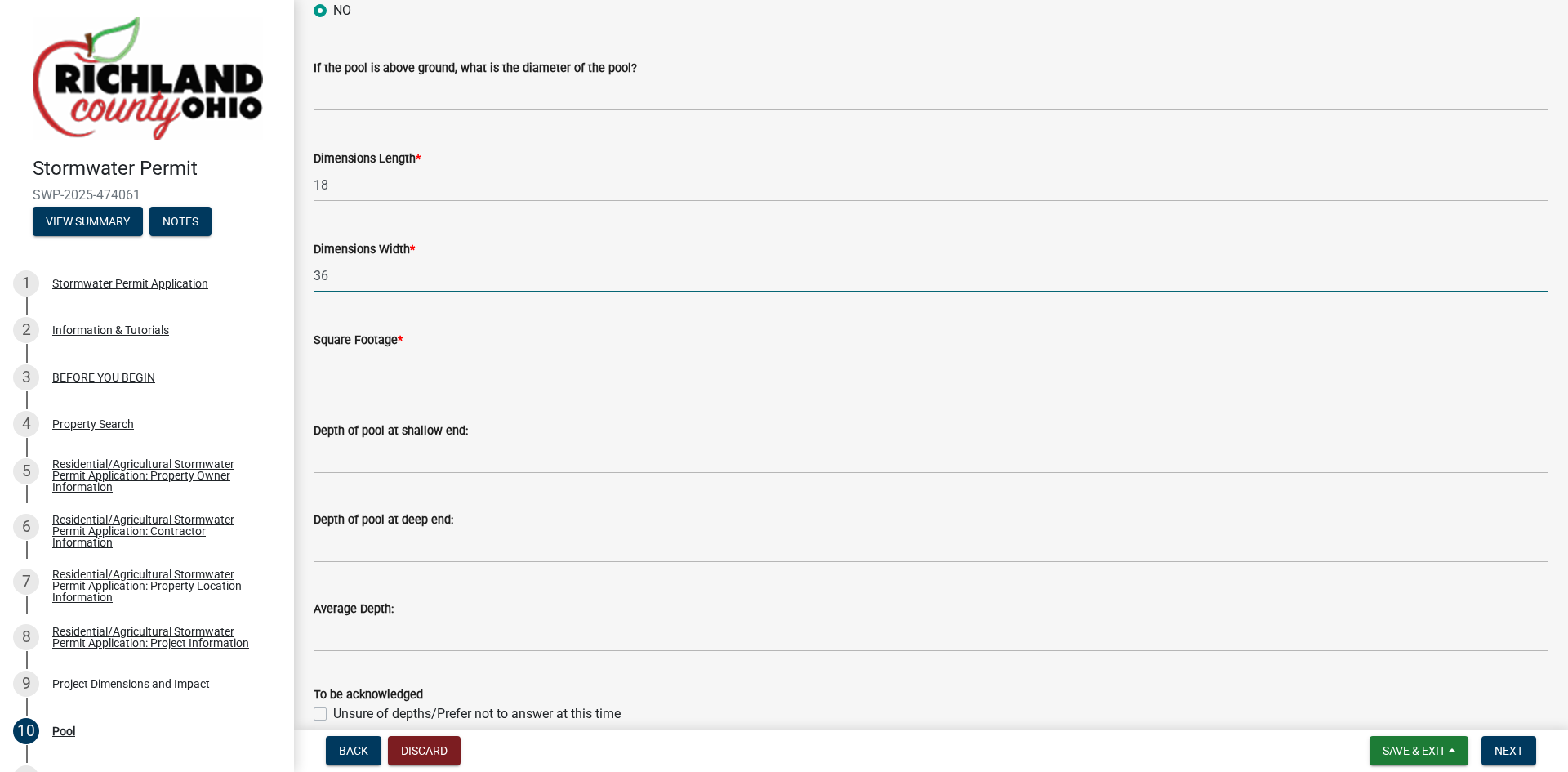
type input "36"
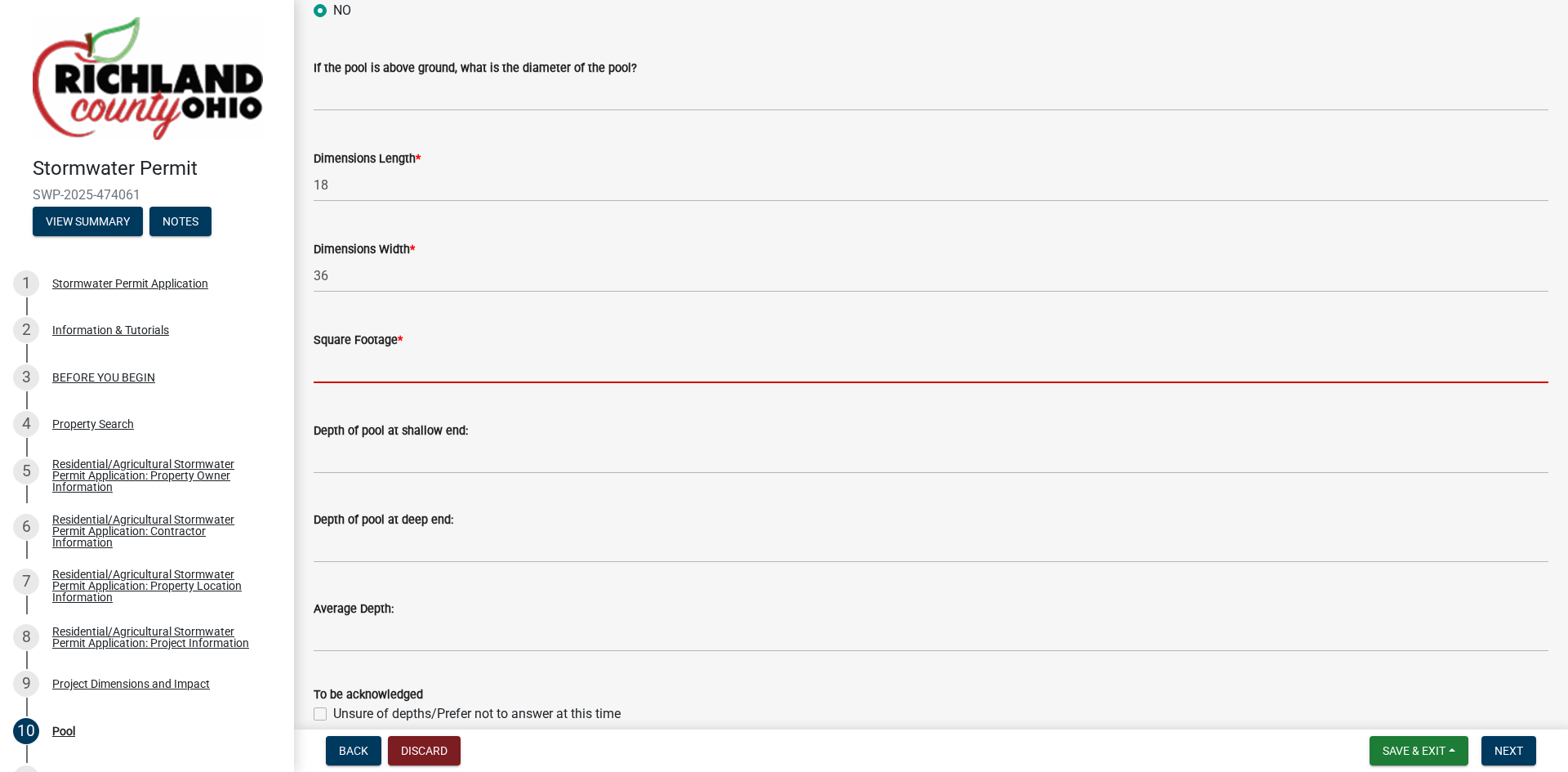
click at [342, 375] on input "text" at bounding box center [931, 366] width 1234 height 34
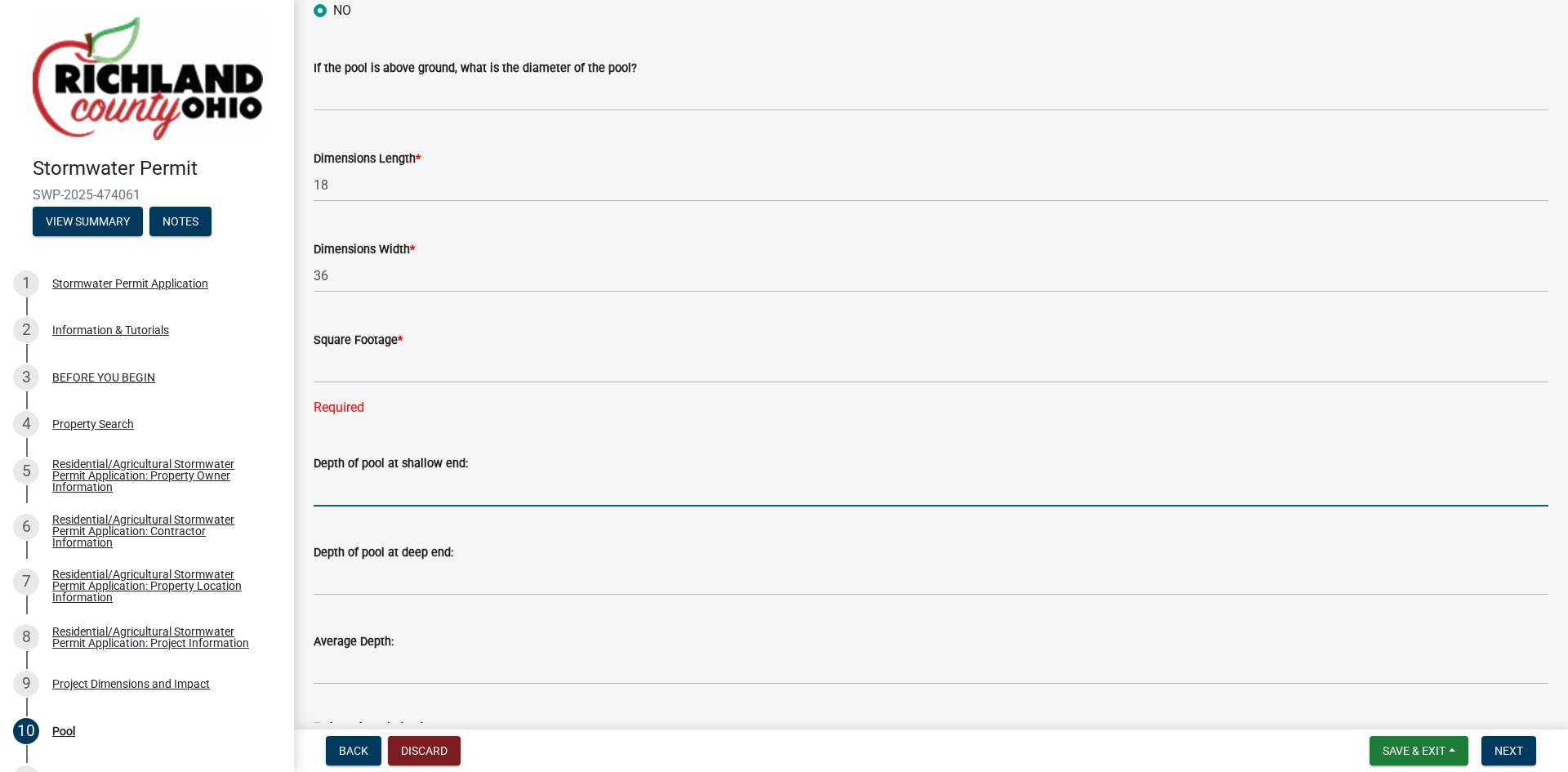
click at [350, 461] on form "Depth of pool at shallow end:" at bounding box center [931, 480] width 1234 height 53
type input "3'4""
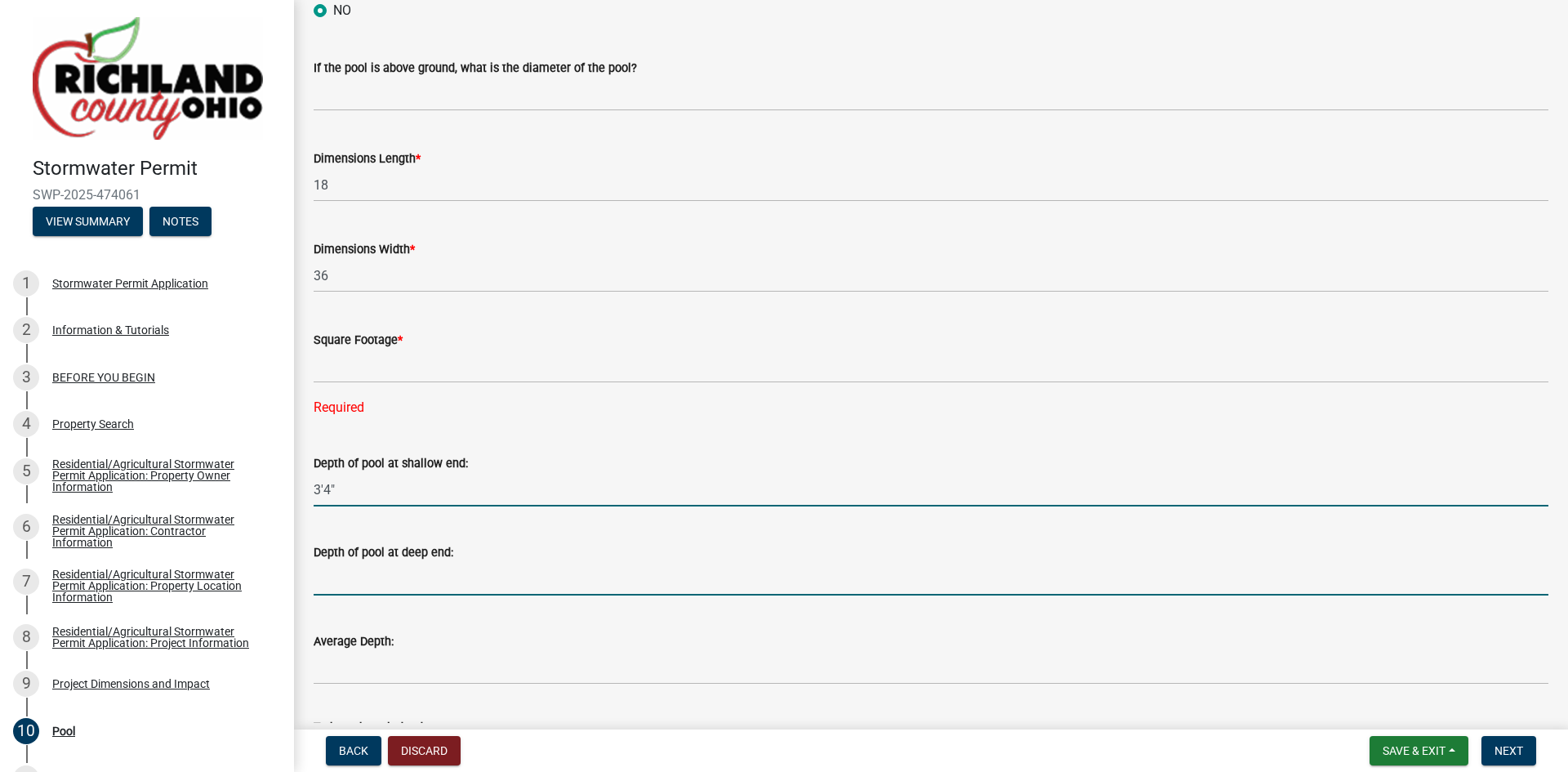
click at [343, 576] on input "Depth of pool at deep end:" at bounding box center [931, 578] width 1234 height 34
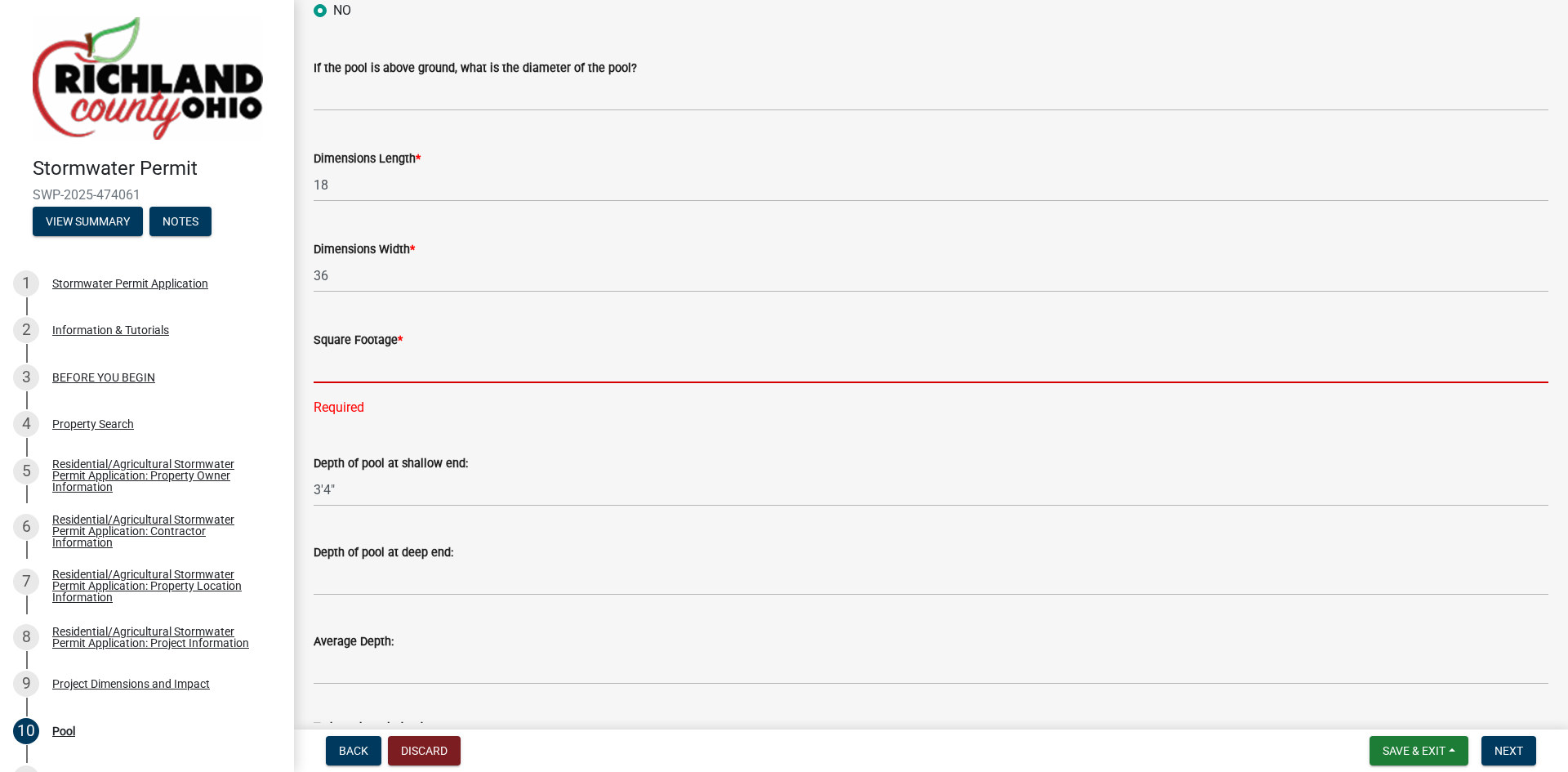
click at [327, 366] on input "text" at bounding box center [931, 366] width 1234 height 34
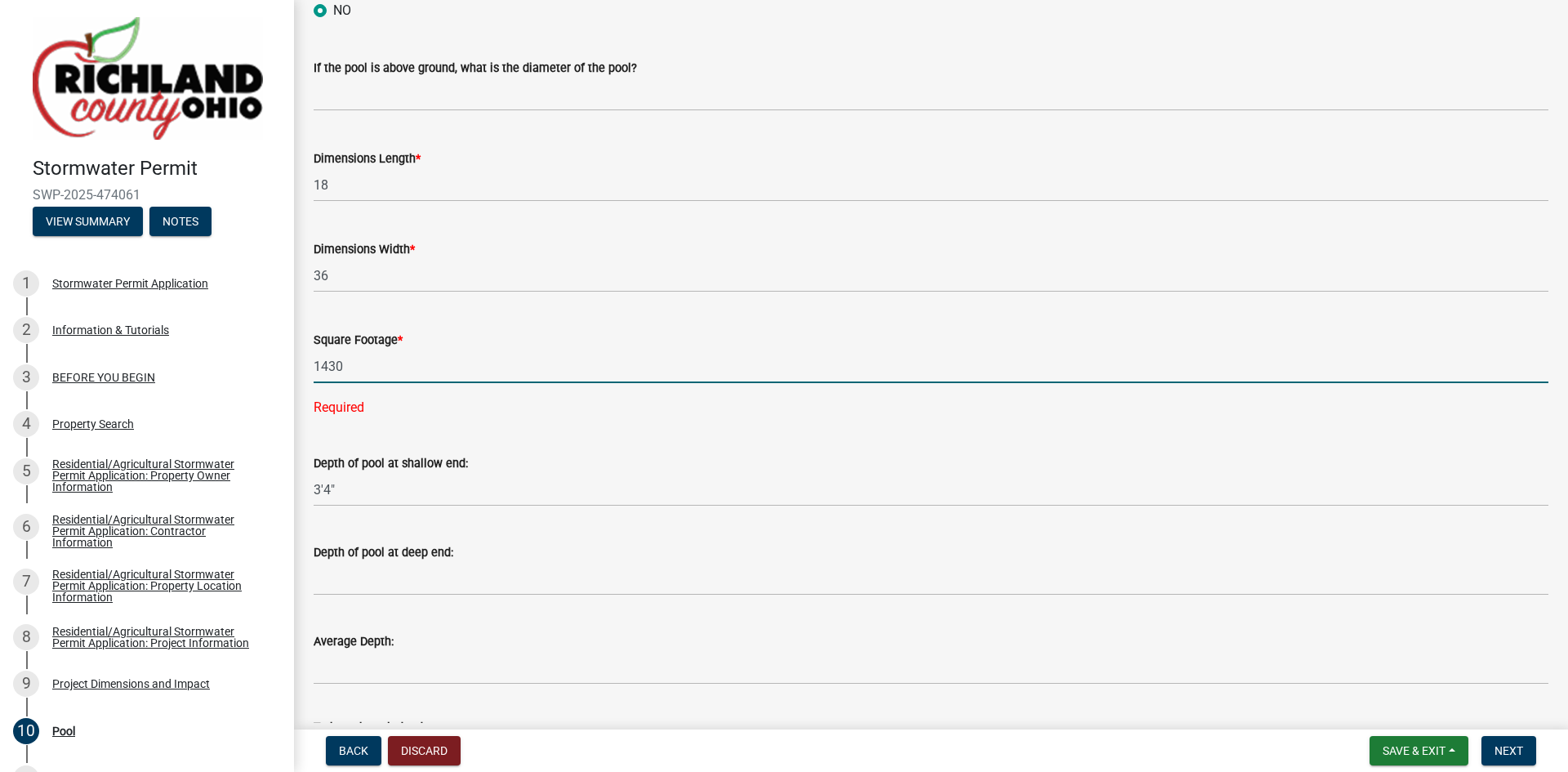
type input "1430"
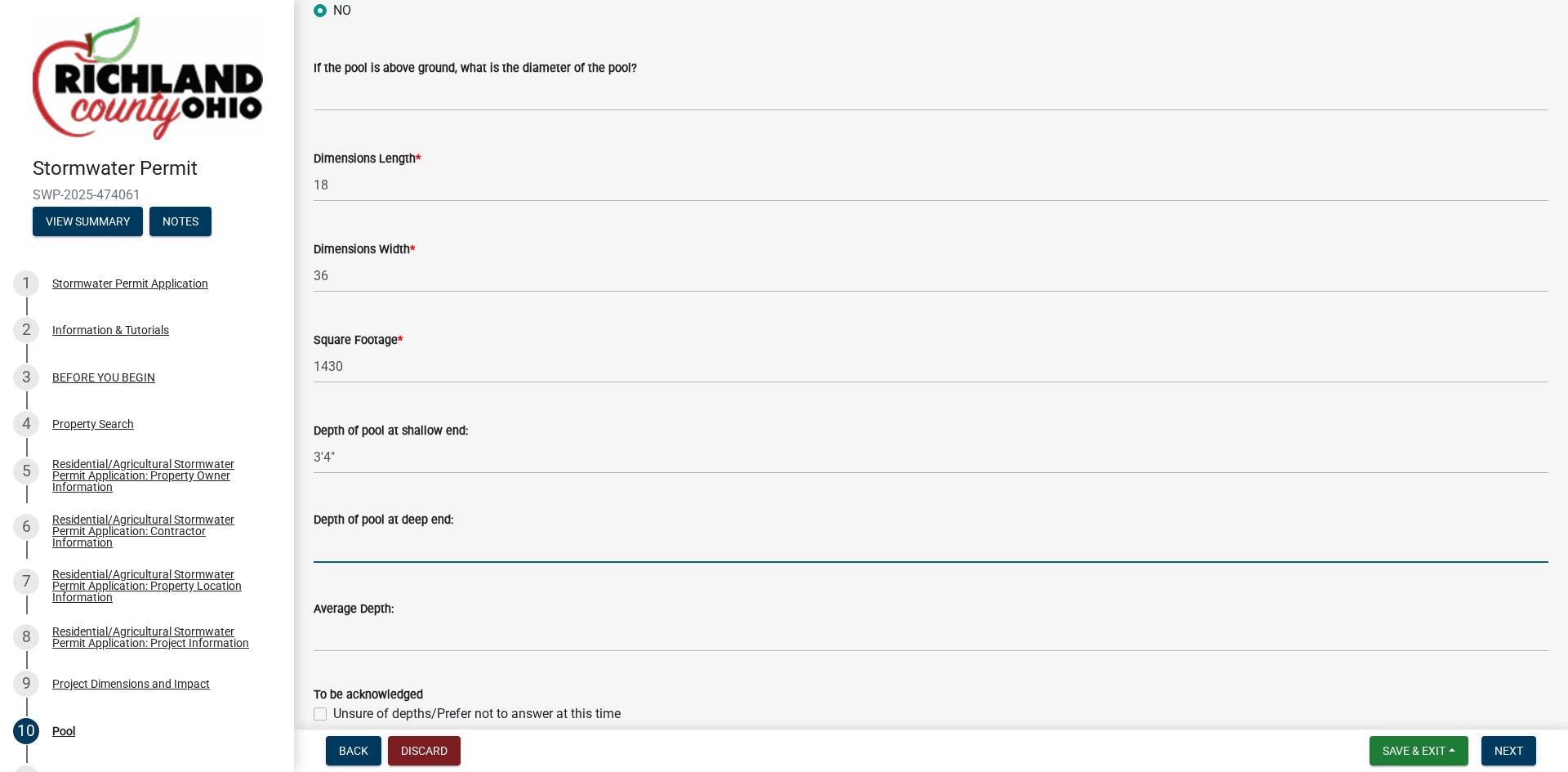
click at [385, 579] on wm-data-entity-input-list "Please input the information below: Pool (not including surround) Will this poo…" at bounding box center [931, 409] width 1234 height 1127
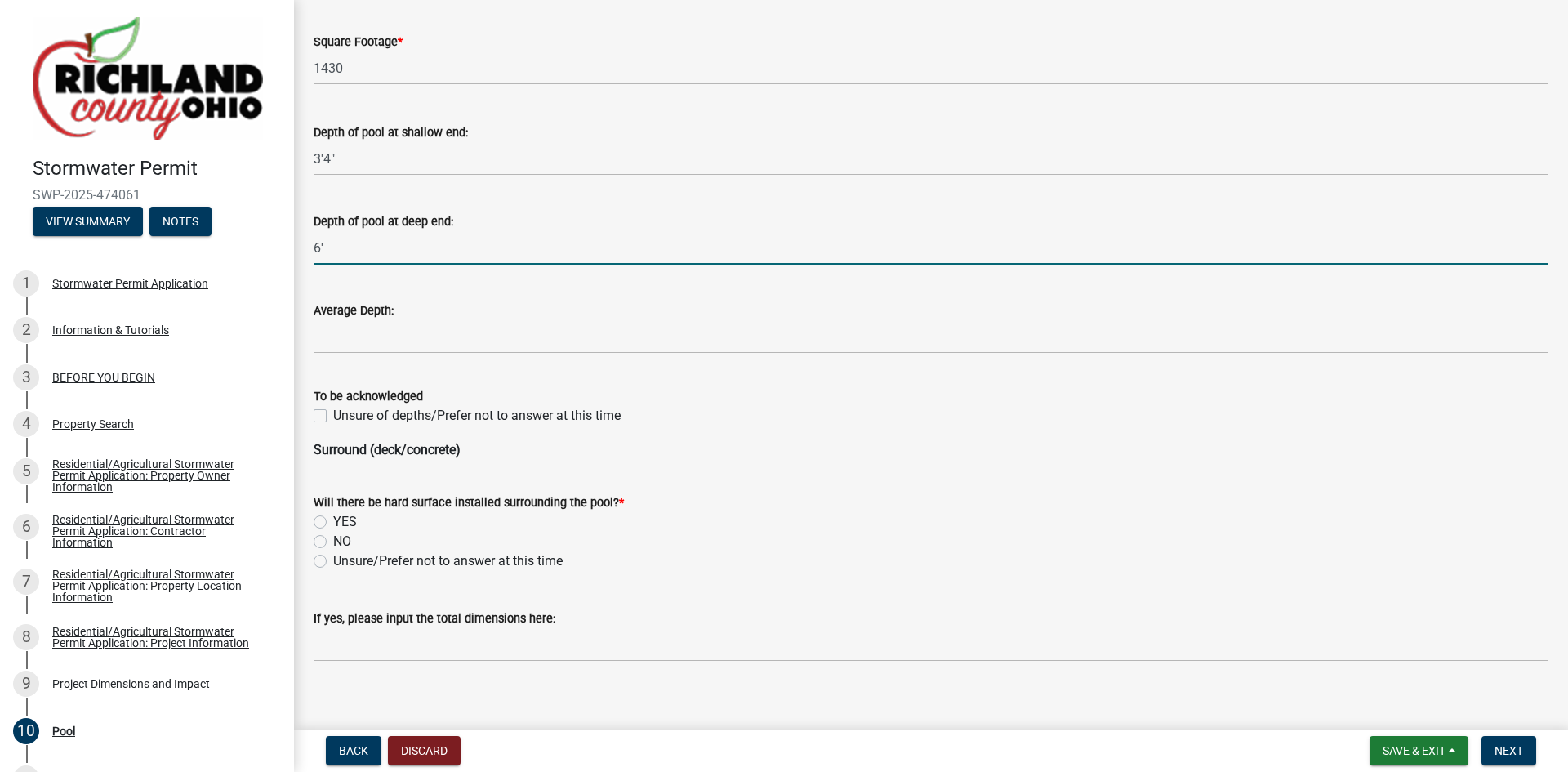
scroll to position [559, 0]
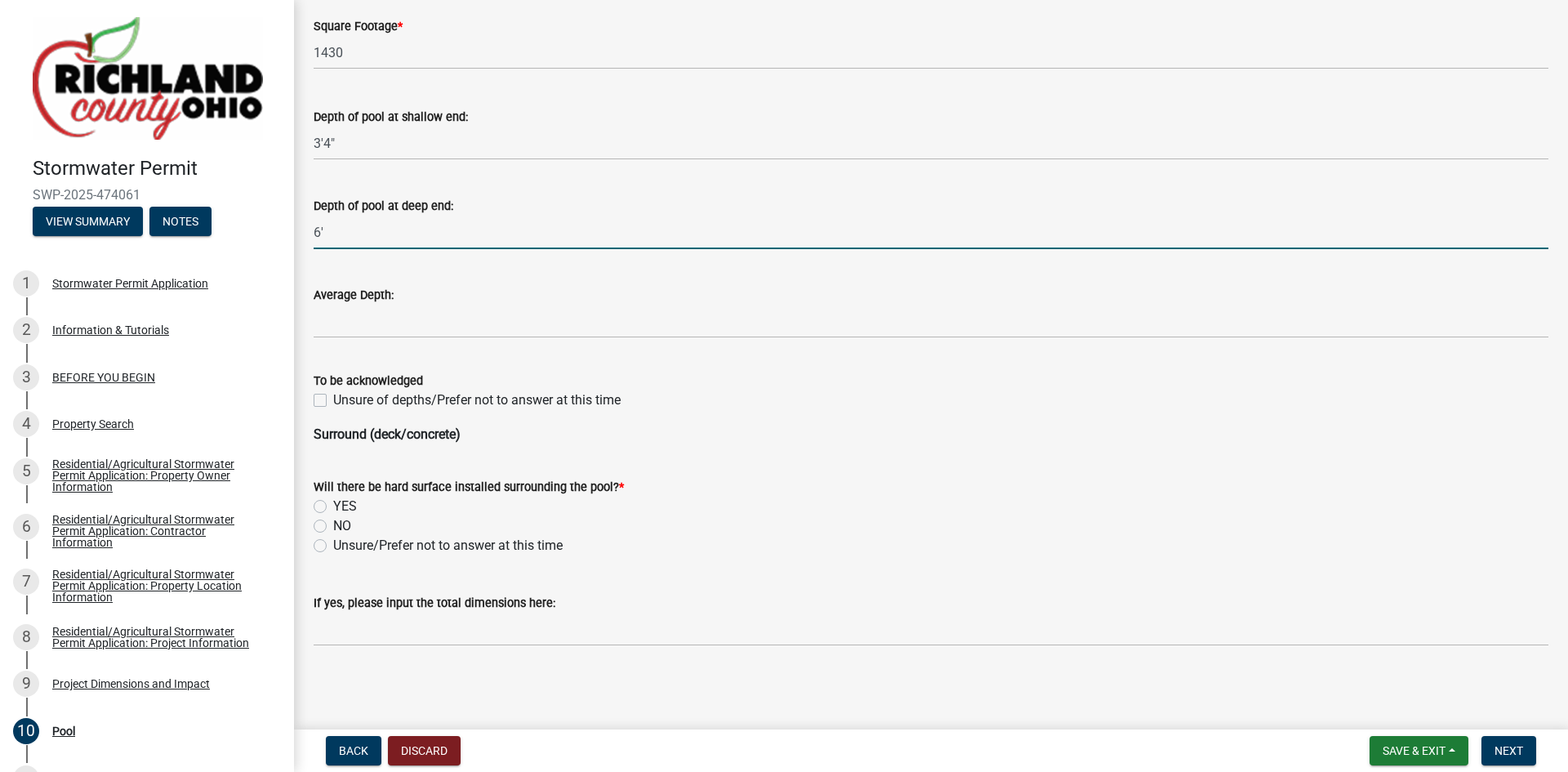
type input "6'"
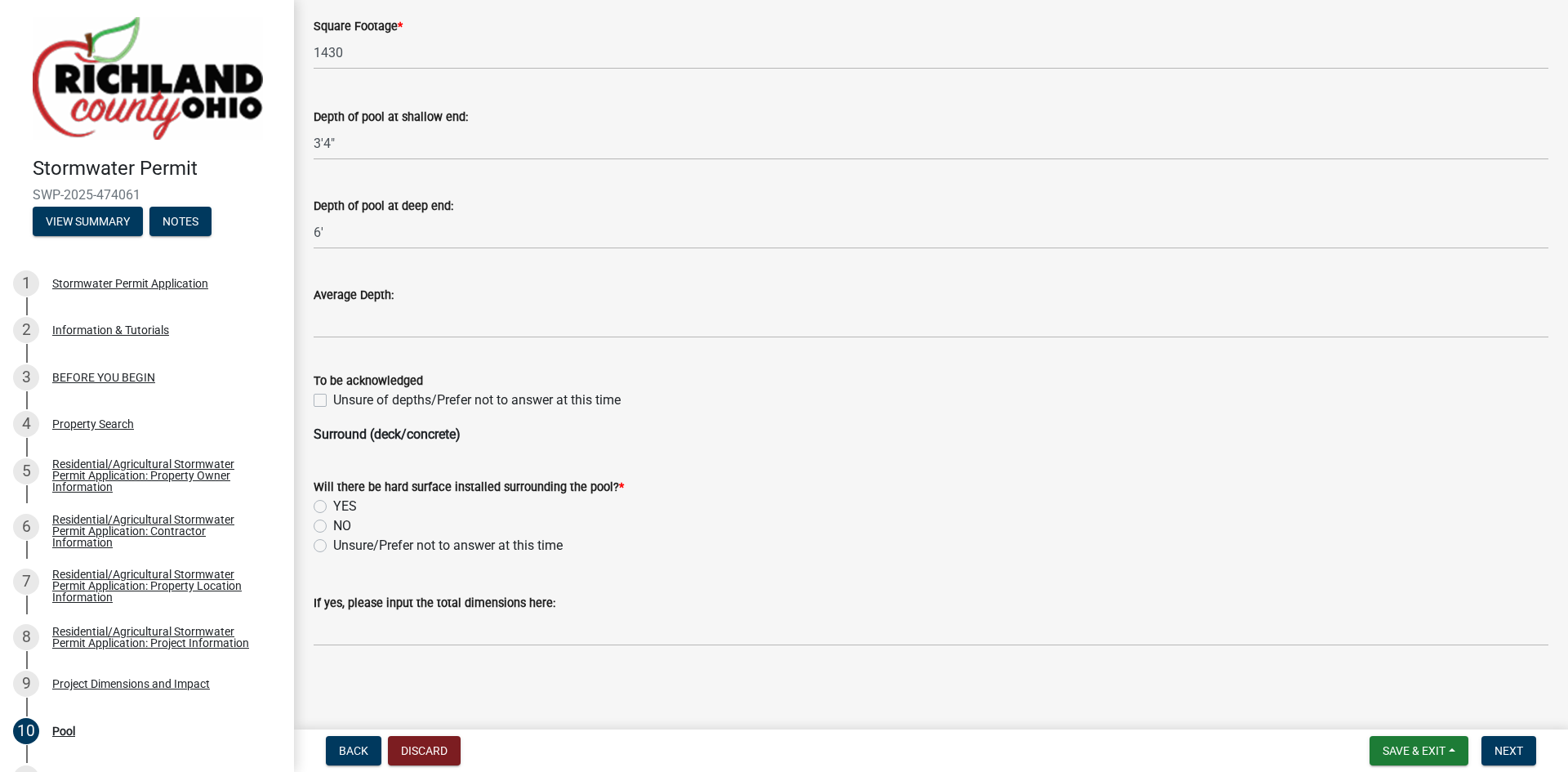
click at [424, 451] on wm-data-entity-input "Surround (deck/concrete)" at bounding box center [931, 441] width 1234 height 33
click at [334, 509] on label "YES" at bounding box center [345, 506] width 24 height 20
click at [334, 507] on input "YES" at bounding box center [339, 502] width 11 height 11
radio input "true"
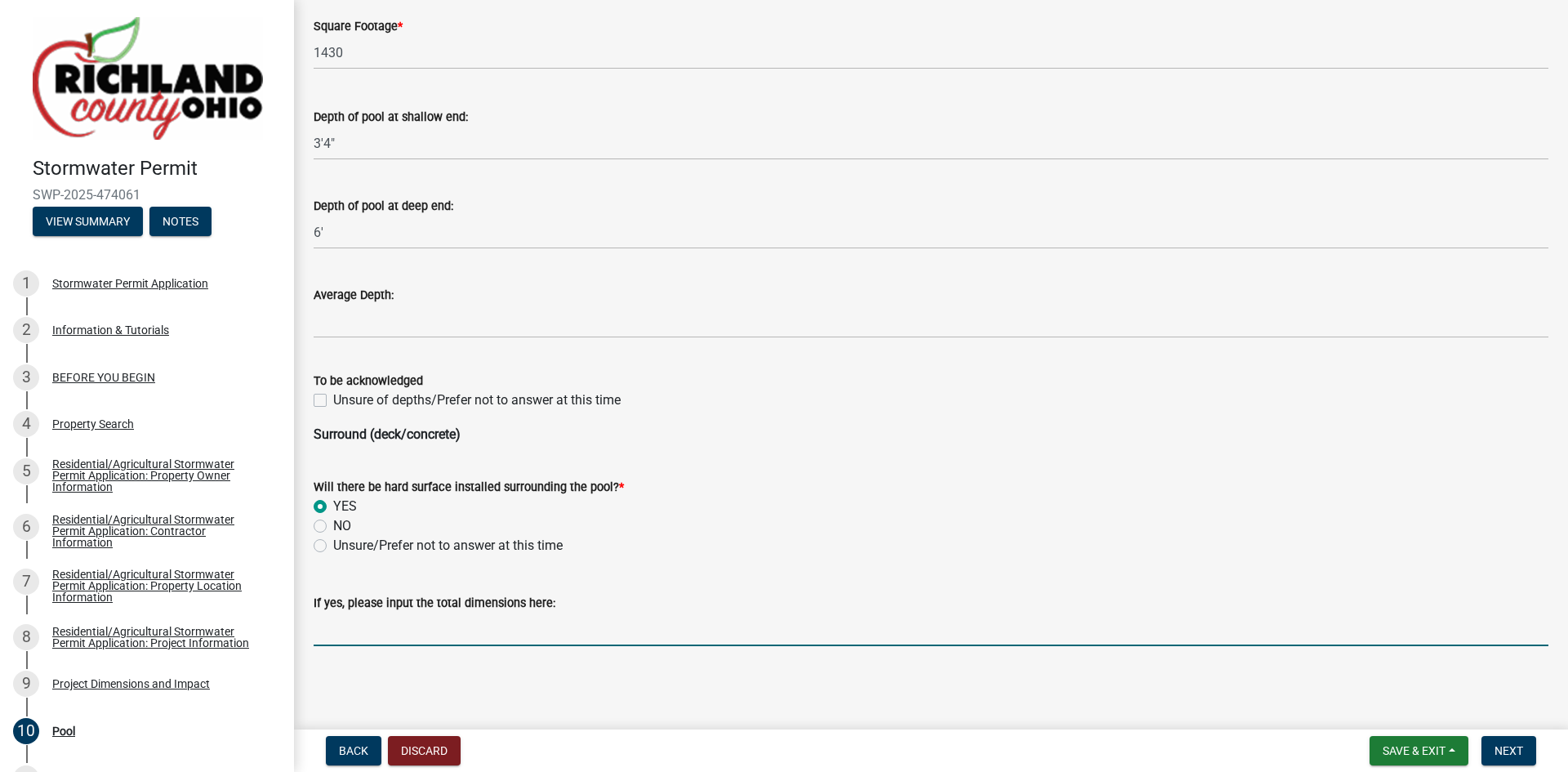
click at [326, 631] on input "If yes, please input the total dimensions here:" at bounding box center [931, 629] width 1234 height 34
type input "782"
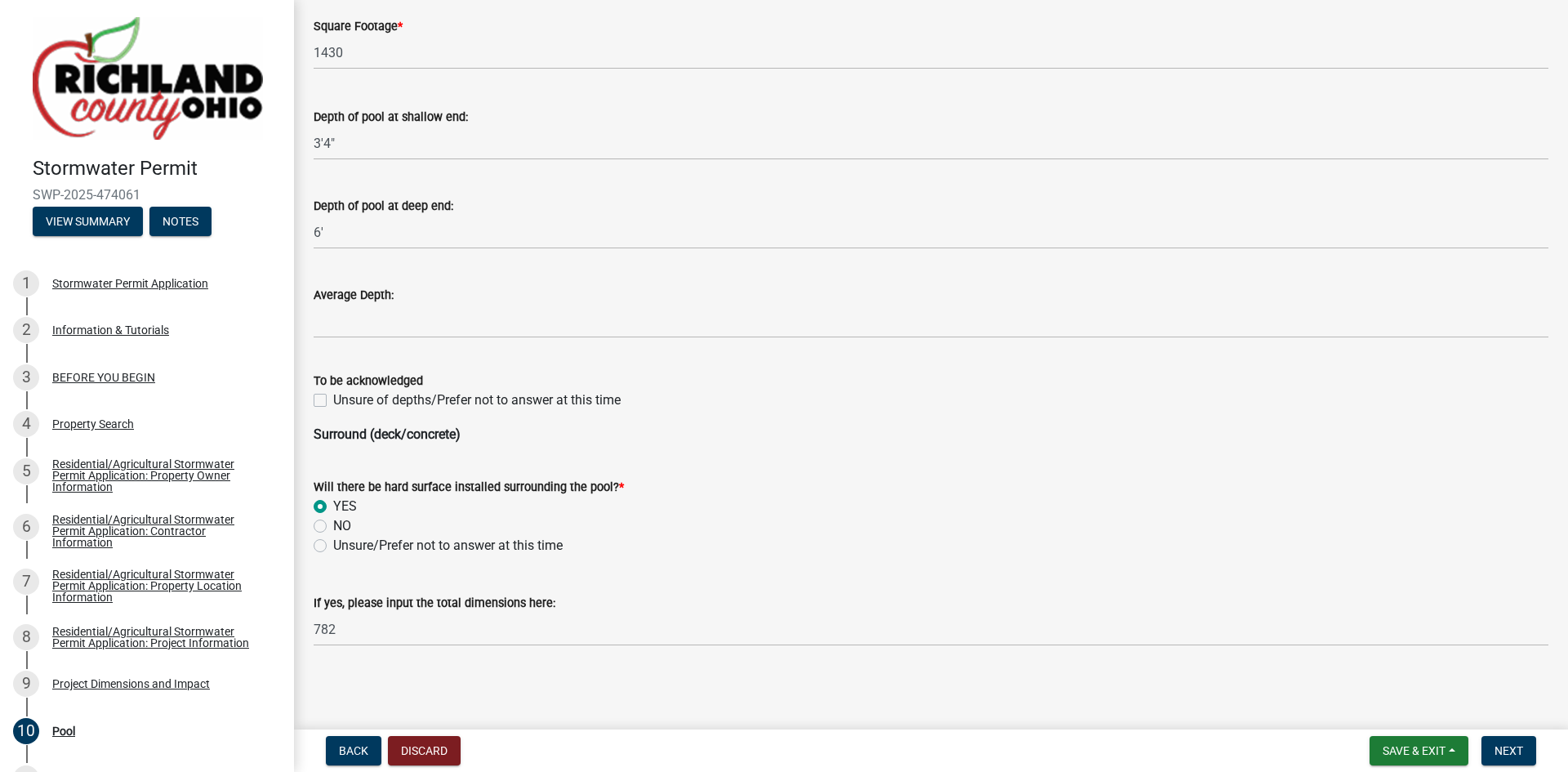
click at [904, 438] on p "Surround (deck/concrete)" at bounding box center [931, 435] width 1234 height 20
click at [1499, 753] on span "Next" at bounding box center [1508, 750] width 28 height 13
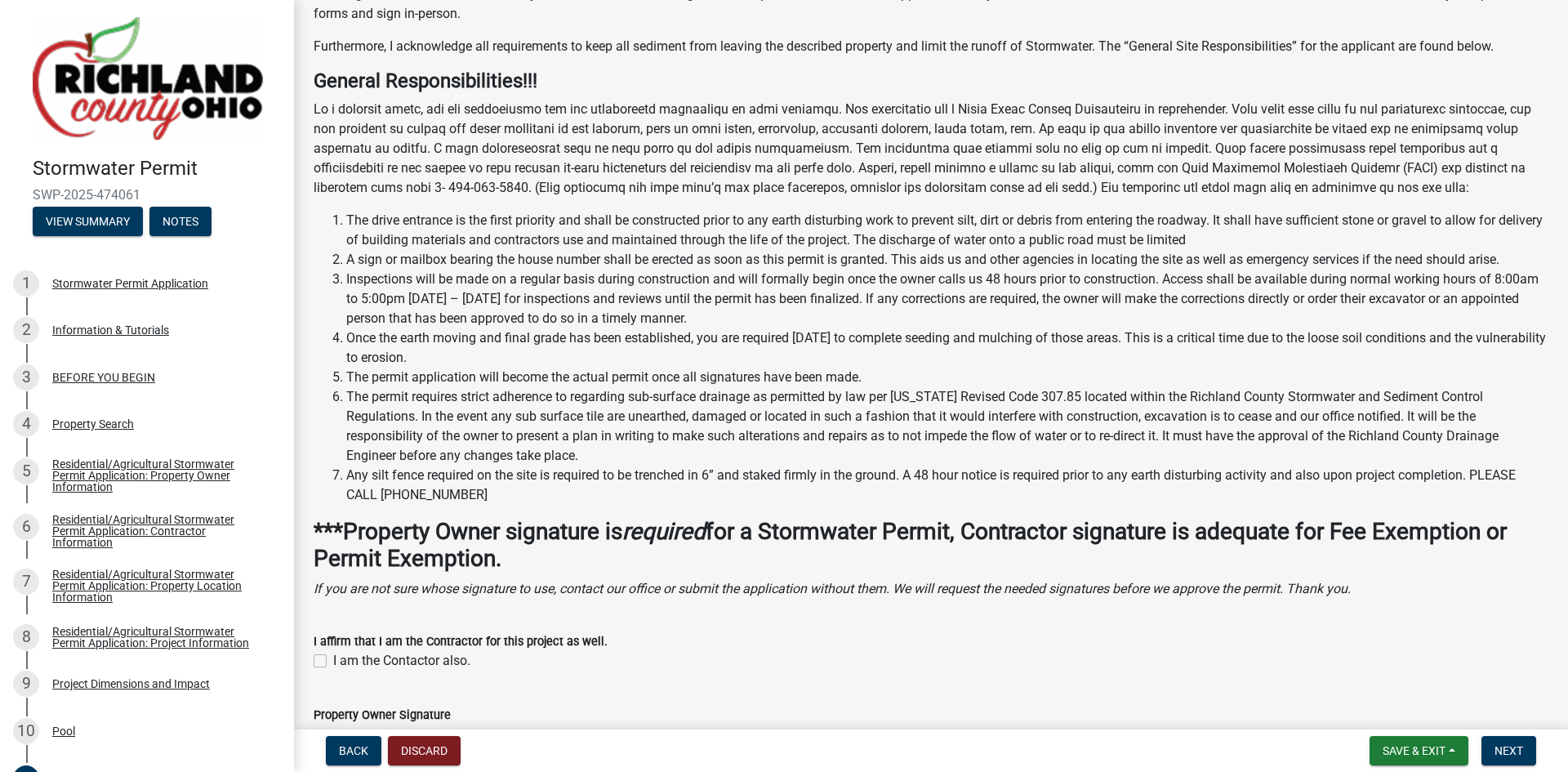
scroll to position [246, 0]
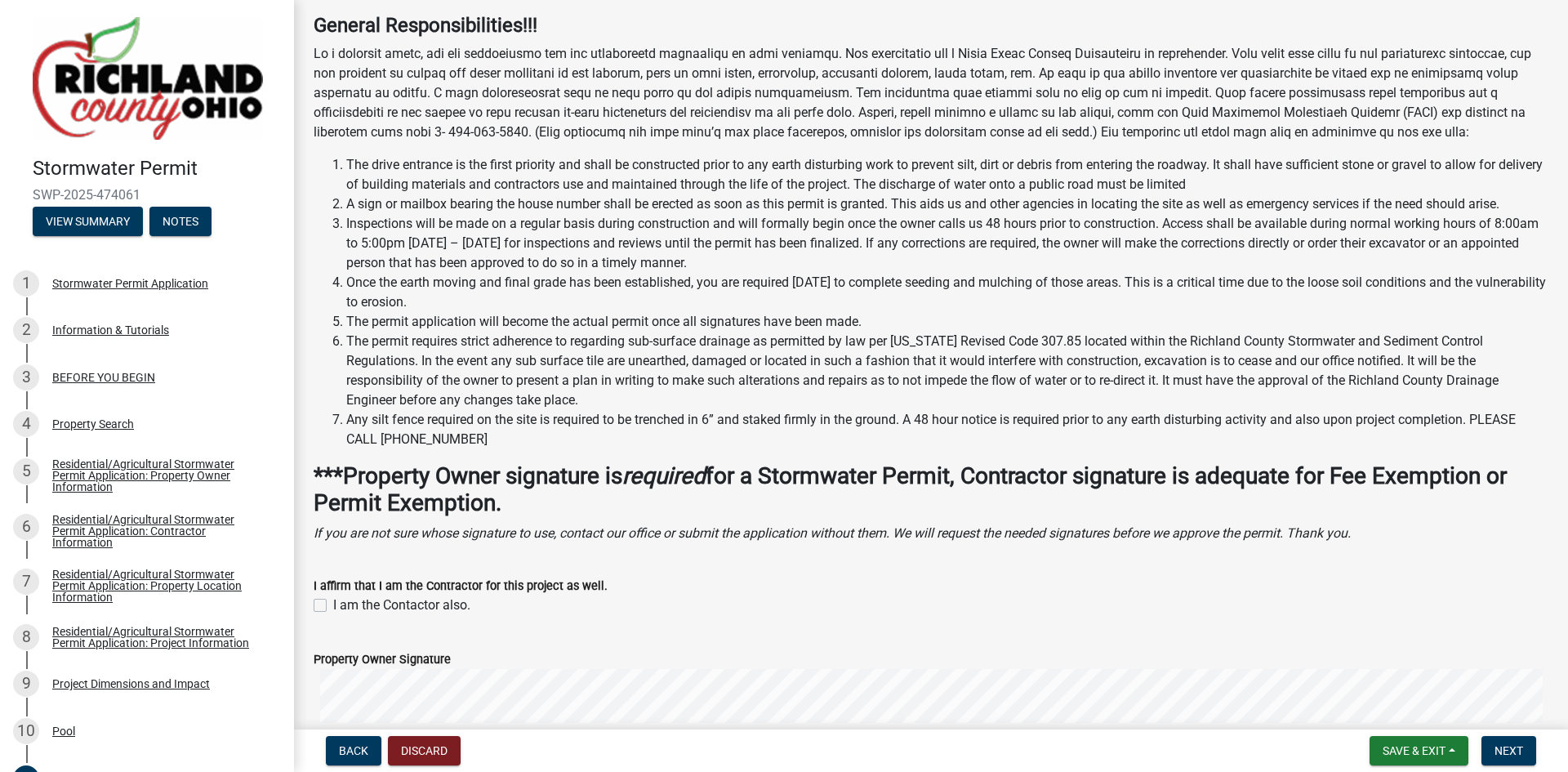
click at [334, 606] on label "I am the Contactor also." at bounding box center [402, 606] width 137 height 20
click at [334, 606] on input "I am the Contactor also." at bounding box center [339, 601] width 11 height 11
click at [334, 602] on label "I am the Contactor also." at bounding box center [402, 606] width 137 height 20
click at [334, 602] on input "I am the Contactor also." at bounding box center [339, 601] width 11 height 11
checkbox input "false"
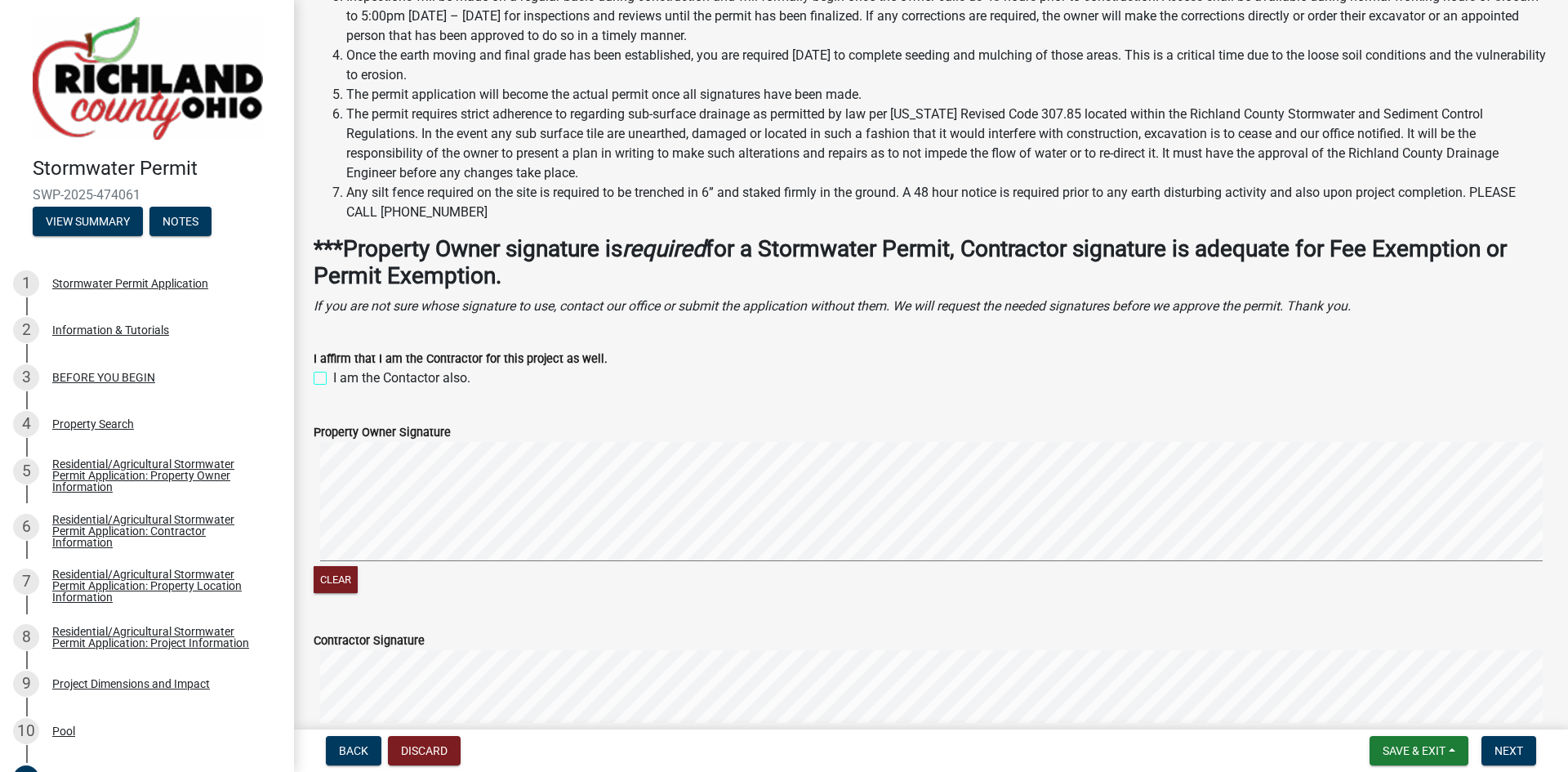
scroll to position [490, 0]
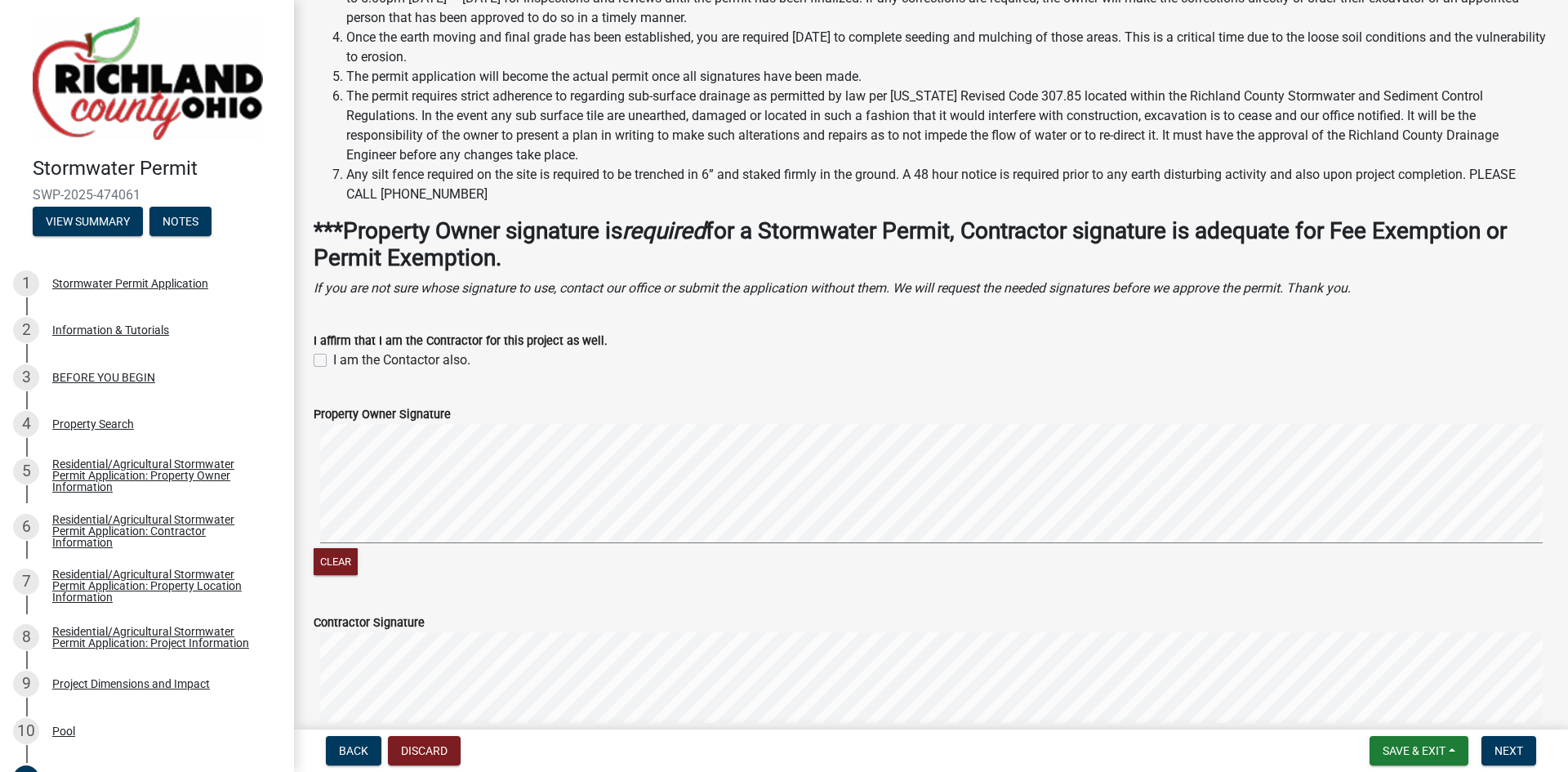
click at [377, 623] on label "Contractor Signature" at bounding box center [369, 623] width 111 height 12
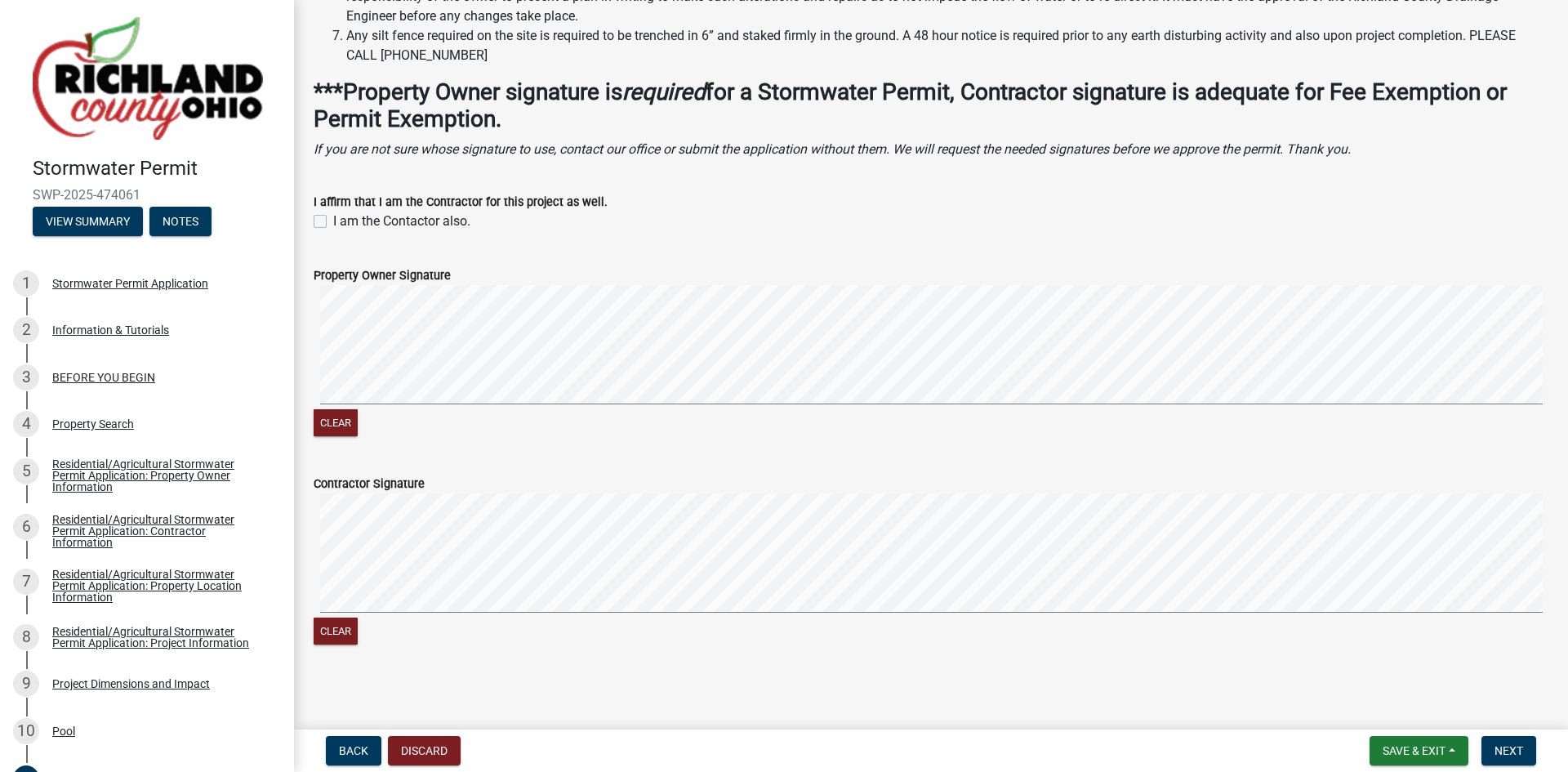
scroll to position [633, 0]
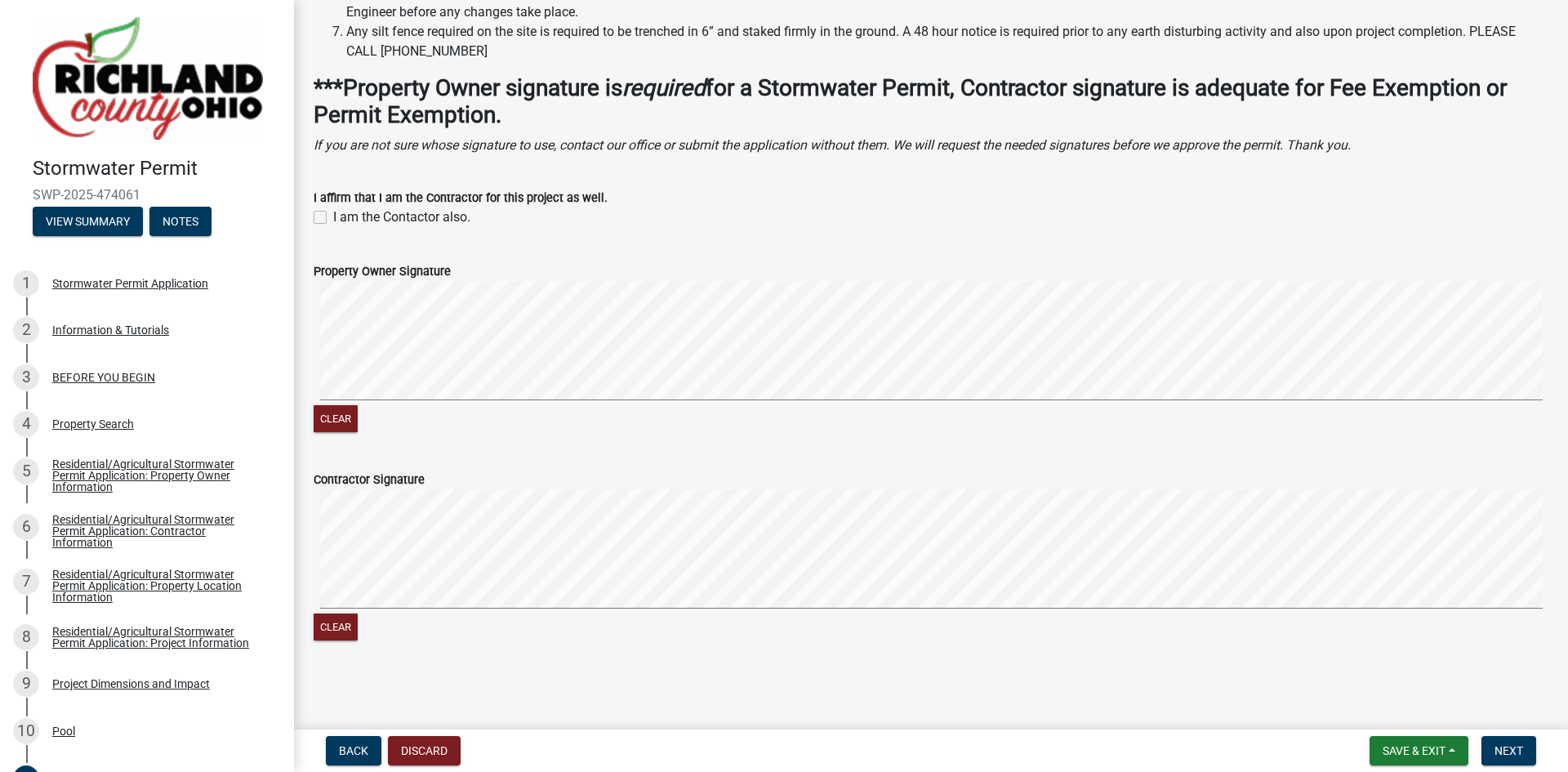
click at [454, 617] on div "Clear" at bounding box center [931, 566] width 1234 height 155
click at [601, 613] on signature-pad at bounding box center [931, 551] width 1234 height 125
click at [671, 665] on div "Applicant Signature share Share Acknowledgements I, the undersigned, being resp…" at bounding box center [931, 30] width 1259 height 1288
click at [1501, 743] on button "Next" at bounding box center [1509, 750] width 55 height 29
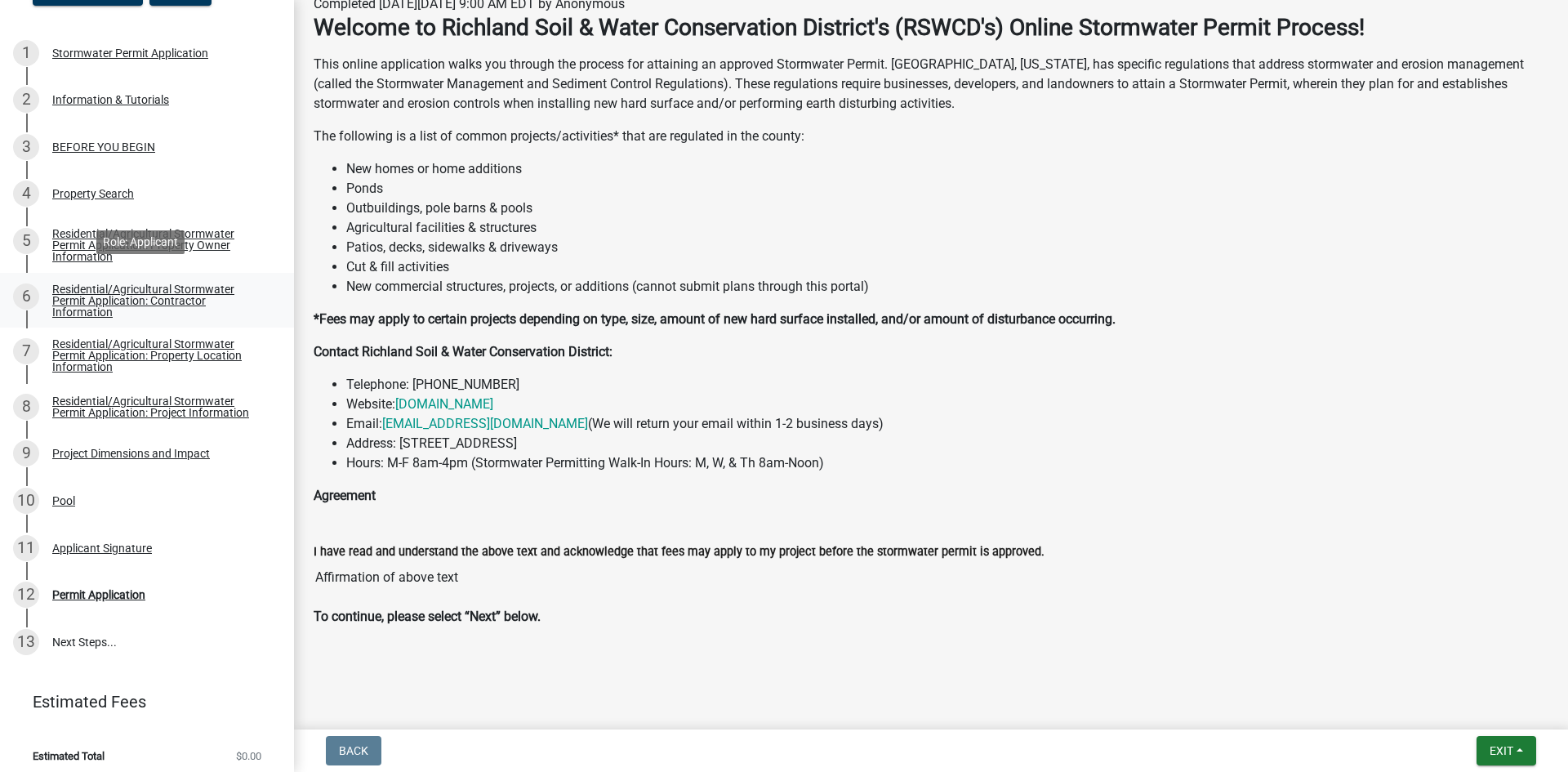
scroll to position [236, 0]
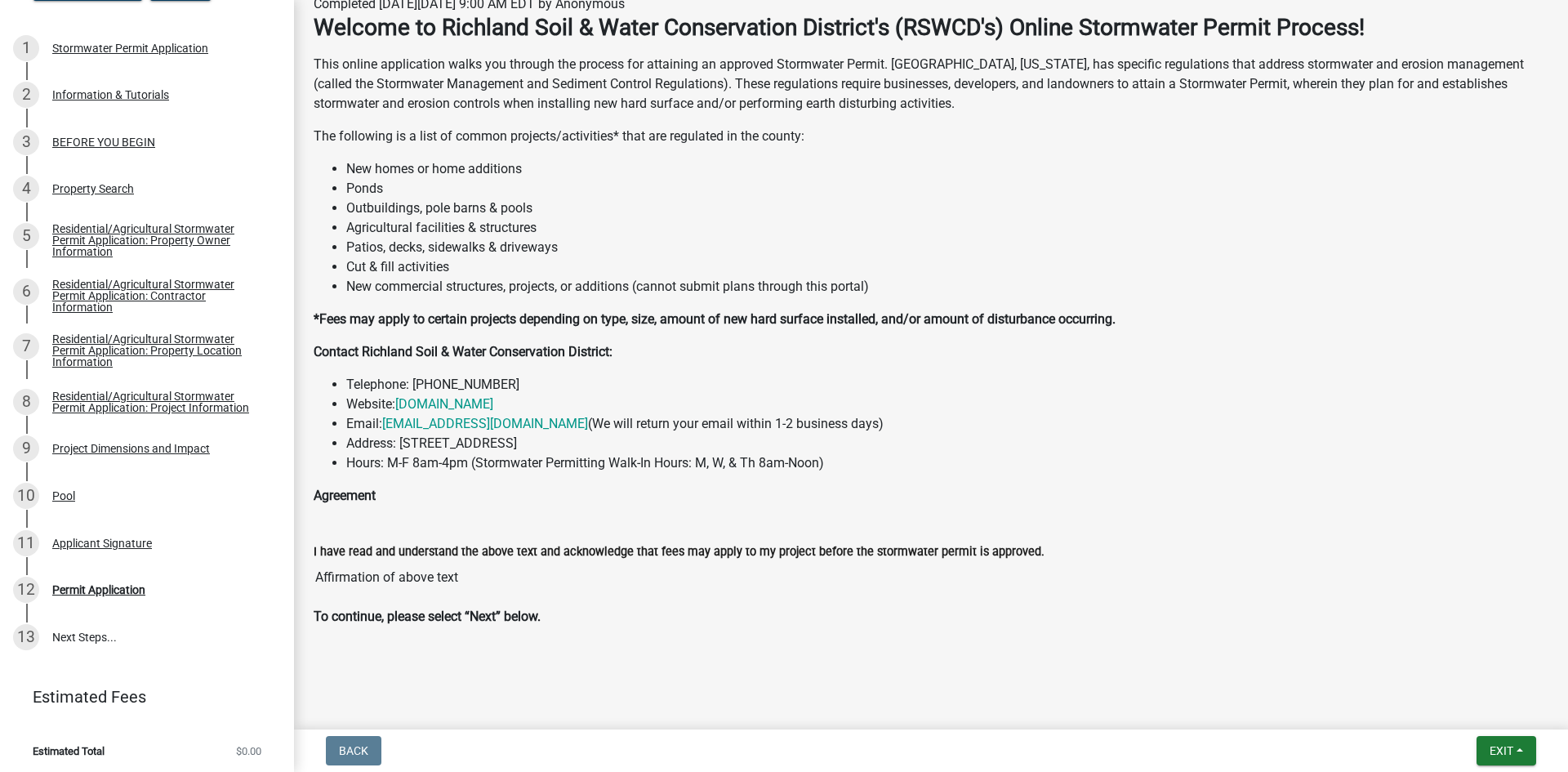
click at [497, 571] on input "Affirmation of above text" at bounding box center [931, 577] width 1234 height 33
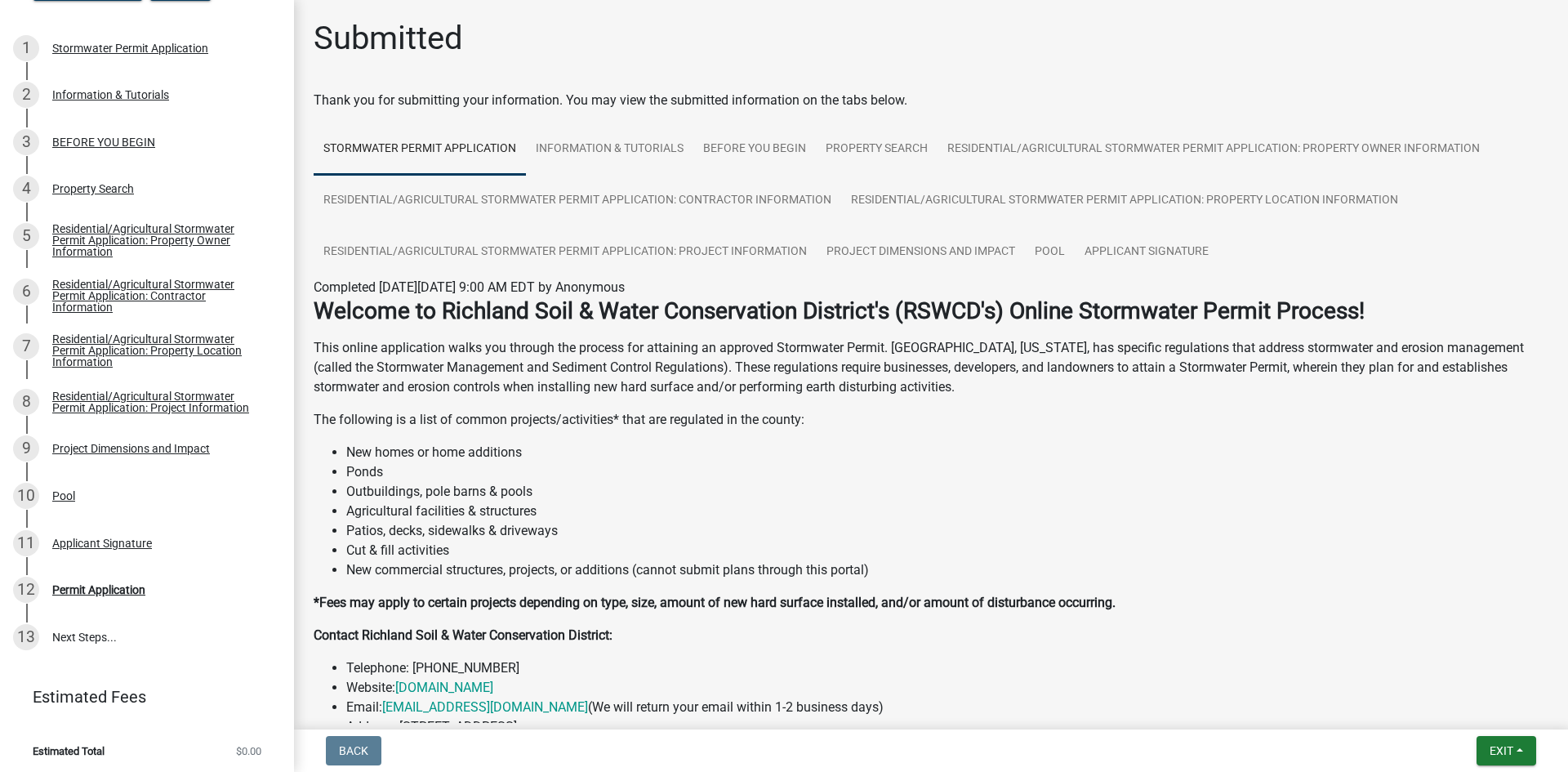
scroll to position [0, 0]
click at [1044, 250] on link "Pool" at bounding box center [1050, 253] width 50 height 52
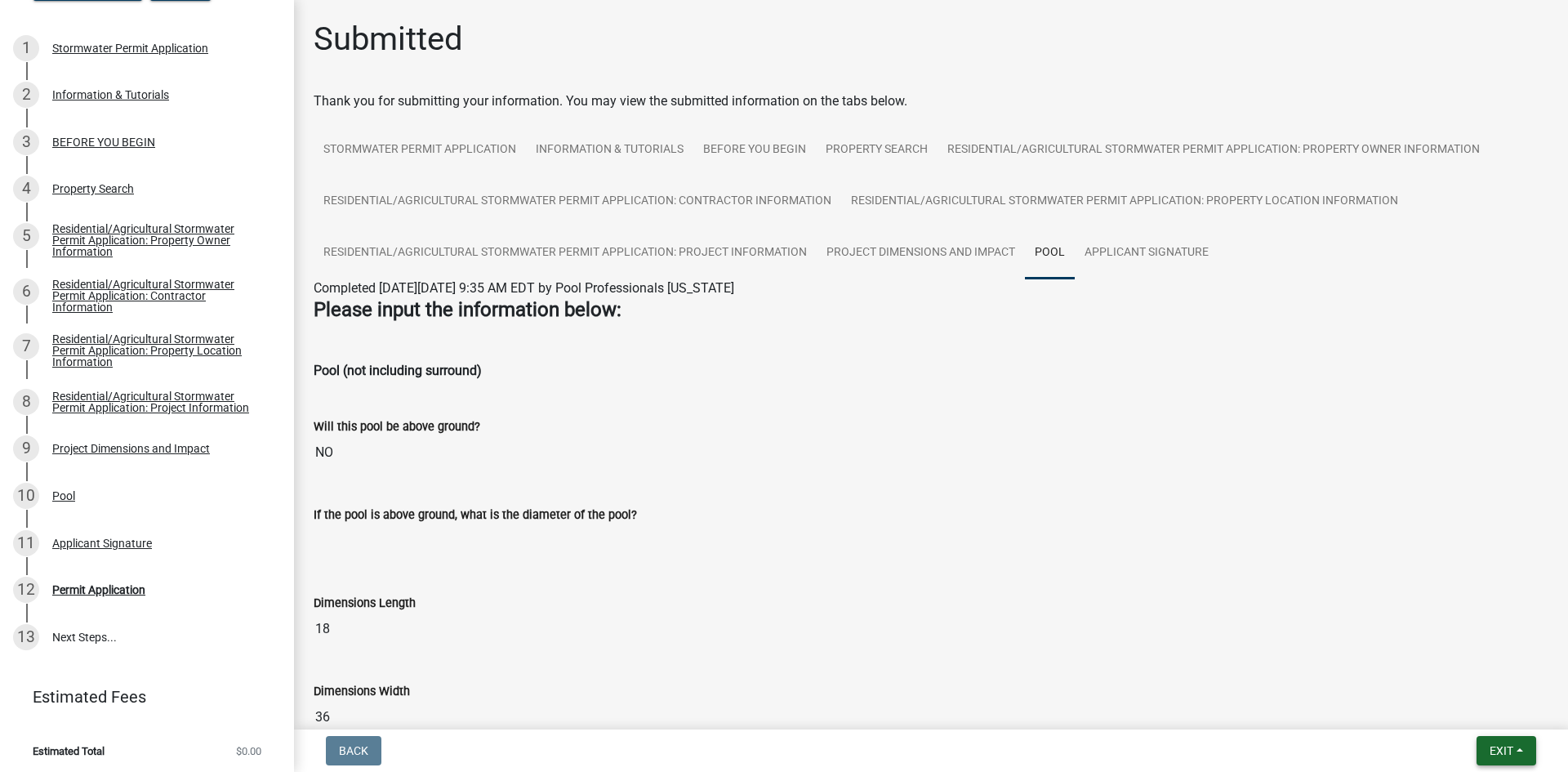
click at [1514, 757] on button "Exit" at bounding box center [1506, 750] width 60 height 29
click at [1481, 556] on input "If the pool is above ground, what is the diameter of the pool?" at bounding box center [931, 541] width 1234 height 33
click at [1161, 253] on link "Applicant Signature" at bounding box center [1146, 253] width 144 height 52
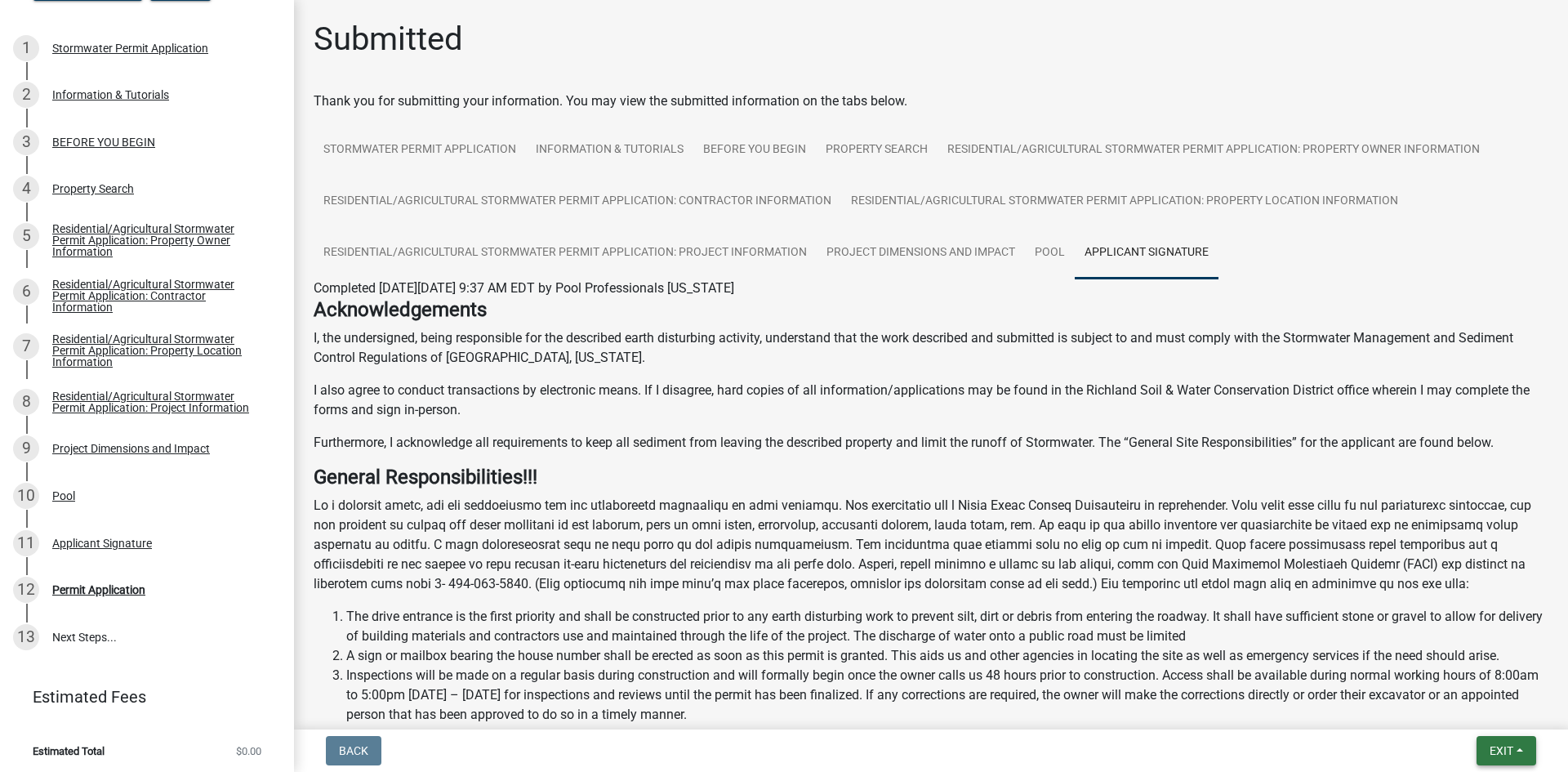
click at [1504, 747] on span "Exit" at bounding box center [1502, 750] width 24 height 13
click at [1485, 711] on button "Save & Exit" at bounding box center [1471, 707] width 131 height 39
